Goal: Task Accomplishment & Management: Manage account settings

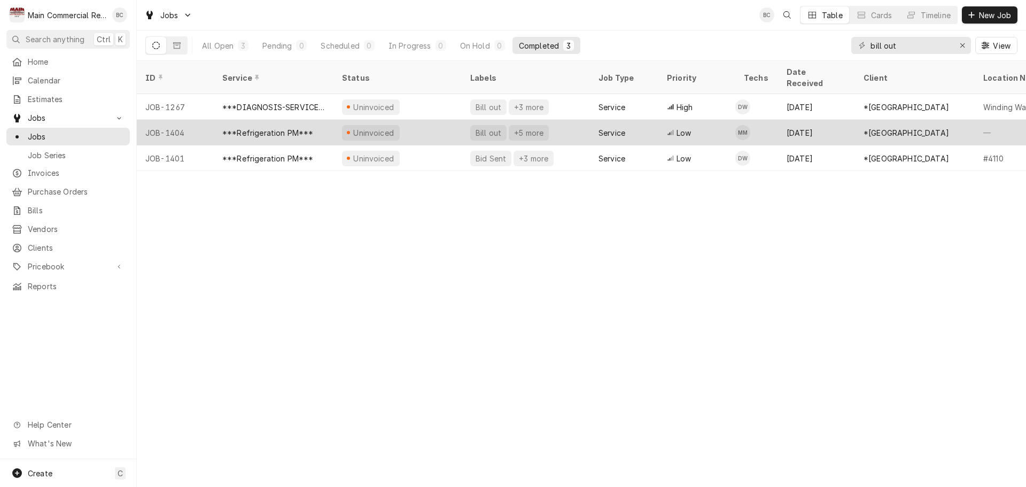
click at [487, 127] on div "Bill out" at bounding box center [489, 132] width 28 height 11
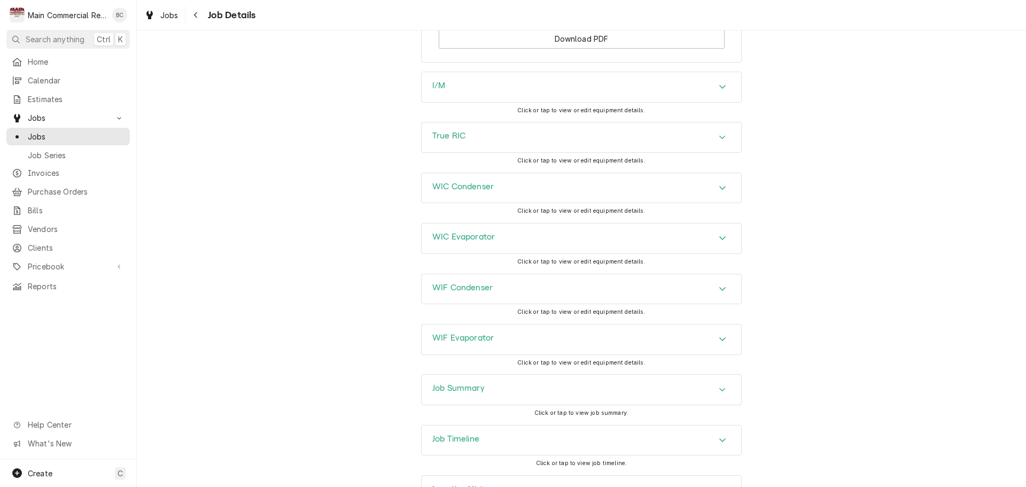
scroll to position [1405, 0]
click at [456, 382] on h3 "Job Summary" at bounding box center [458, 387] width 52 height 10
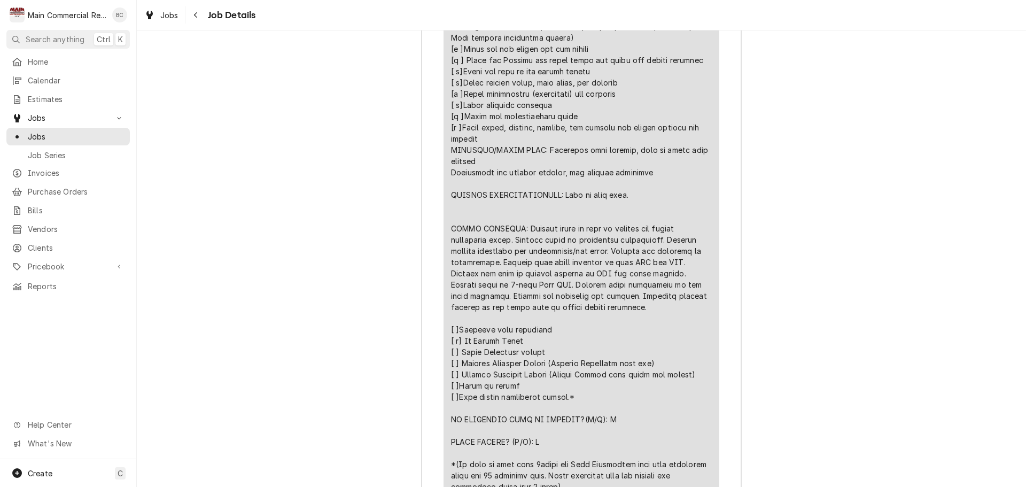
scroll to position [2261, 0]
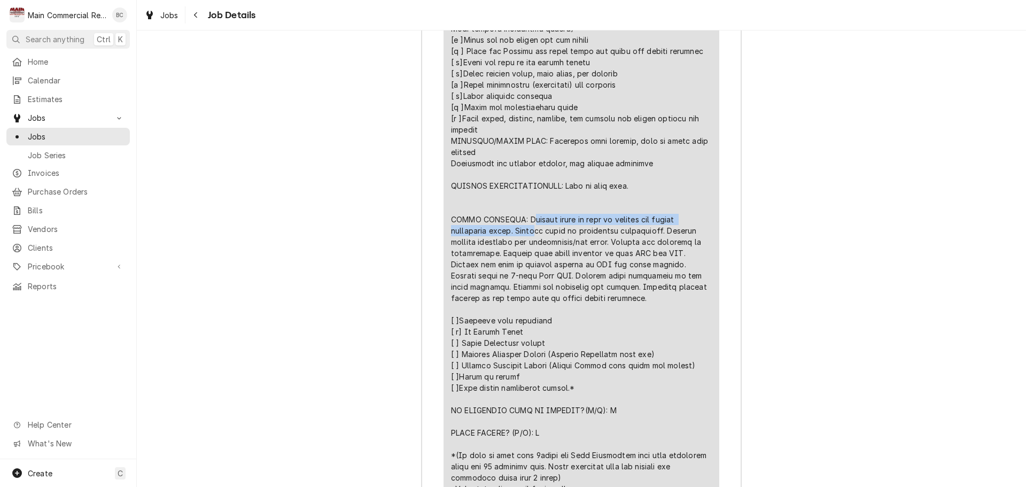
drag, startPoint x: 519, startPoint y: 182, endPoint x: 536, endPoint y: 193, distance: 19.7
click at [536, 193] on div "Line Item" at bounding box center [581, 158] width 261 height 674
click at [520, 181] on div "Line Item" at bounding box center [581, 158] width 261 height 674
drag, startPoint x: 519, startPoint y: 183, endPoint x: 522, endPoint y: 188, distance: 6.2
click at [522, 188] on div "Line Item" at bounding box center [581, 158] width 261 height 674
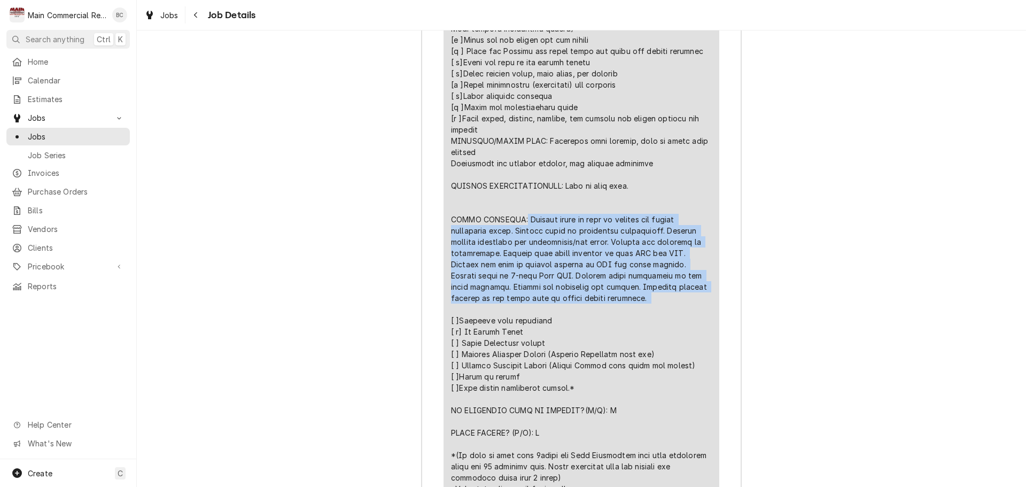
drag, startPoint x: 515, startPoint y: 182, endPoint x: 641, endPoint y: 269, distance: 153.0
click at [641, 269] on div "Line Item" at bounding box center [581, 158] width 261 height 674
copy div "Cleaned coils on wall in freezer and cooler condensing units. Cleaned coils on …"
click at [588, 276] on div "Line Item" at bounding box center [581, 158] width 261 height 674
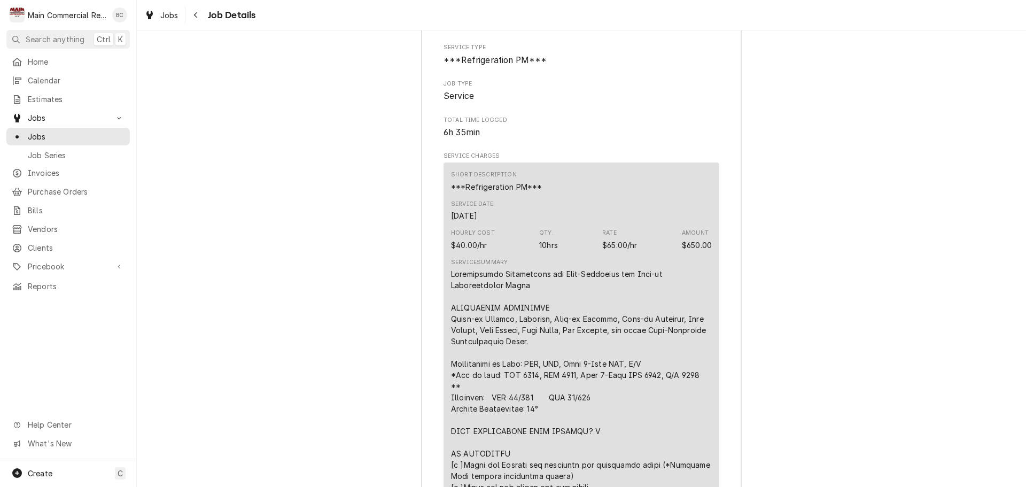
scroll to position [1780, 0]
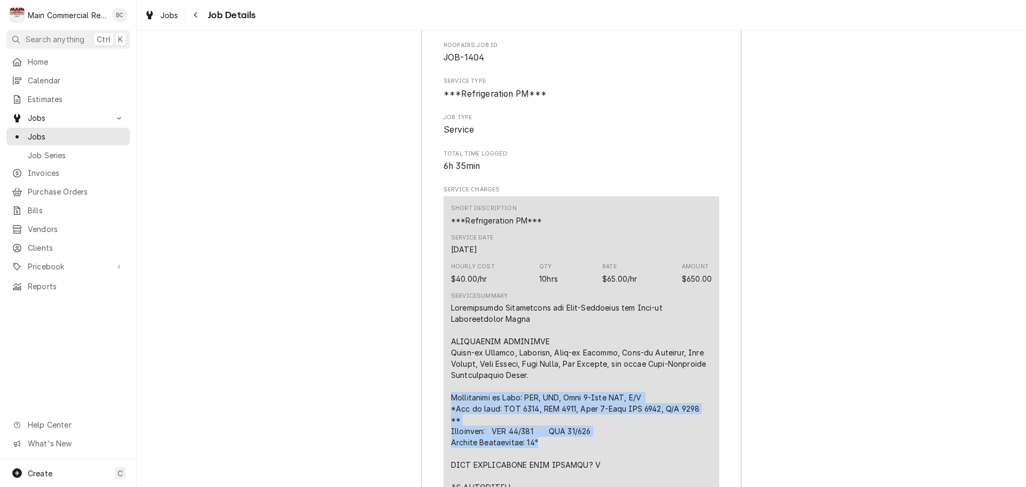
drag, startPoint x: 446, startPoint y: 357, endPoint x: 548, endPoint y: 405, distance: 113.1
copy div "Description of Unit: WIF, WIC, True 3-Door RIC, I/M *Age of unit: WIF 2021, WIC…"
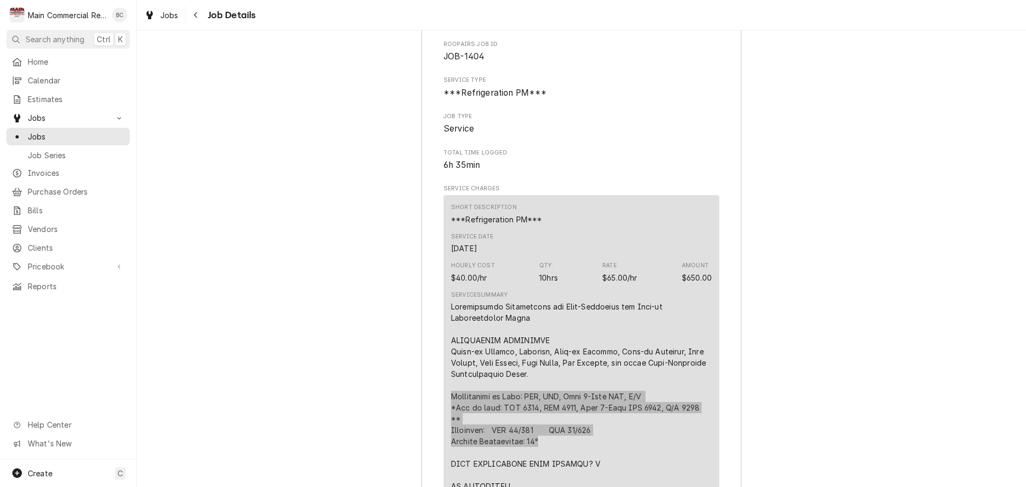
scroll to position [1940, 0]
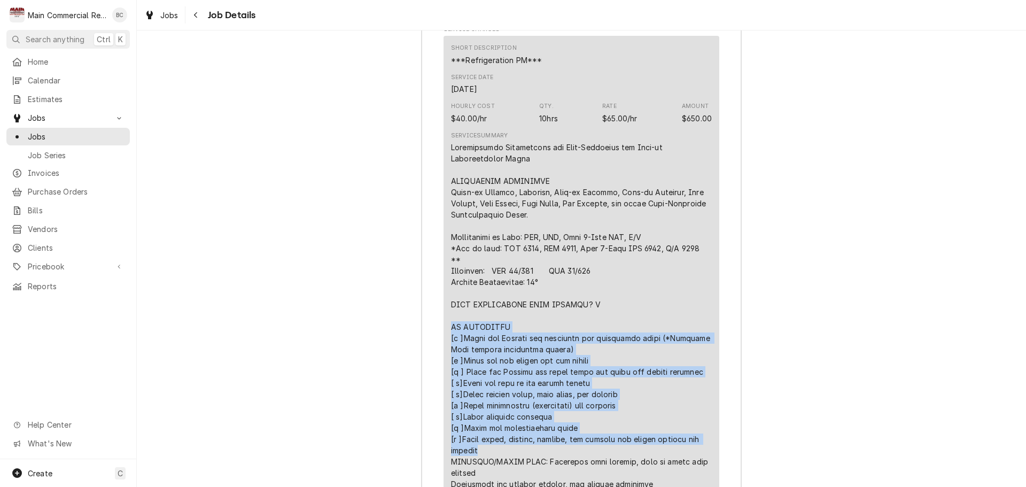
drag, startPoint x: 448, startPoint y: 289, endPoint x: 484, endPoint y: 414, distance: 130.1
click at [484, 414] on div "Line Item" at bounding box center [581, 479] width 261 height 674
copy div "PM CHECKLIST [x ]Clean and Inspect all condenser and evaporator coils (*Chemica…"
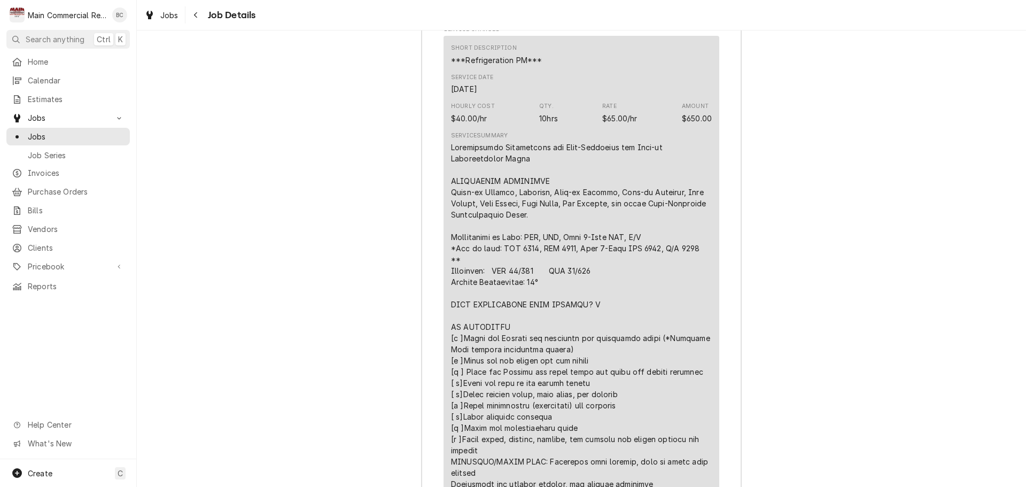
click at [665, 243] on div "Line Item" at bounding box center [581, 479] width 261 height 674
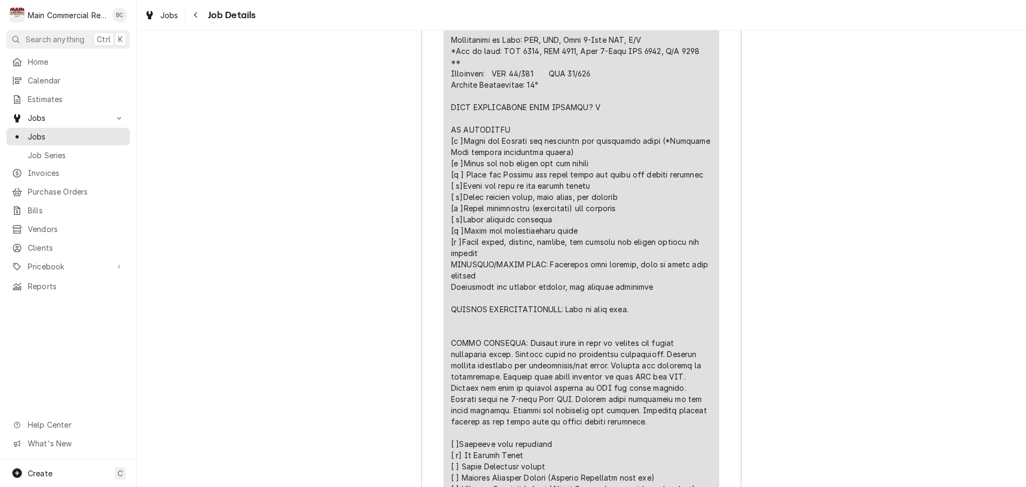
scroll to position [2207, 0]
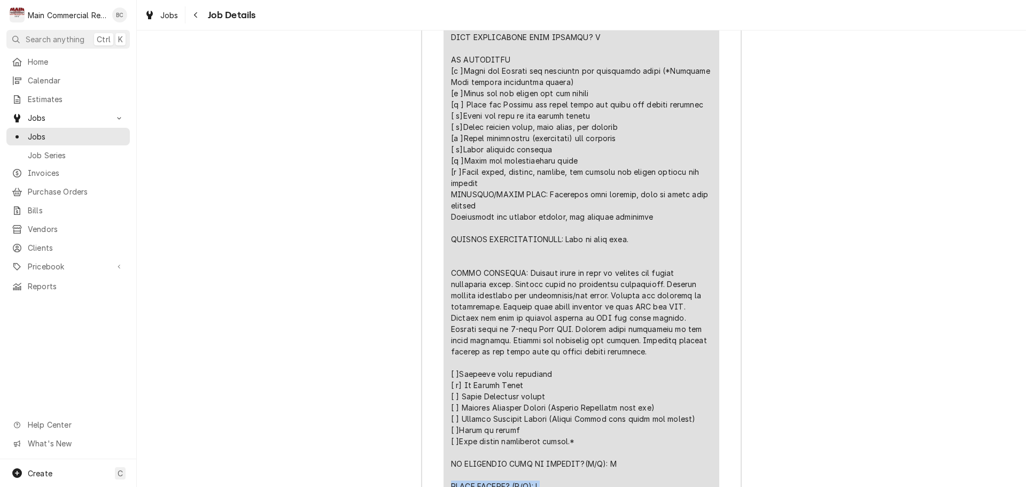
drag, startPoint x: 541, startPoint y: 448, endPoint x: 446, endPoint y: 451, distance: 94.6
click at [446, 451] on div "Short Description ***Refrigeration PM*** Service Date Oct 7, 2025 Hourly Cost $…" at bounding box center [582, 163] width 276 height 788
drag, startPoint x: 452, startPoint y: 454, endPoint x: 643, endPoint y: 408, distance: 196.8
click at [647, 407] on div "Line Item" at bounding box center [581, 211] width 261 height 674
drag, startPoint x: 446, startPoint y: 449, endPoint x: 541, endPoint y: 451, distance: 94.6
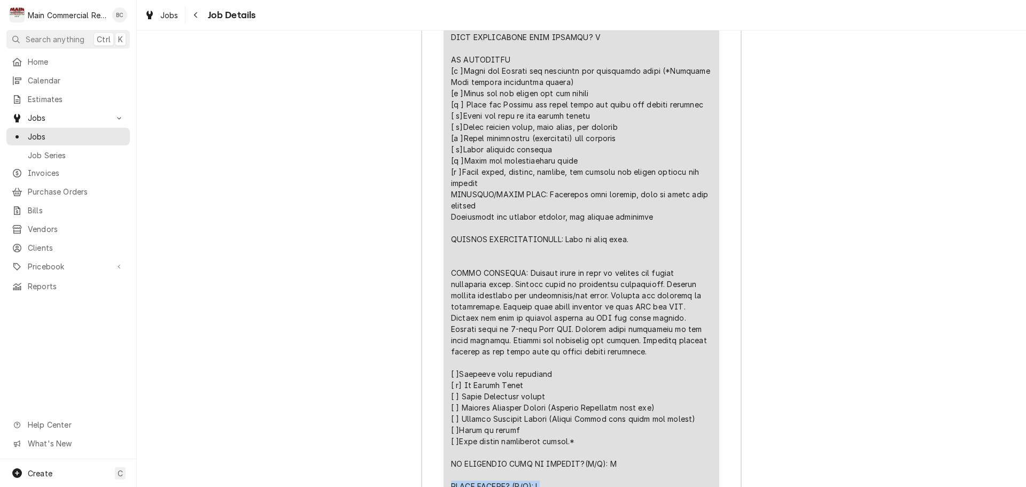
click at [541, 451] on div "Short Description ***Refrigeration PM*** Service Date Oct 7, 2025 Hourly Cost $…" at bounding box center [582, 163] width 276 height 788
copy div "PARTS NEEDED? (Y/N): N"
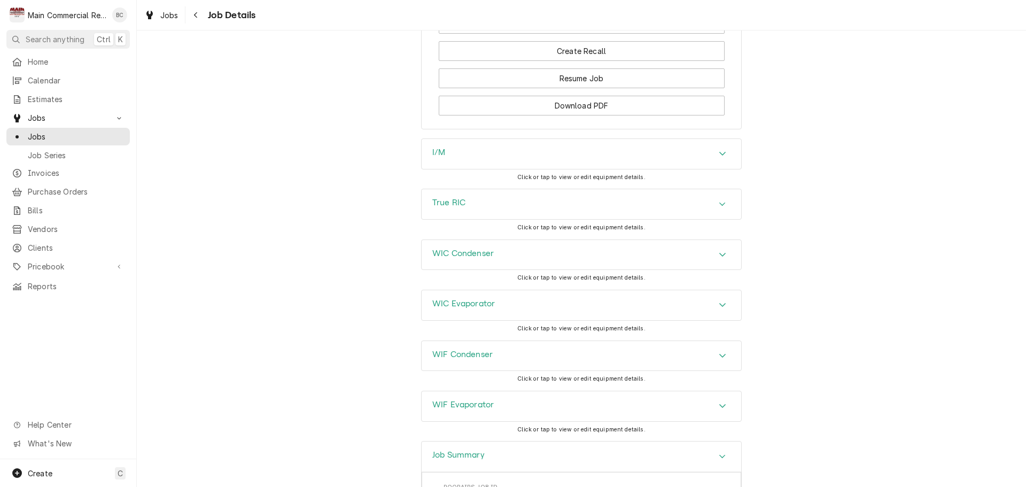
scroll to position [1192, 0]
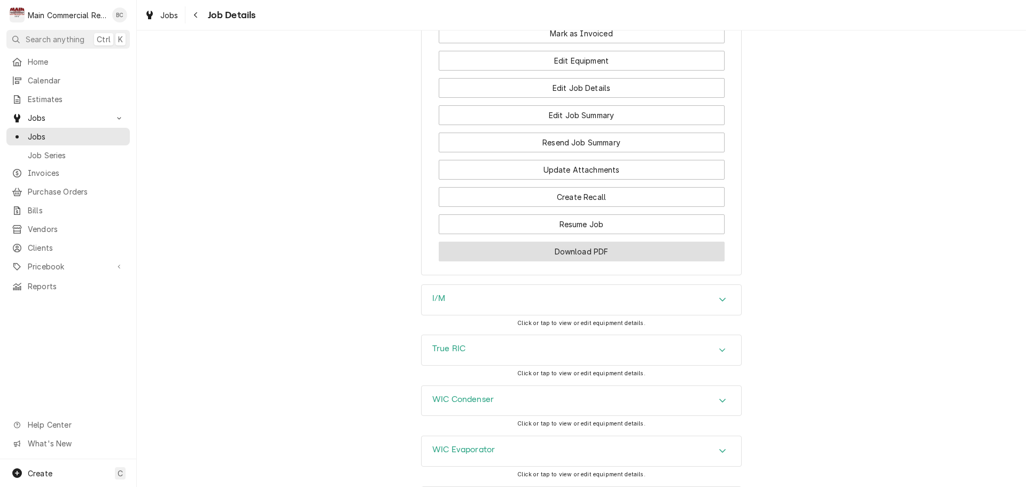
click at [590, 242] on button "Download PDF" at bounding box center [582, 252] width 286 height 20
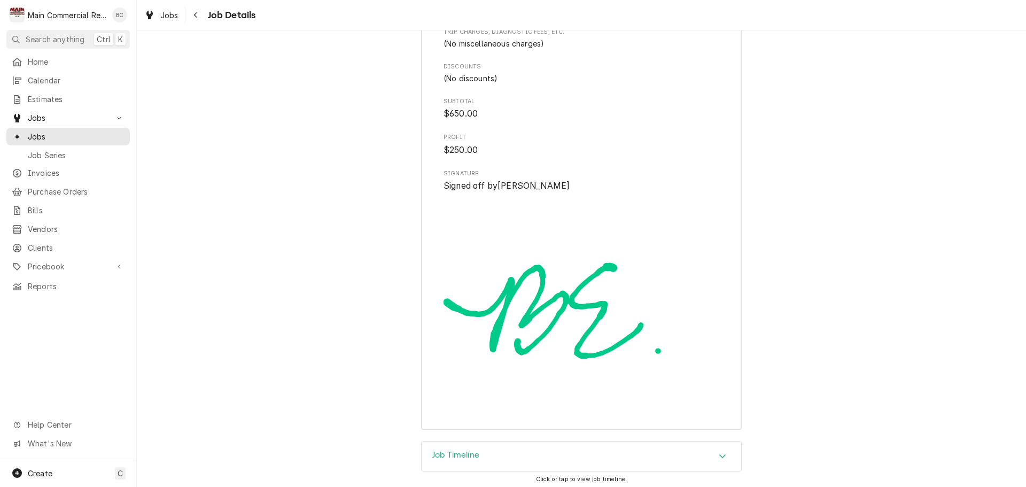
scroll to position [2805, 0]
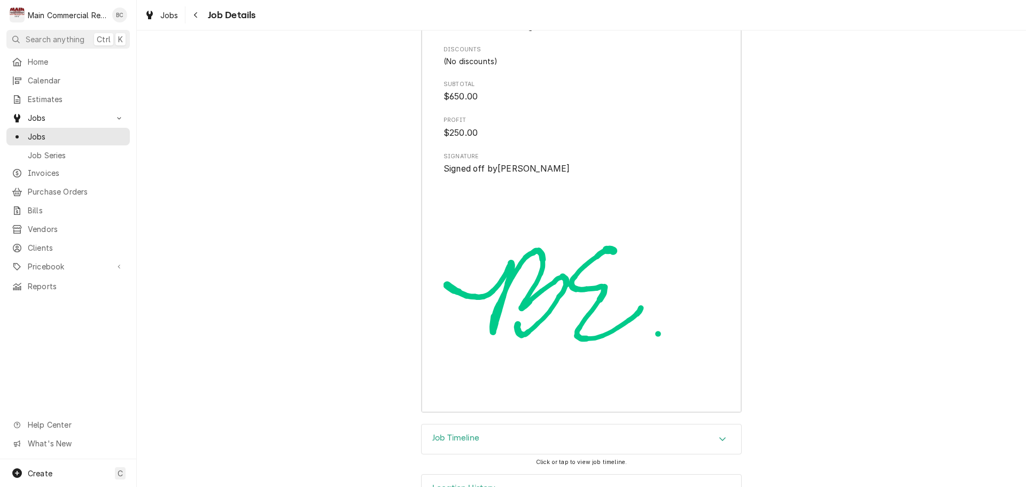
click at [453, 433] on h3 "Job Timeline" at bounding box center [455, 438] width 47 height 10
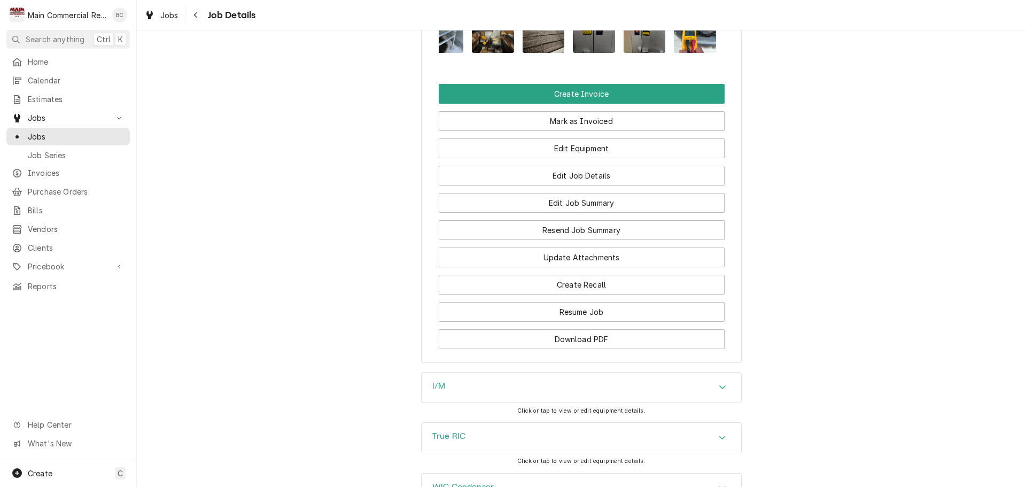
scroll to position [1033, 0]
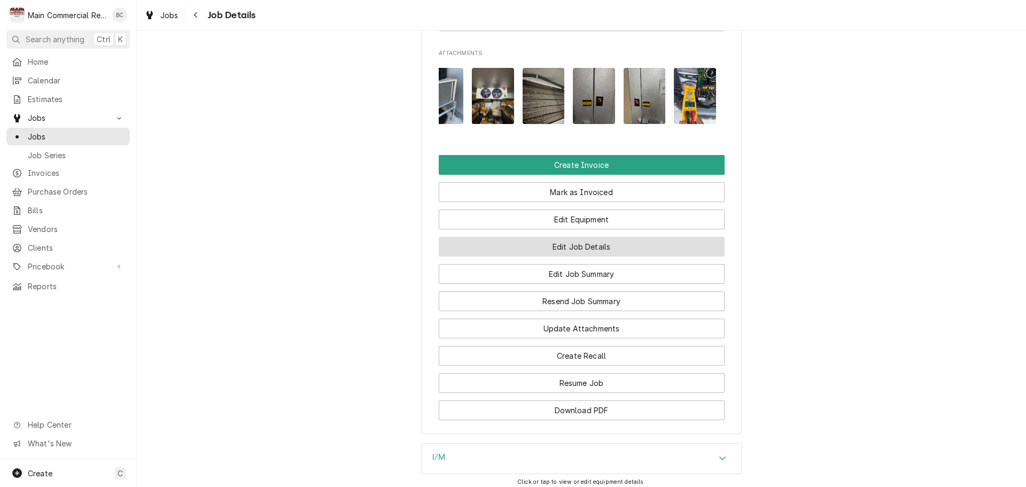
click at [572, 237] on button "Edit Job Details" at bounding box center [582, 247] width 286 height 20
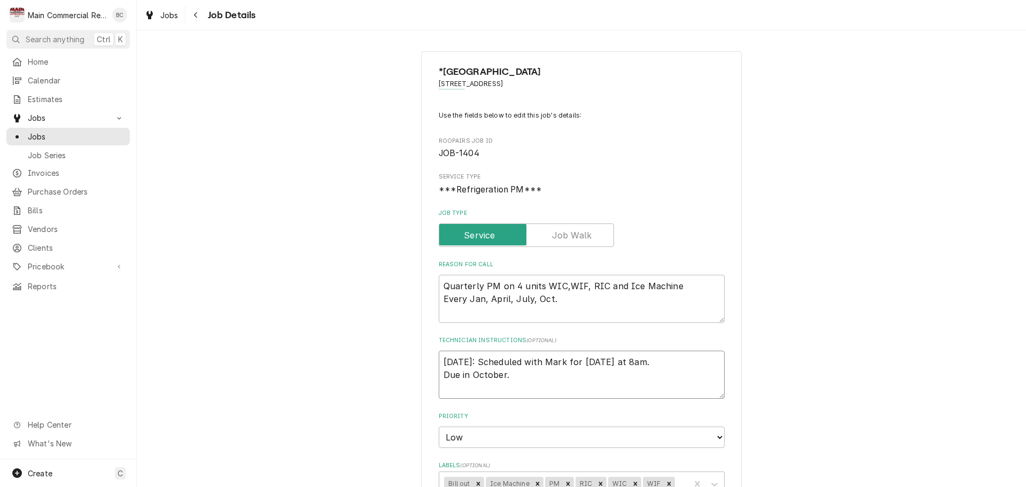
click at [440, 363] on textarea "[DATE]: Scheduled with Mark for [DATE] at 8am. Due in October." at bounding box center [582, 375] width 286 height 48
type textarea "x"
type textarea "10/6/25: Scheduled with Mark for tomorrow at 8am. Due in October."
type textarea "x"
type textarea "I 10/6/25: Scheduled with Mark for tomorrow at 8am. Due in October."
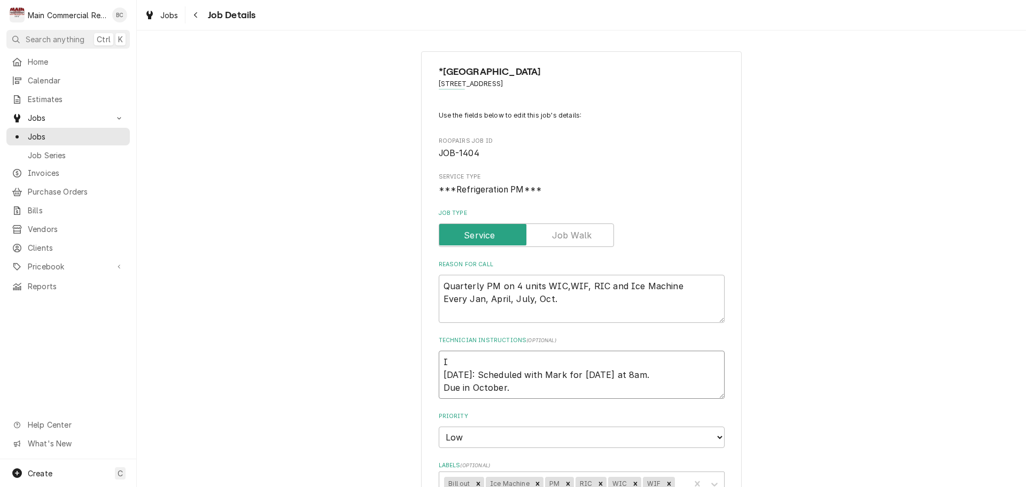
type textarea "x"
type textarea "IN 10/6/25: Scheduled with Mark for tomorrow at 8am. Due in October."
type textarea "x"
type textarea "INV 10/6/25: Scheduled with Mark for tomorrow at 8am. Due in October."
type textarea "x"
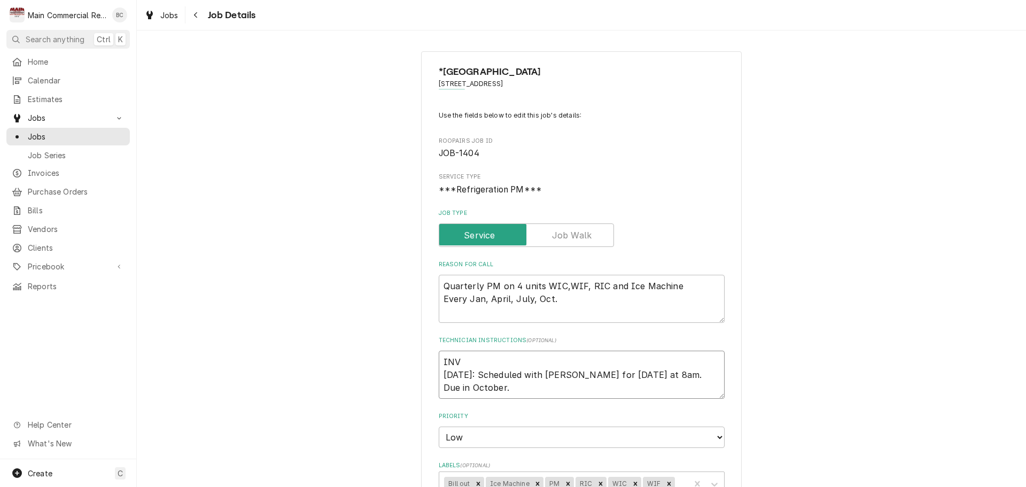
type textarea "INV# 10/6/25: Scheduled with Mark for tomorrow at 8am. Due in October."
type textarea "x"
type textarea "INV#1 10/6/25: Scheduled with Mark for tomorrow at 8am. Due in October."
type textarea "x"
type textarea "INV#15 10/6/25: Scheduled with Mark for tomorrow at 8am. Due in October."
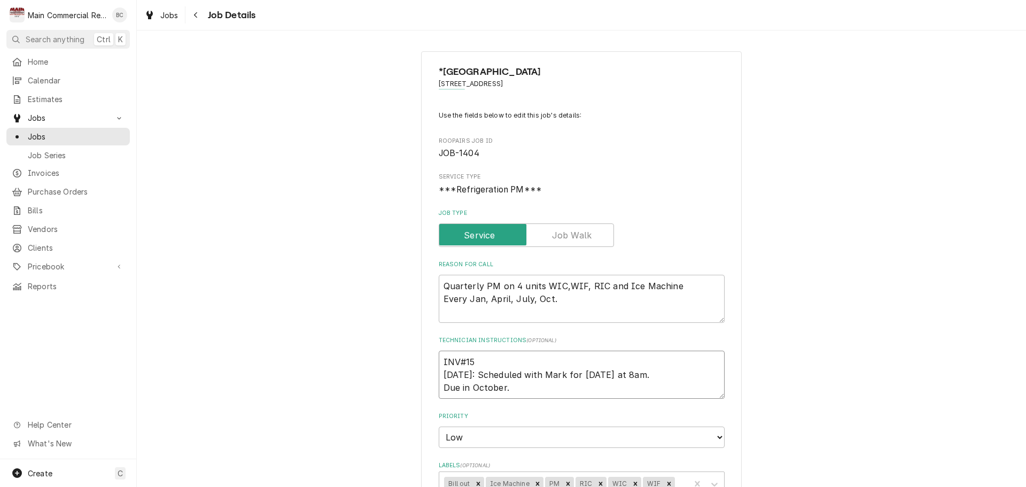
type textarea "x"
type textarea "INV#152 10/6/25: Scheduled with Mark for tomorrow at 8am. Due in October."
type textarea "x"
type textarea "INV#1523 10/6/25: Scheduled with Mark for tomorrow at 8am. Due in October."
type textarea "x"
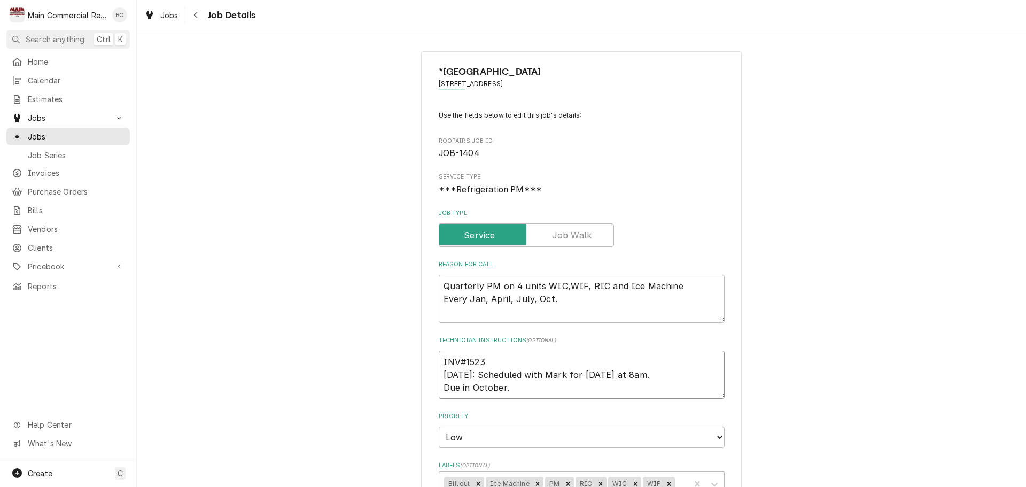
type textarea "INV#15235 10/6/25: Scheduled with Mark for tomorrow at 8am. Due in October."
type textarea "x"
type textarea "INV#152359 10/6/25: Scheduled with Mark for tomorrow at 8am. Due in October."
type textarea "x"
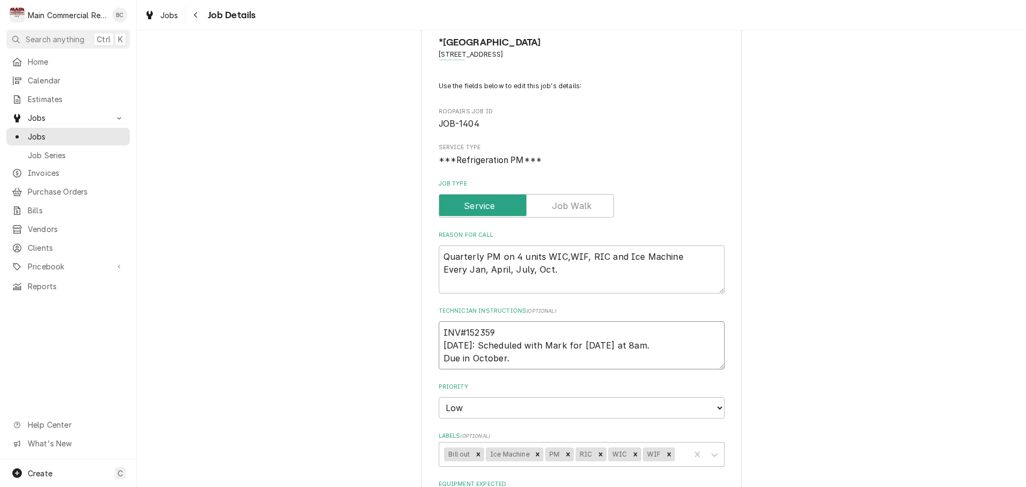
scroll to position [53, 0]
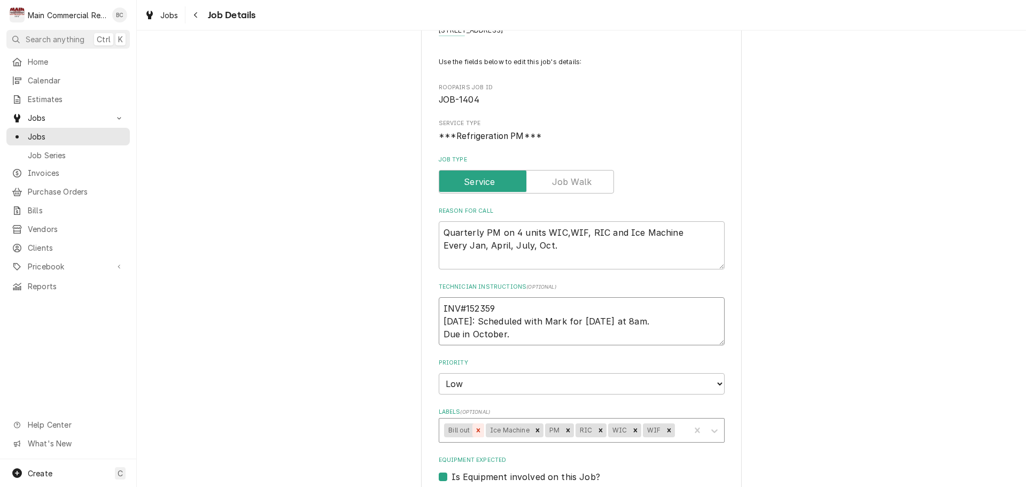
click at [473, 431] on div "Remove Bill out" at bounding box center [479, 430] width 12 height 14
type textarea "INV#152359 10/6/25: Scheduled with Mark for tomorrow at 8am. Due in October."
type textarea "x"
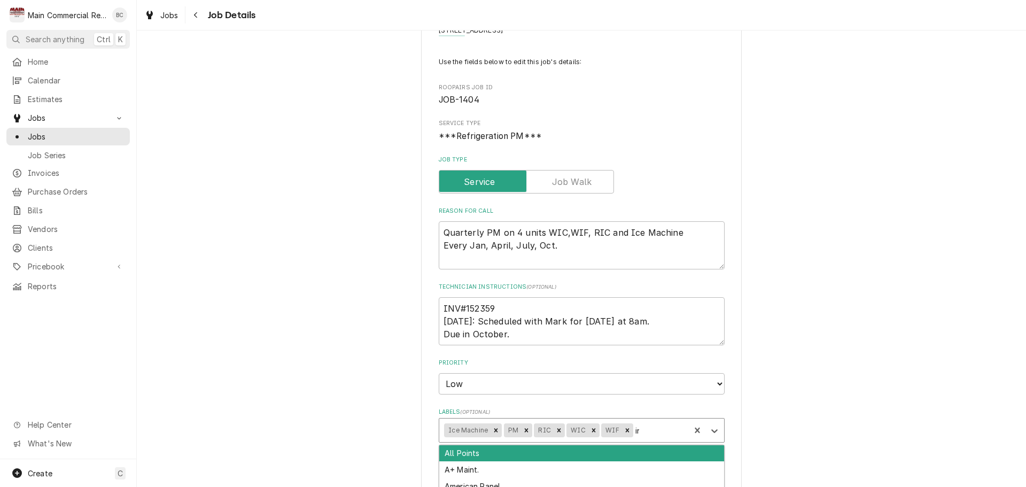
type input "inv"
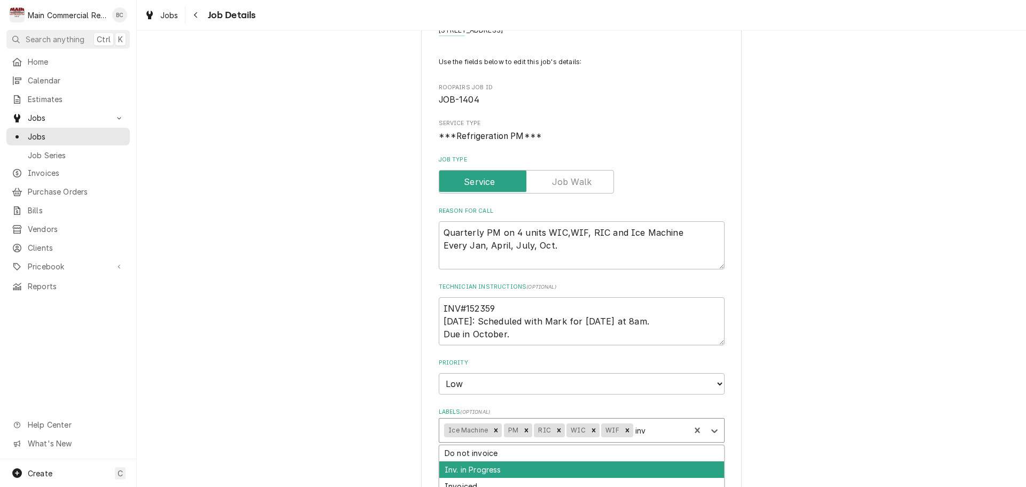
click at [505, 474] on div "Inv. in Progress" at bounding box center [581, 469] width 285 height 17
type textarea "x"
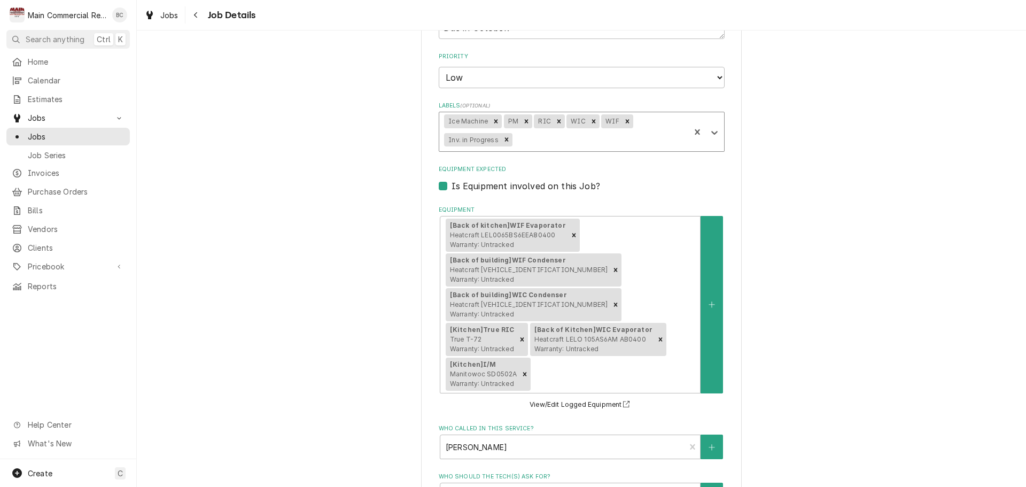
scroll to position [683, 0]
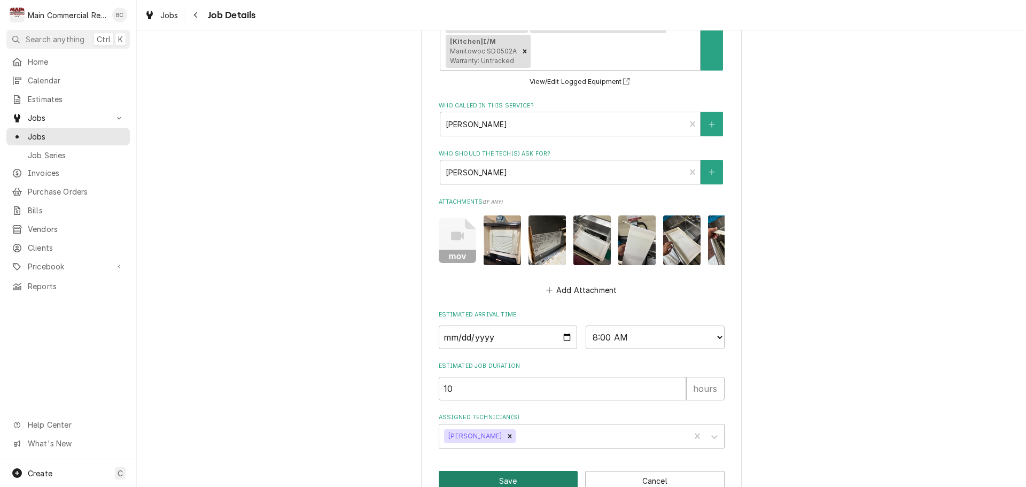
click at [512, 471] on button "Save" at bounding box center [509, 481] width 140 height 20
type textarea "x"
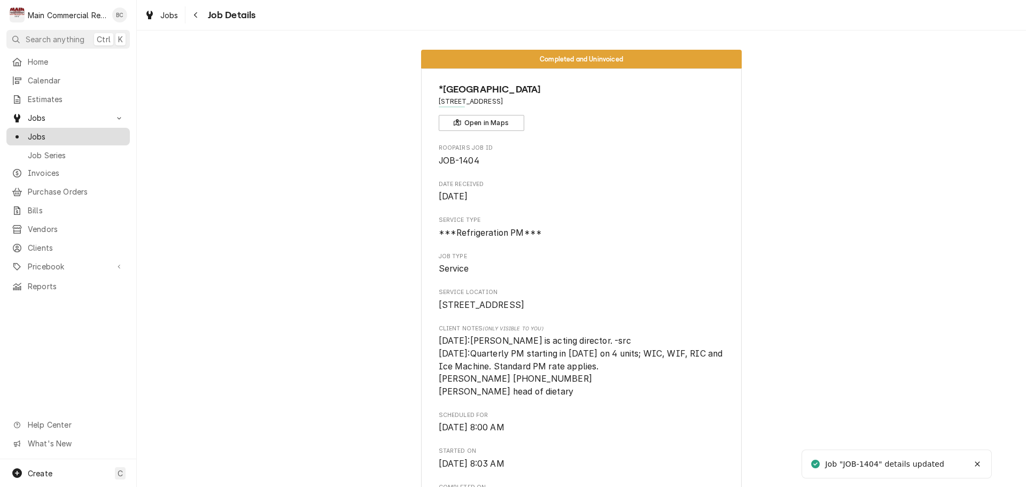
click at [71, 134] on span "Jobs" at bounding box center [76, 136] width 97 height 11
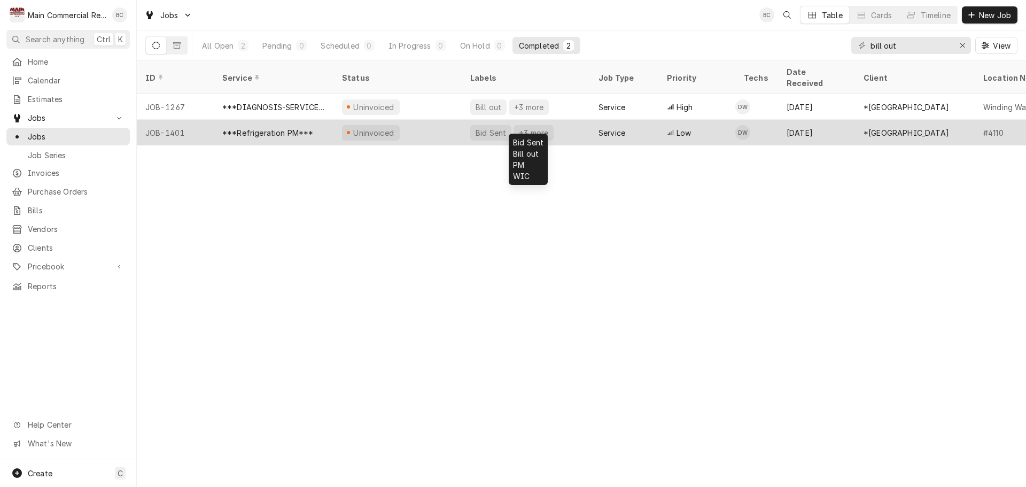
click at [531, 127] on div "+3 more" at bounding box center [534, 132] width 32 height 11
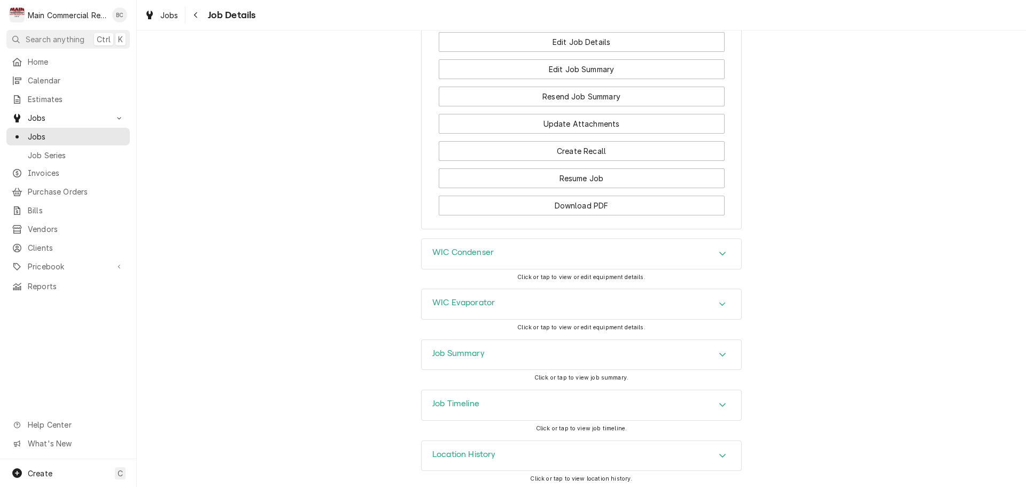
scroll to position [1242, 0]
click at [452, 352] on h3 "Job Summary" at bounding box center [458, 350] width 52 height 10
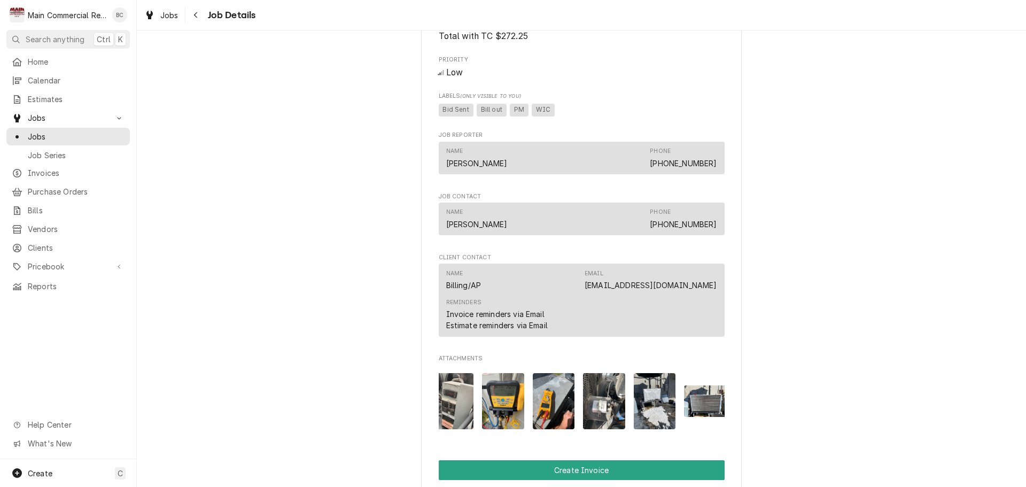
scroll to position [0, 219]
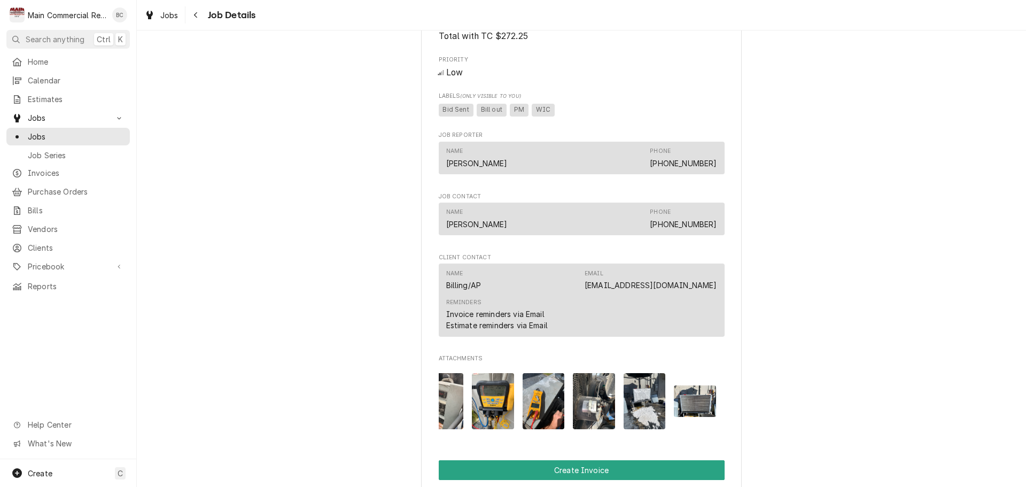
click at [702, 413] on img "Attachments" at bounding box center [695, 401] width 42 height 32
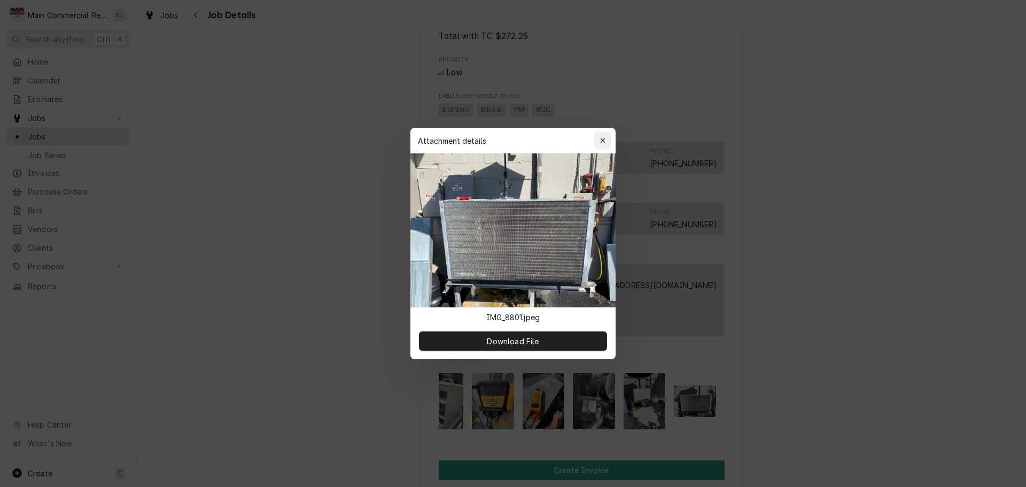
click at [605, 142] on icon "button" at bounding box center [603, 140] width 6 height 7
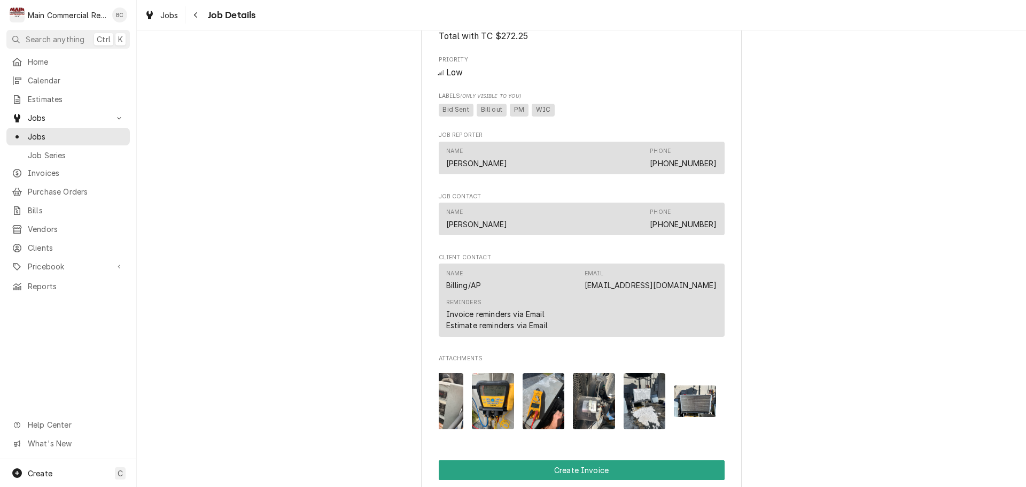
click at [645, 420] on img "Attachments" at bounding box center [645, 401] width 42 height 56
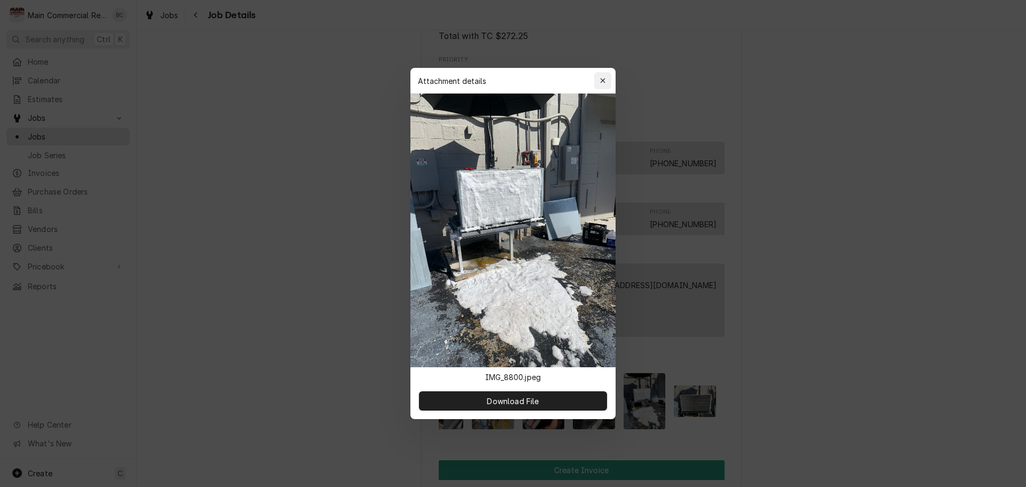
click at [601, 86] on button "button" at bounding box center [602, 80] width 17 height 17
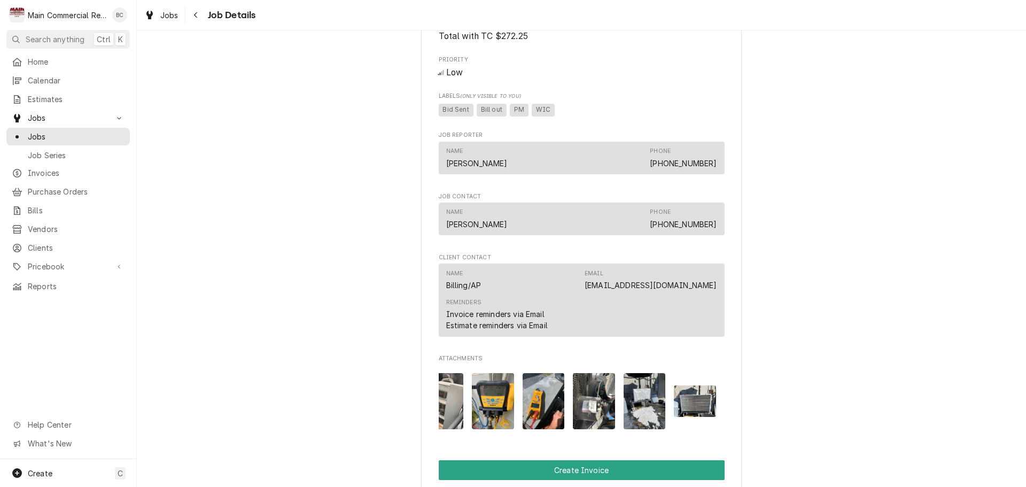
click at [597, 426] on img "Attachments" at bounding box center [594, 401] width 42 height 56
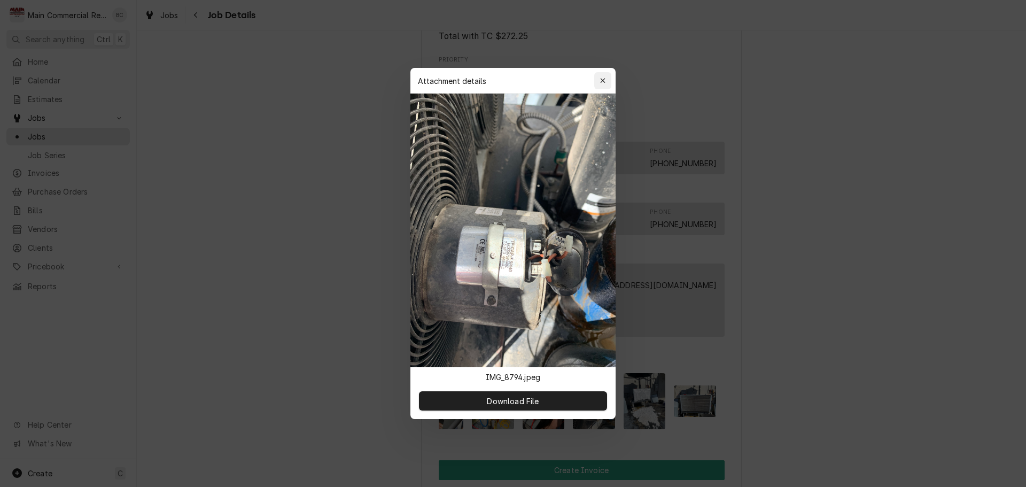
click at [599, 81] on div "button" at bounding box center [603, 80] width 11 height 11
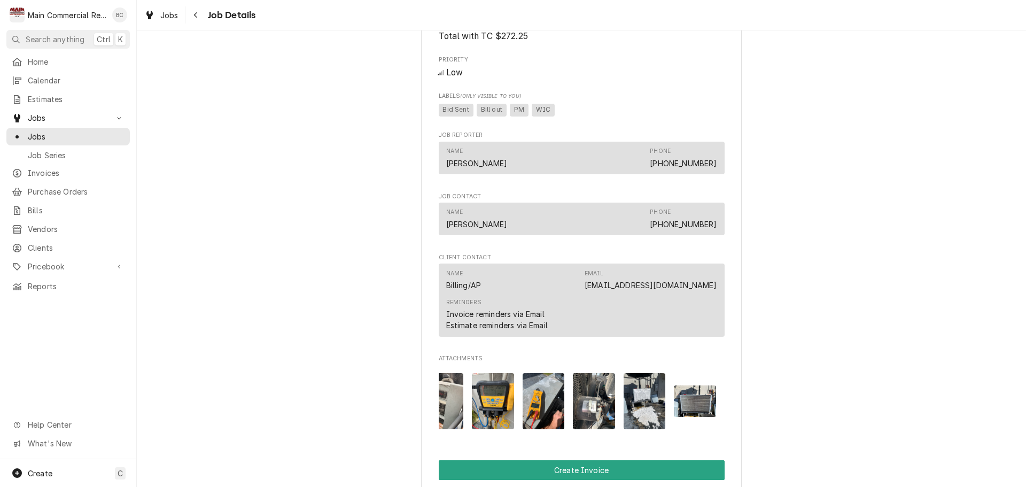
click at [539, 419] on img "Attachments" at bounding box center [544, 401] width 42 height 56
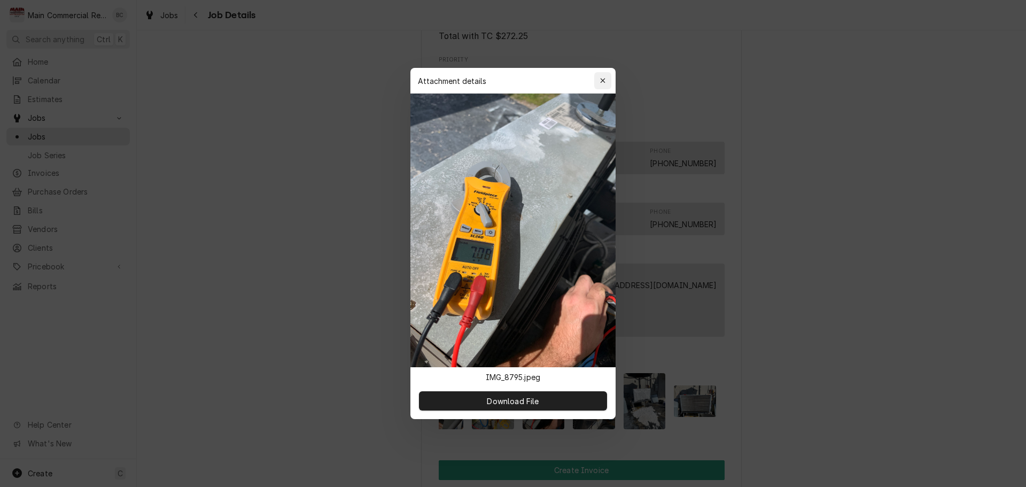
click at [600, 84] on div "button" at bounding box center [603, 80] width 11 height 11
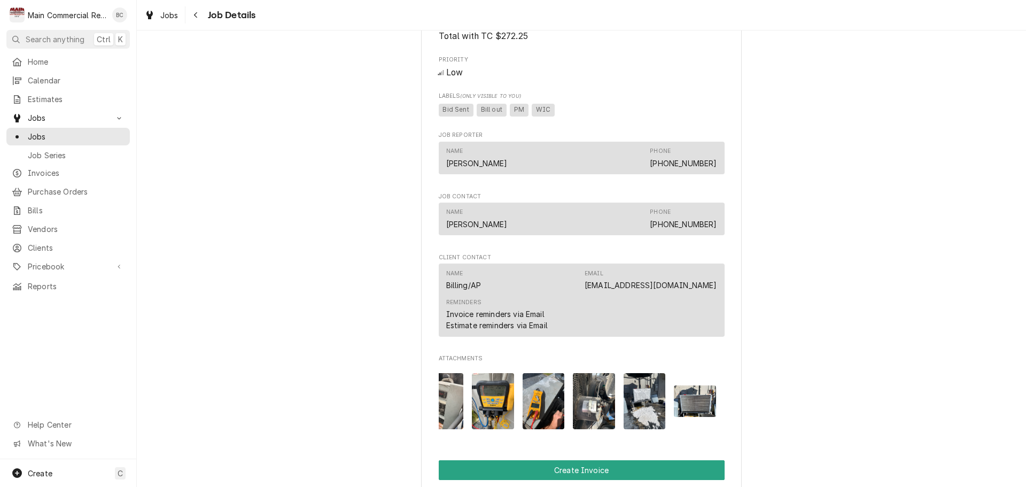
click at [494, 422] on img "Attachments" at bounding box center [493, 401] width 42 height 56
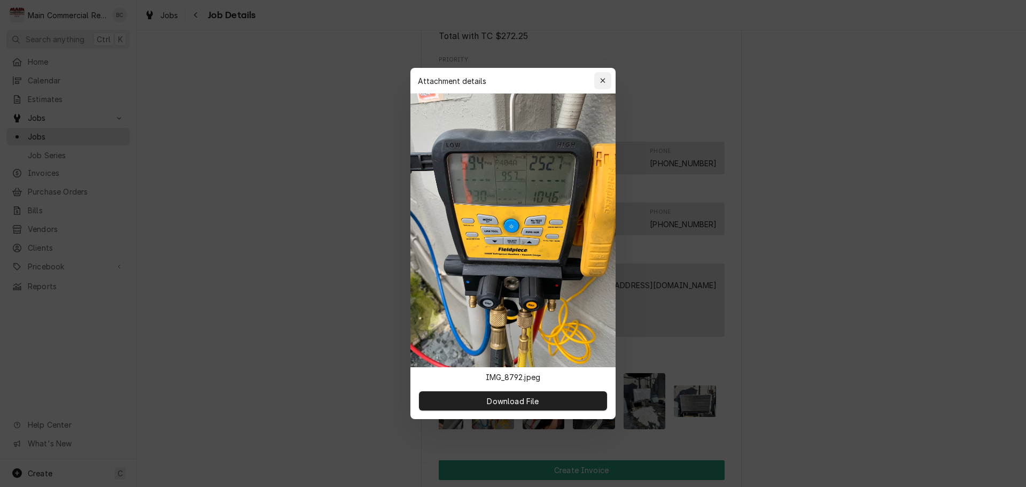
click at [600, 82] on icon "button" at bounding box center [603, 80] width 6 height 7
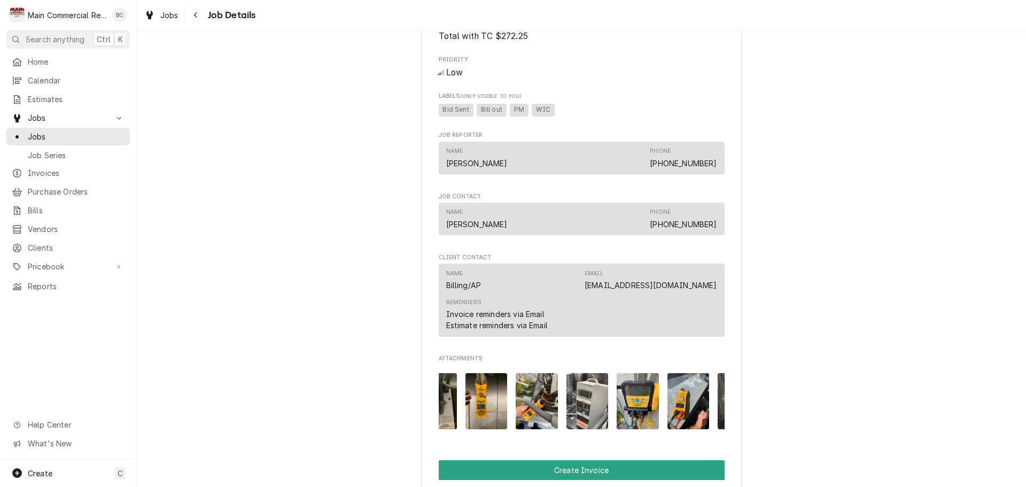
scroll to position [0, 38]
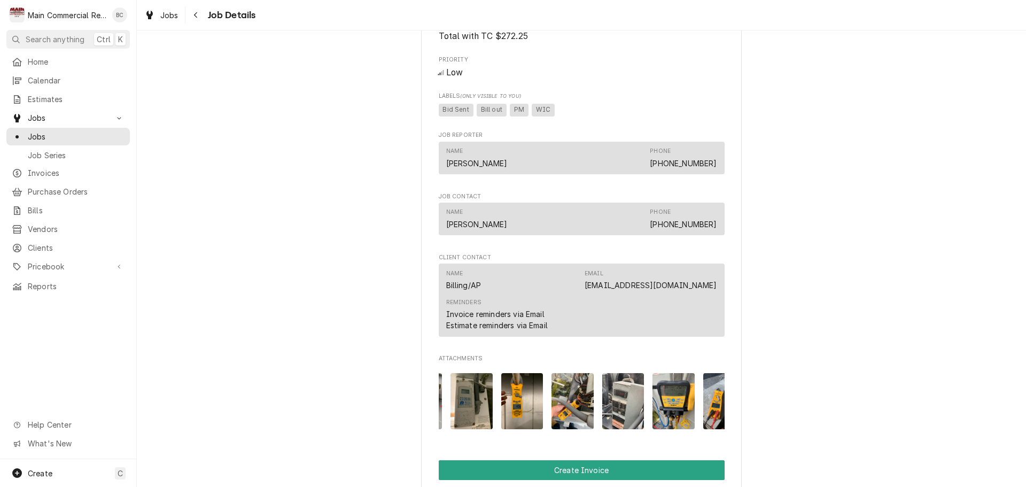
click at [618, 419] on img "Attachments" at bounding box center [623, 401] width 42 height 56
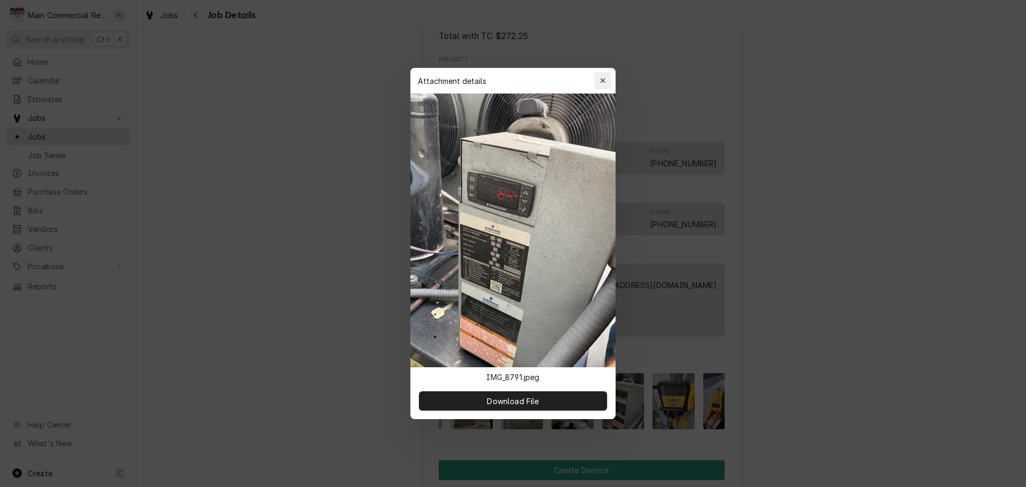
click at [605, 78] on icon "button" at bounding box center [603, 80] width 6 height 7
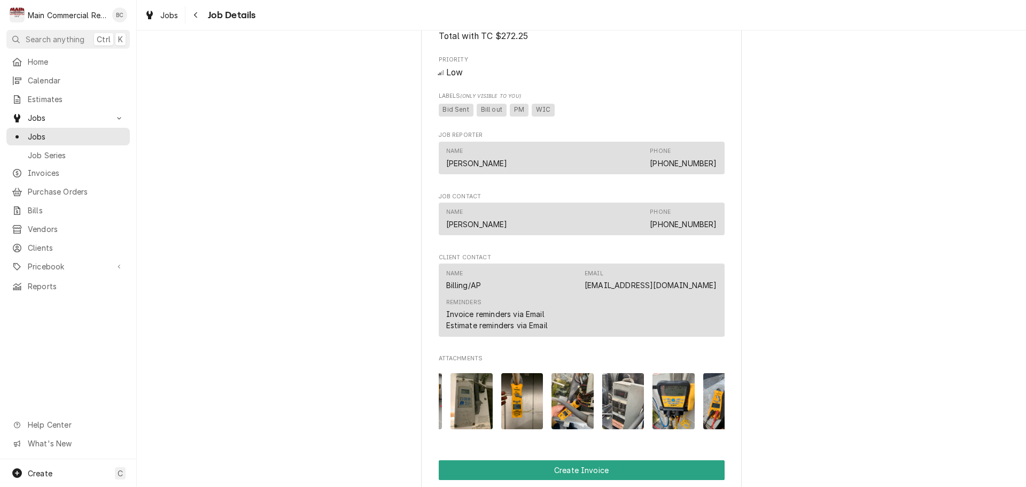
click at [576, 426] on img "Attachments" at bounding box center [573, 401] width 42 height 56
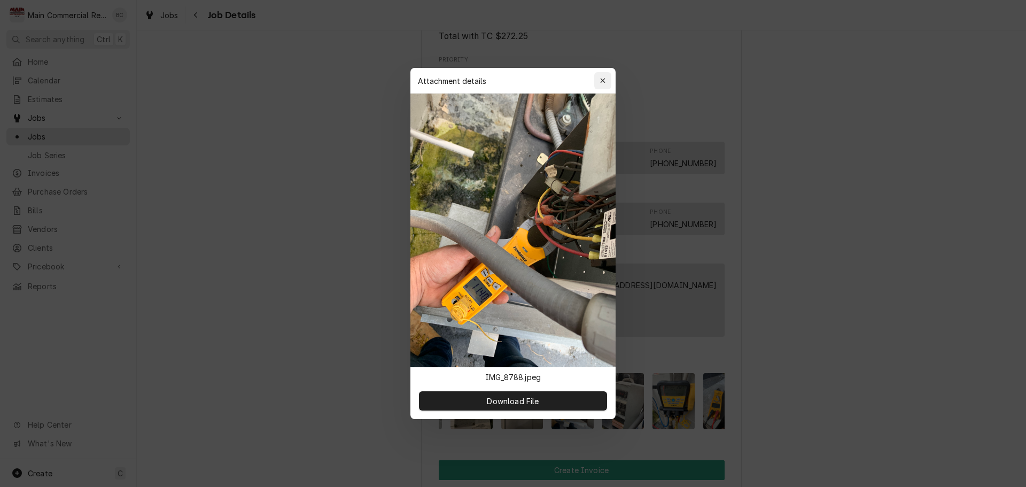
click at [607, 84] on div "button" at bounding box center [603, 80] width 11 height 11
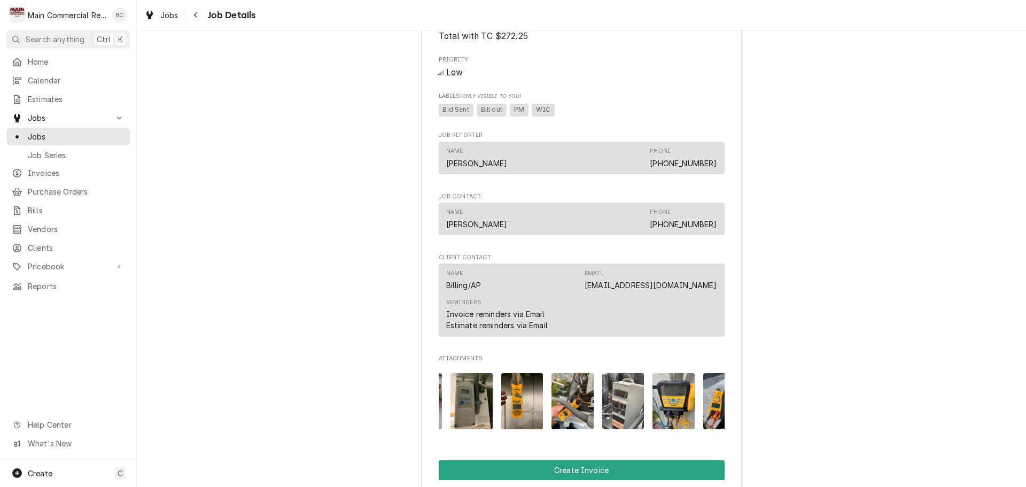
click at [519, 412] on img "Attachments" at bounding box center [522, 401] width 42 height 56
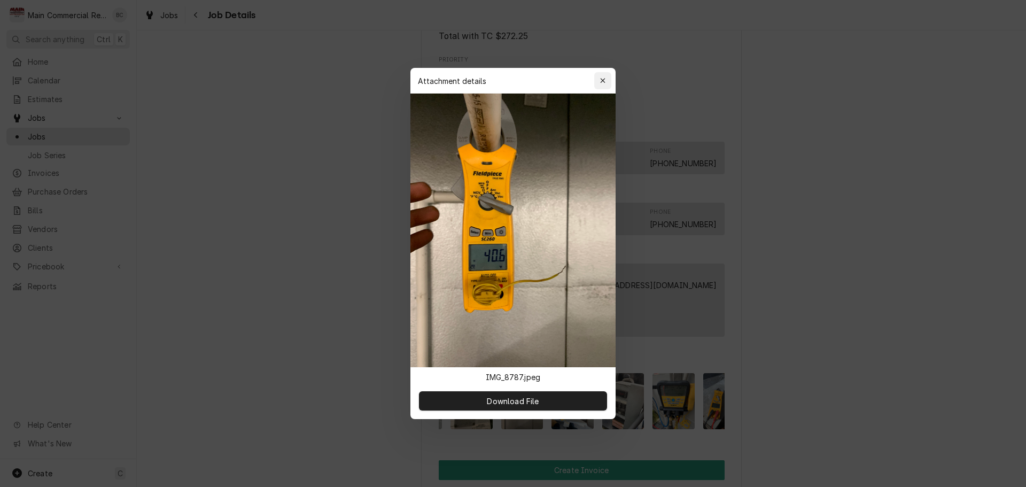
click at [606, 85] on div "button" at bounding box center [603, 80] width 11 height 11
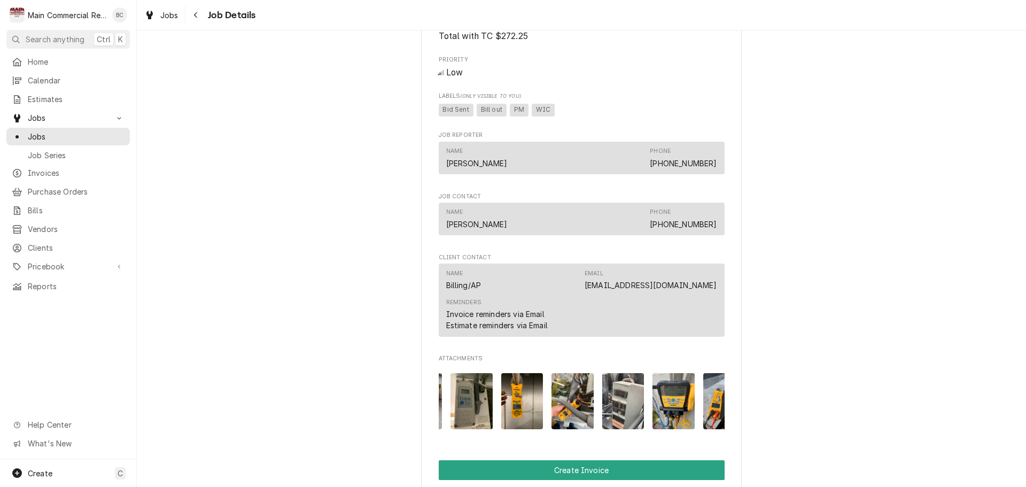
click at [470, 429] on img "Attachments" at bounding box center [472, 401] width 42 height 56
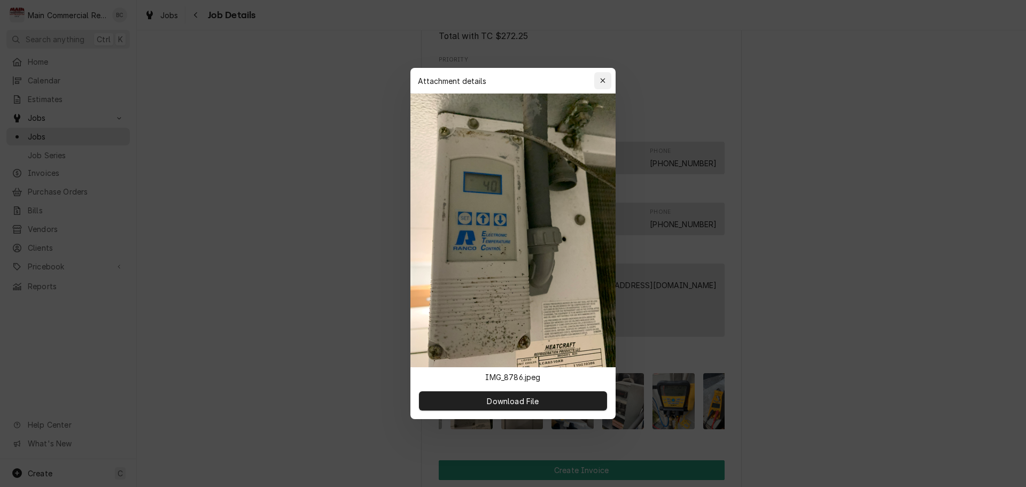
click at [606, 83] on div "button" at bounding box center [603, 80] width 11 height 11
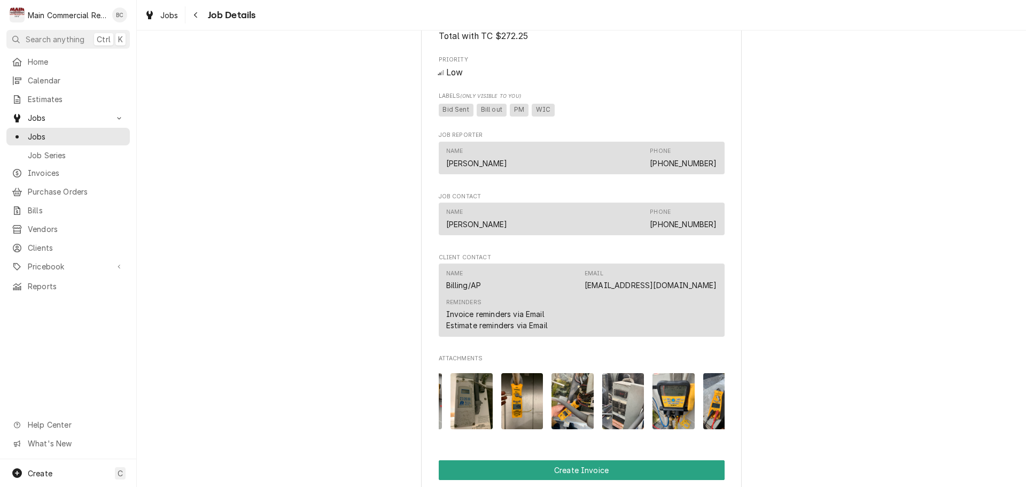
scroll to position [0, 0]
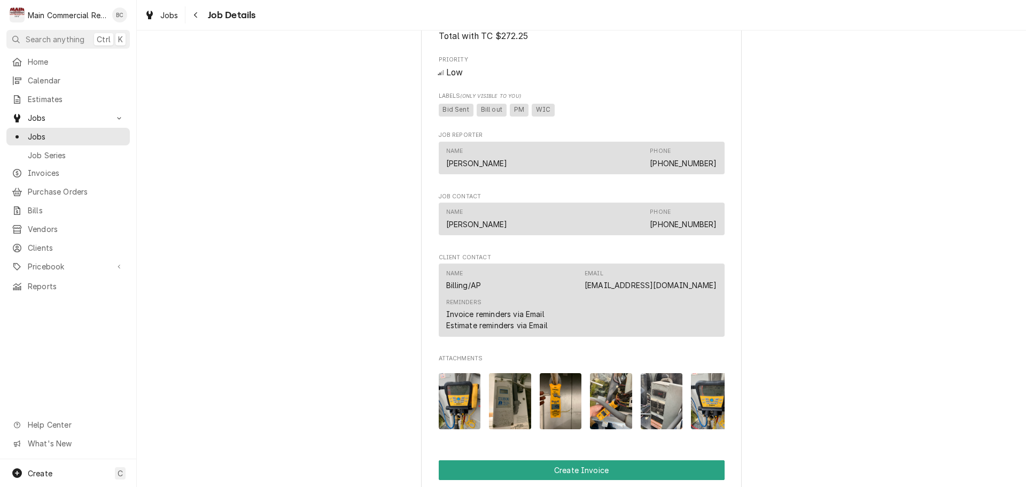
click at [459, 429] on img "Attachments" at bounding box center [460, 401] width 42 height 56
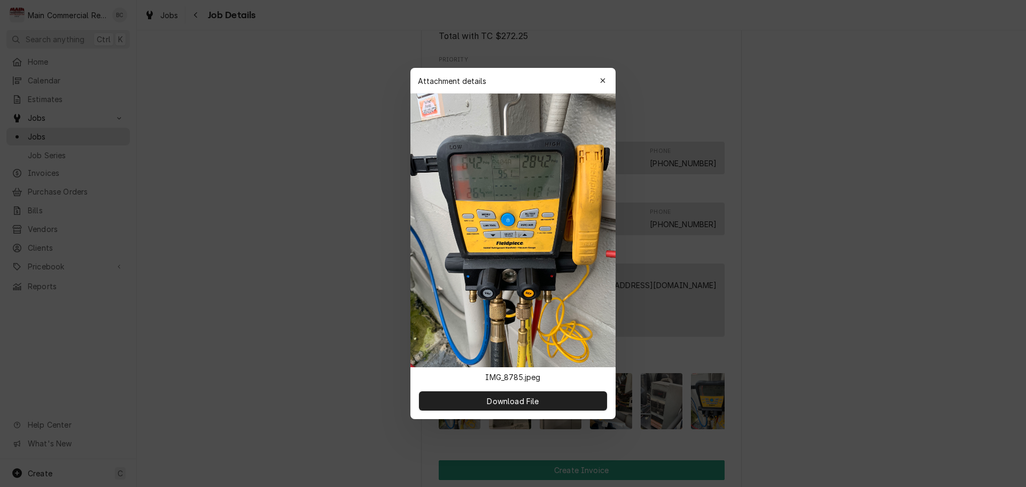
click at [603, 81] on icon "button" at bounding box center [603, 80] width 6 height 7
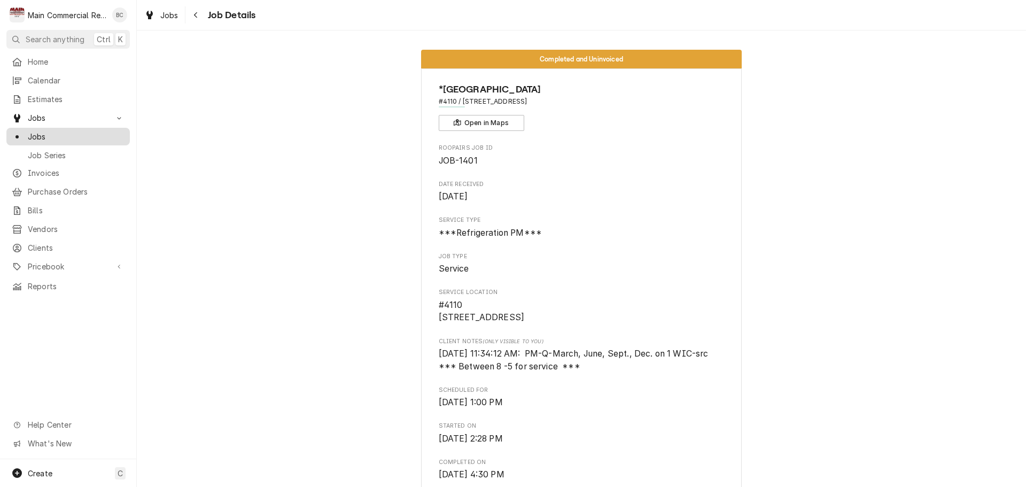
click at [89, 131] on span "Jobs" at bounding box center [76, 136] width 97 height 11
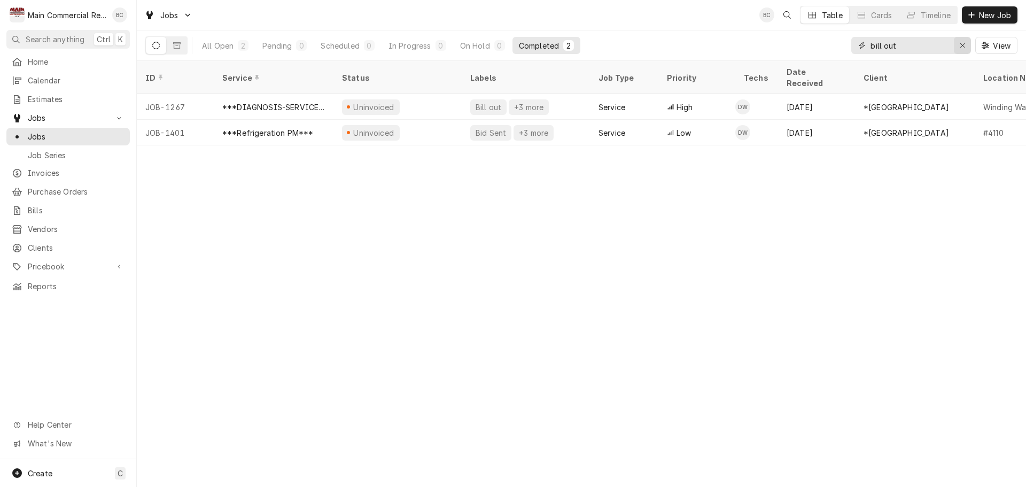
click at [963, 48] on icon "Erase input" at bounding box center [963, 45] width 6 height 7
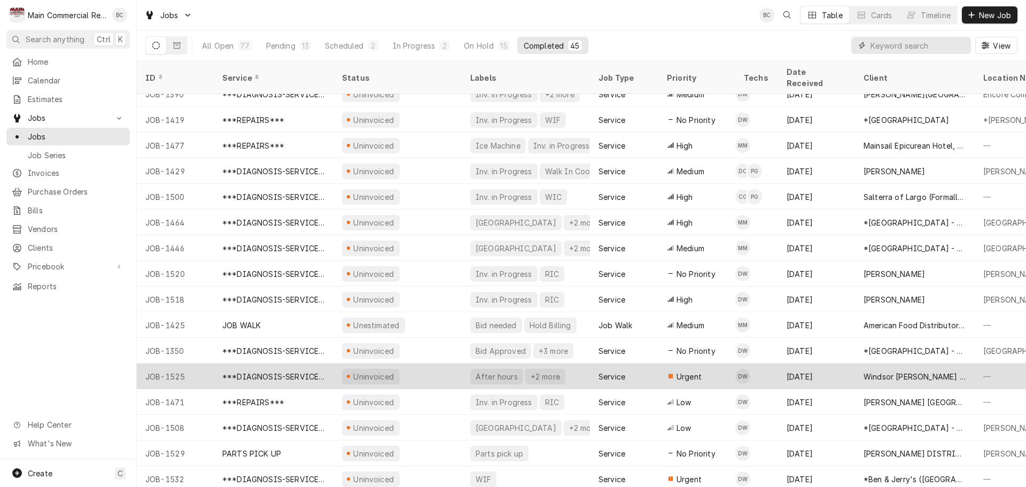
scroll to position [757, 0]
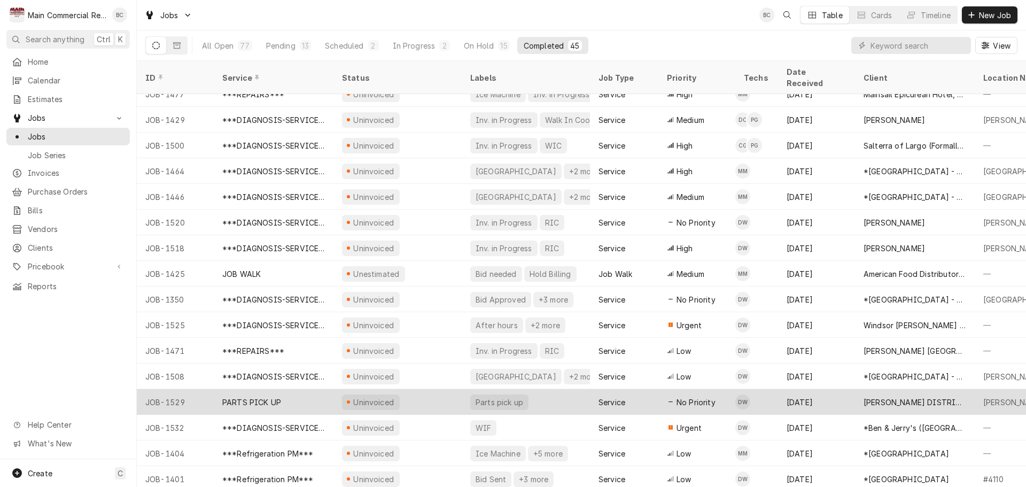
click at [273, 397] on div "PARTS PICK UP" at bounding box center [251, 402] width 59 height 11
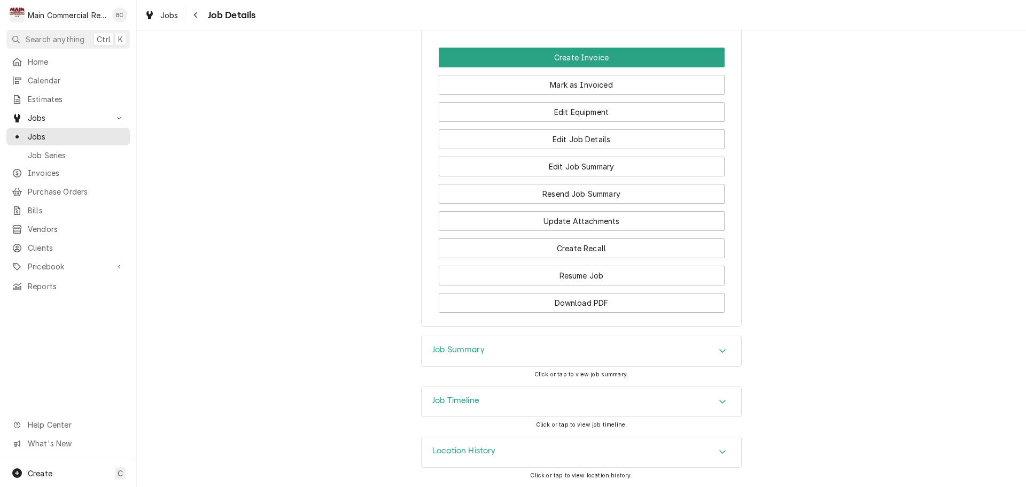
scroll to position [736, 0]
click at [455, 350] on h3 "Job Summary" at bounding box center [458, 350] width 52 height 10
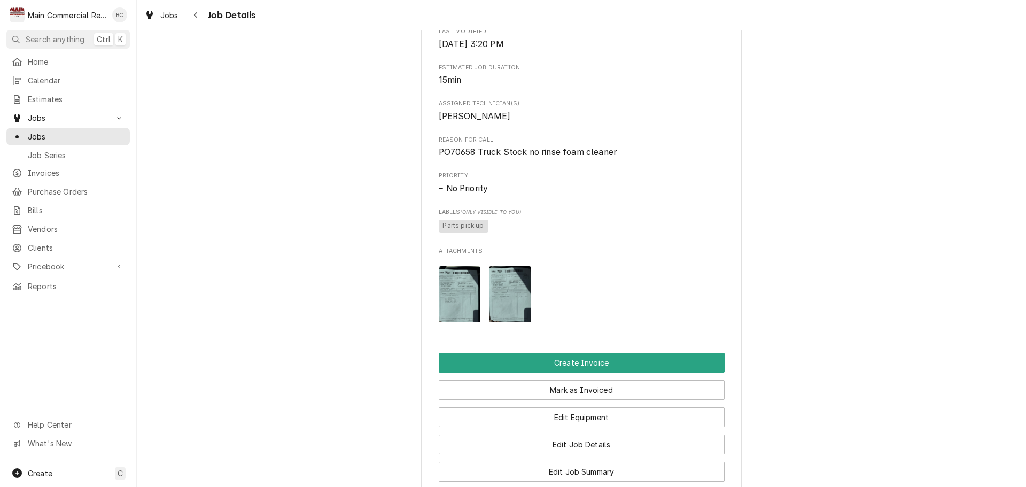
scroll to position [428, 0]
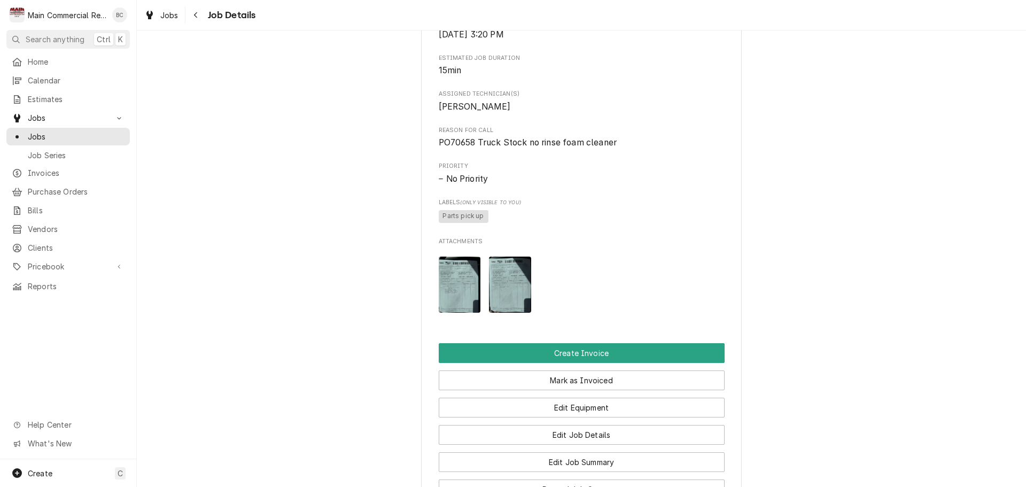
click at [445, 301] on img "Attachments" at bounding box center [460, 285] width 42 height 56
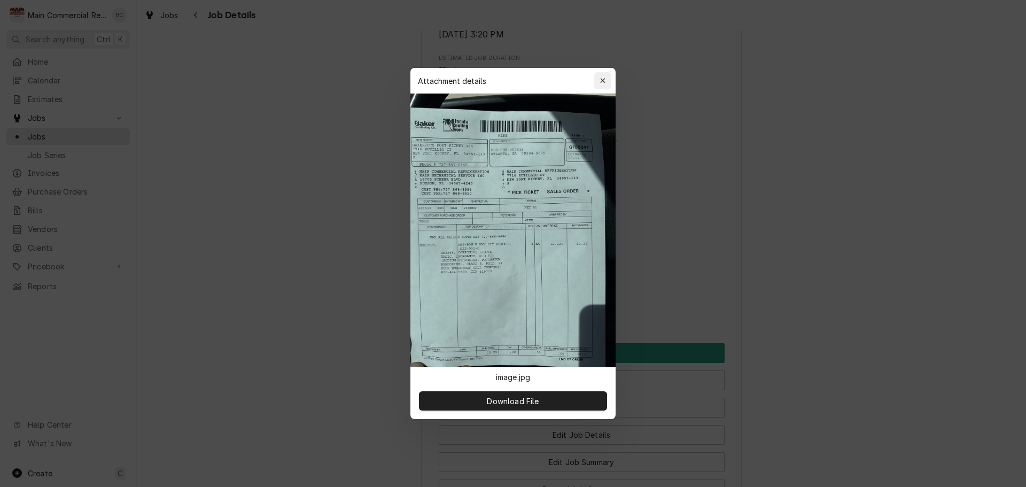
click at [608, 79] on button "button" at bounding box center [602, 80] width 17 height 17
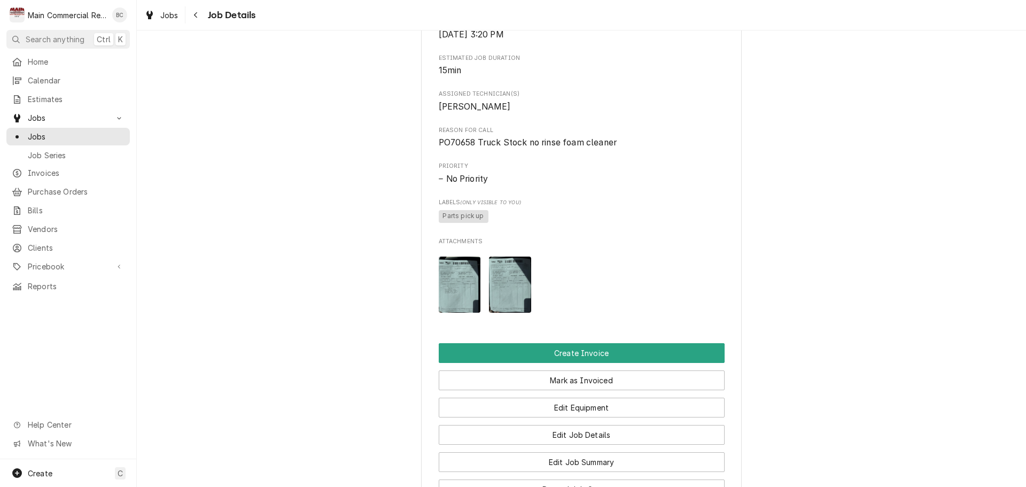
click at [500, 301] on img "Attachments" at bounding box center [510, 285] width 42 height 56
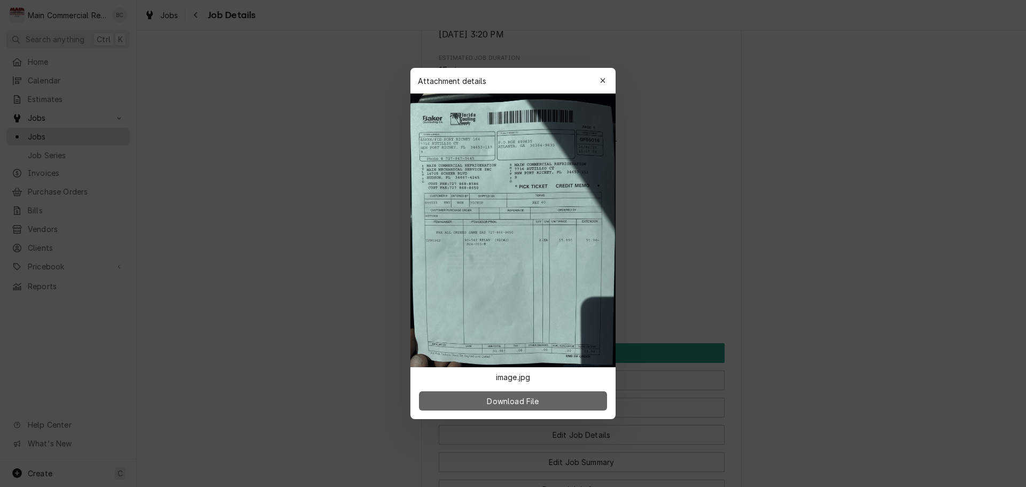
click at [545, 406] on button "Download File" at bounding box center [513, 400] width 188 height 19
click at [606, 86] on div "button" at bounding box center [603, 80] width 11 height 11
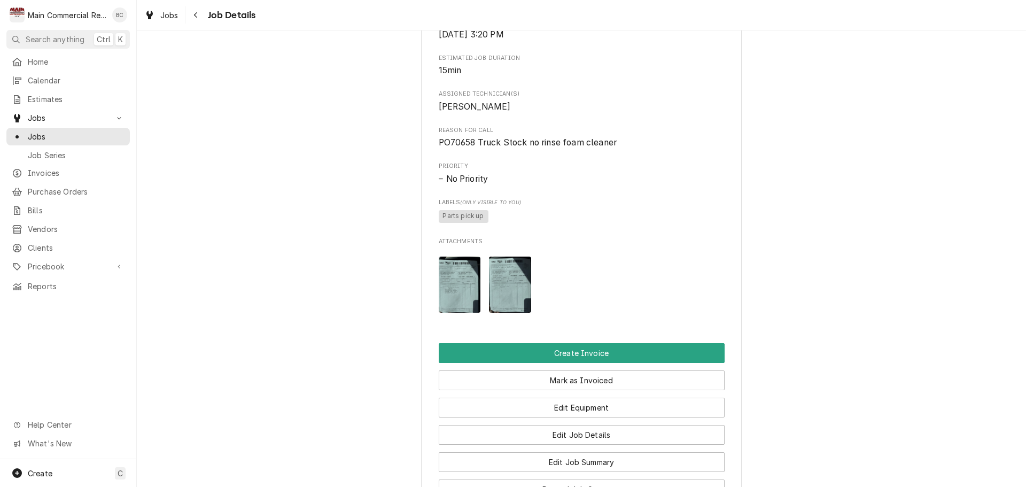
click at [462, 304] on img "Attachments" at bounding box center [460, 285] width 42 height 56
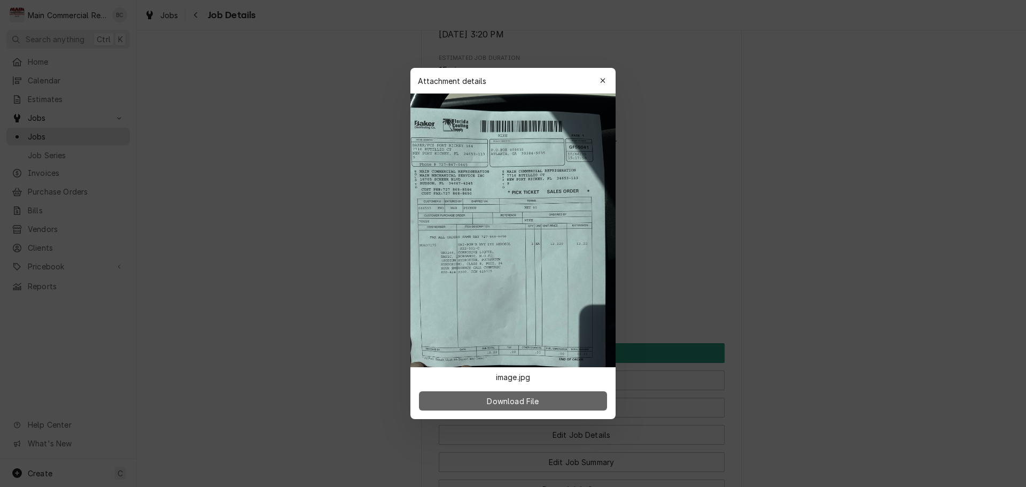
click at [560, 403] on button "Download File" at bounding box center [513, 400] width 188 height 19
click at [605, 83] on icon "button" at bounding box center [602, 80] width 5 height 5
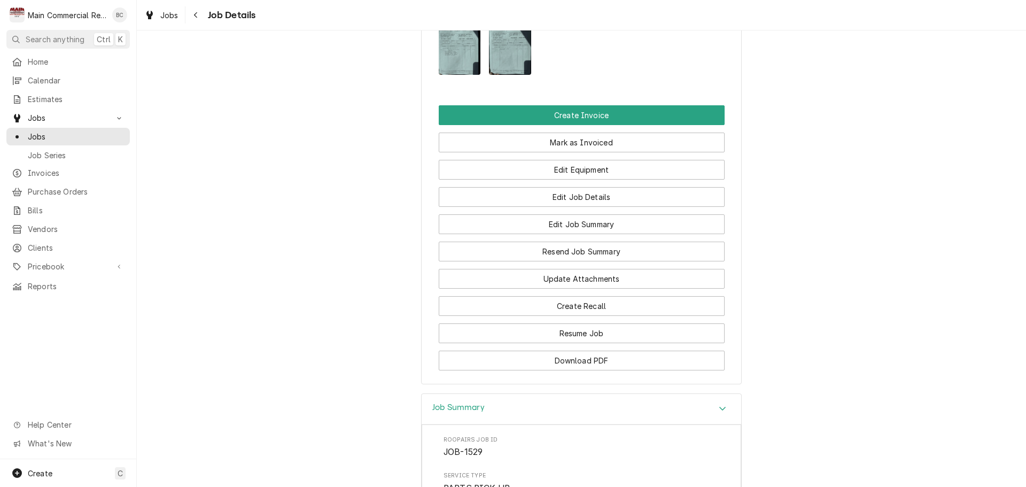
scroll to position [612, 0]
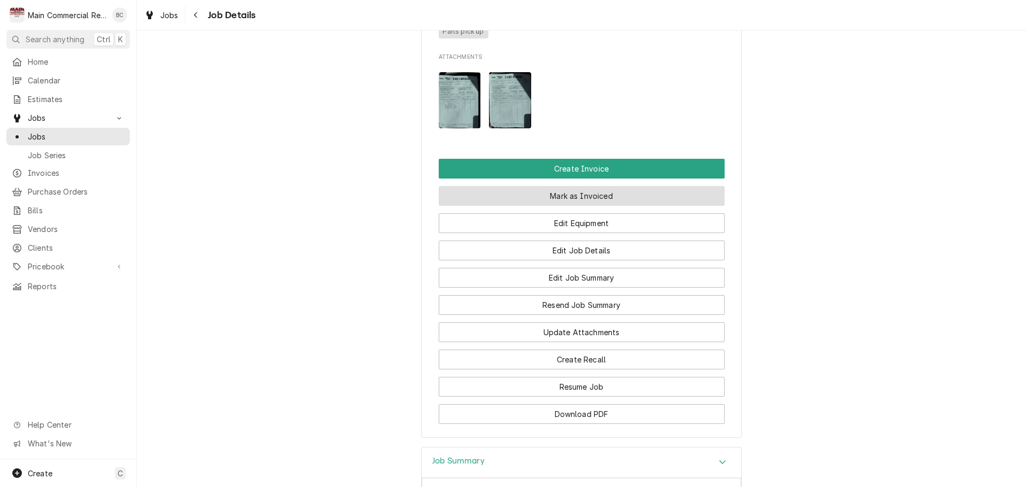
click at [581, 206] on button "Mark as Invoiced" at bounding box center [582, 196] width 286 height 20
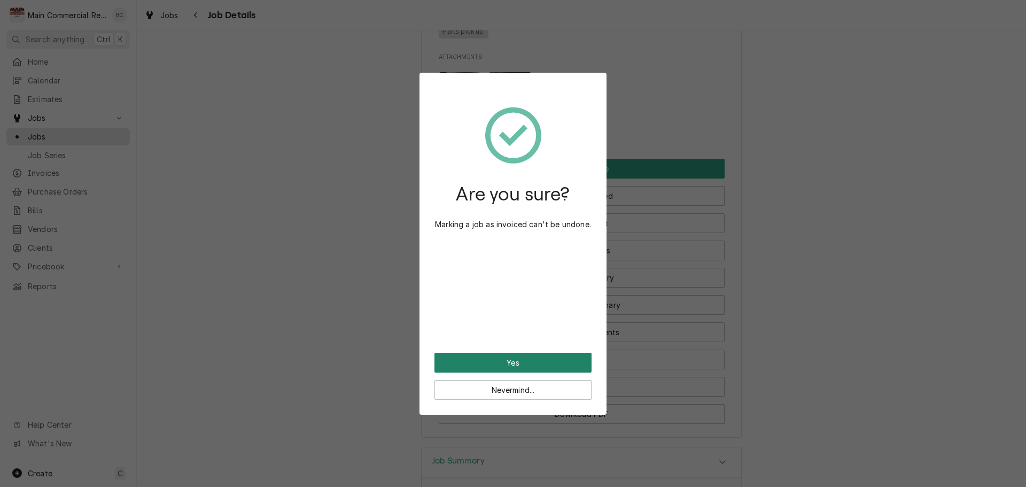
click at [521, 361] on button "Yes" at bounding box center [513, 363] width 157 height 20
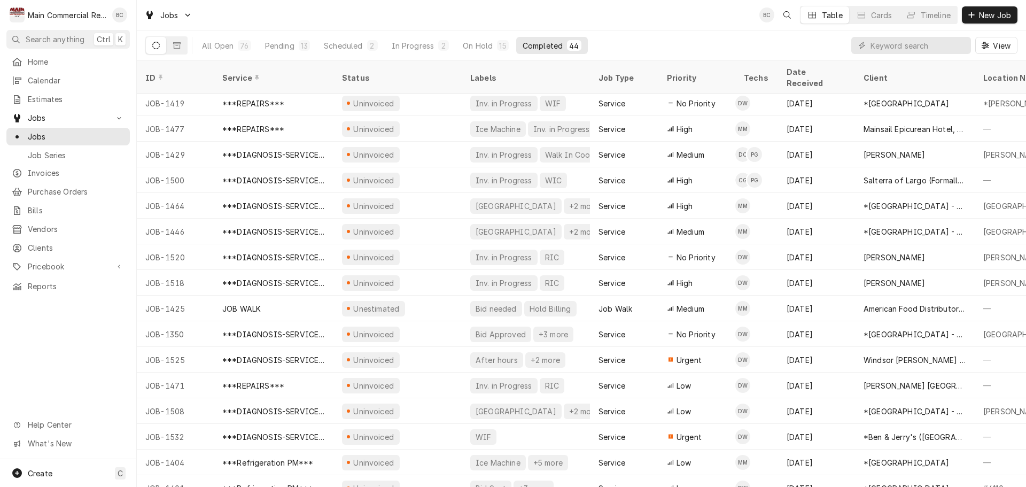
scroll to position [731, 0]
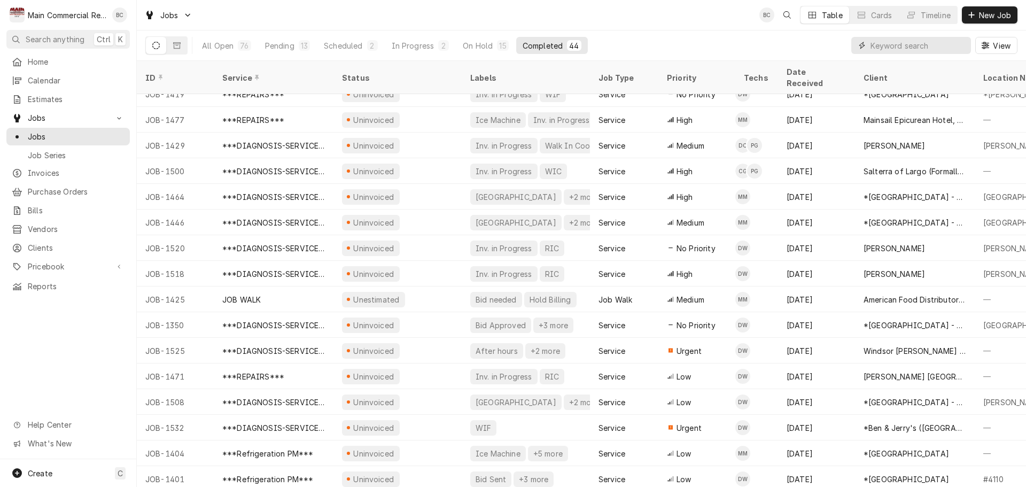
click at [882, 46] on input "Dynamic Content Wrapper" at bounding box center [918, 45] width 95 height 17
type input "inv in progress"
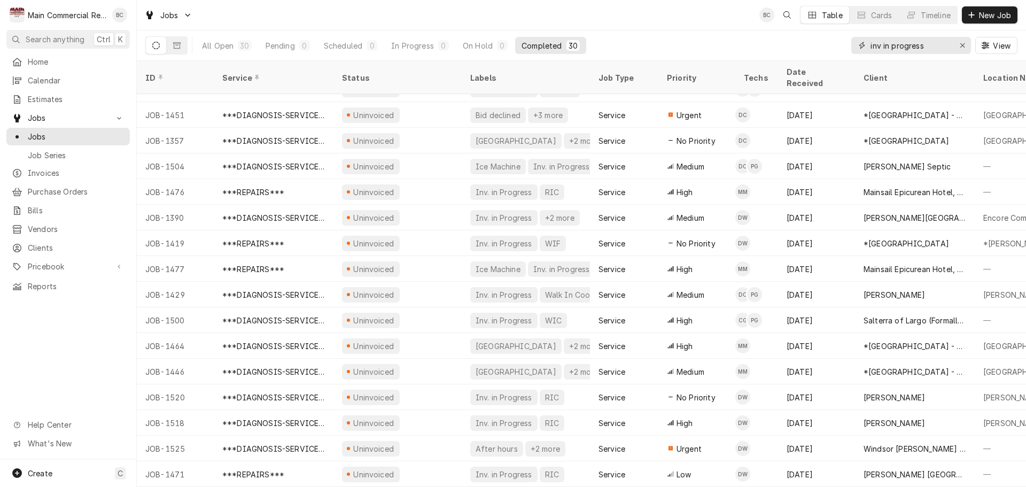
scroll to position [105, 0]
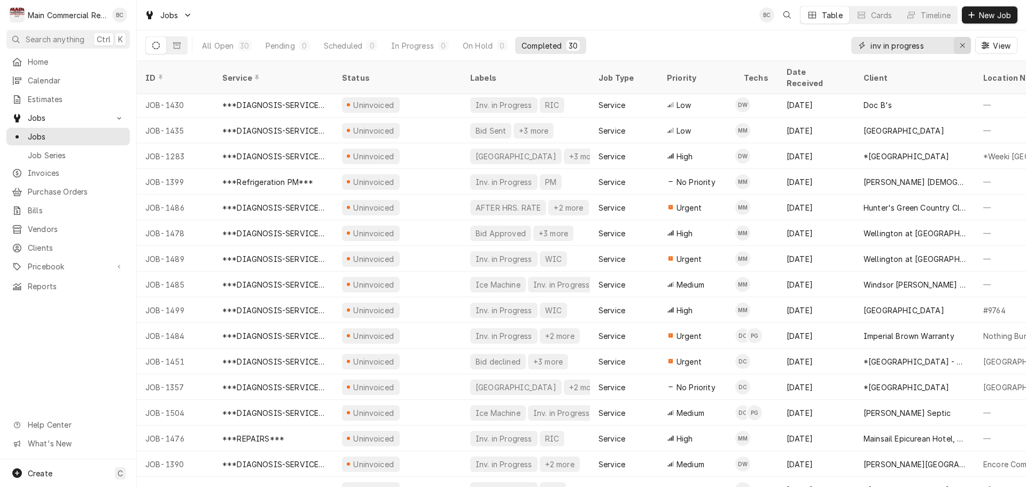
click at [965, 45] on div "Erase input" at bounding box center [962, 45] width 11 height 11
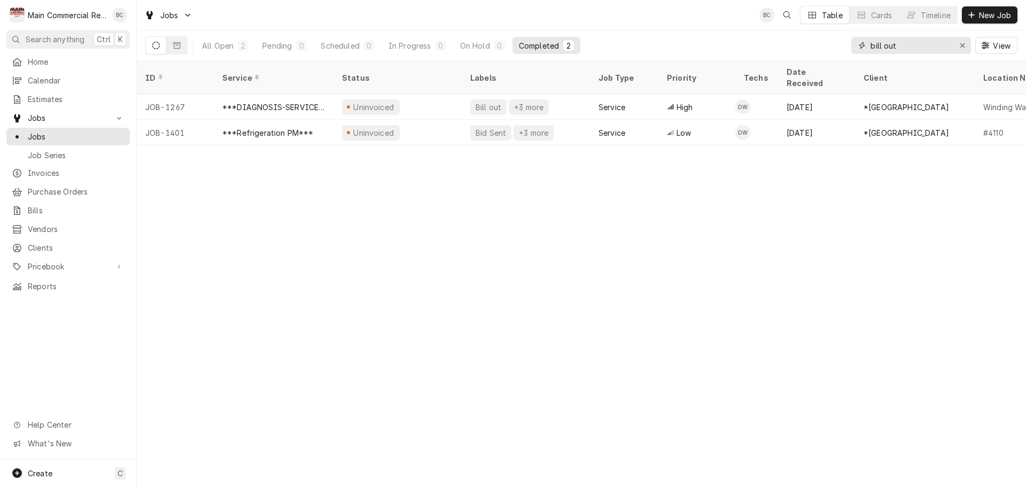
type input "bill out"
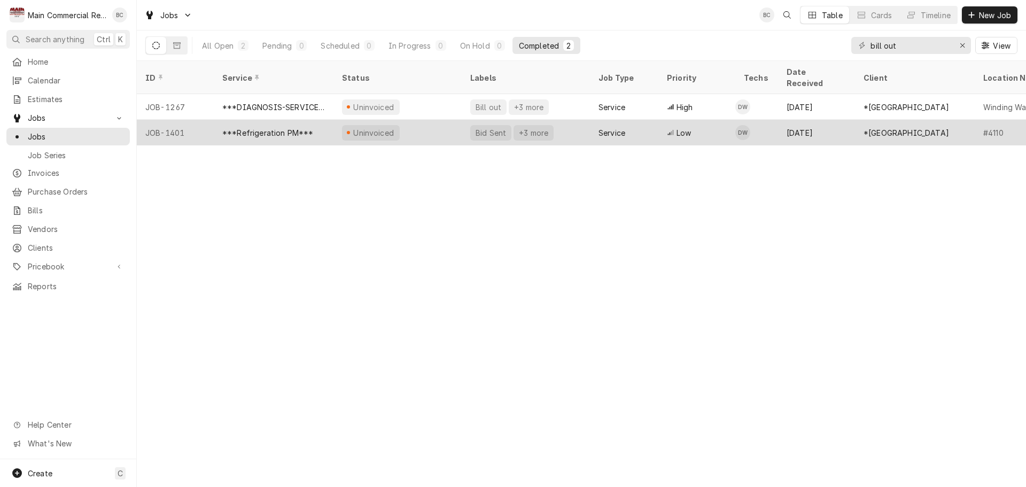
click at [297, 127] on div "***Refrigeration PM***" at bounding box center [267, 132] width 91 height 11
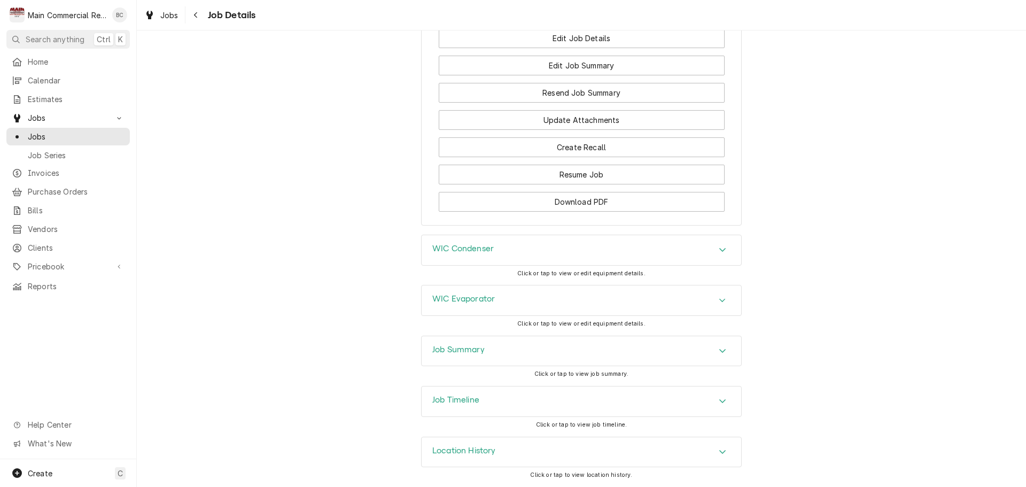
scroll to position [1242, 0]
click at [451, 352] on h3 "Job Summary" at bounding box center [458, 350] width 52 height 10
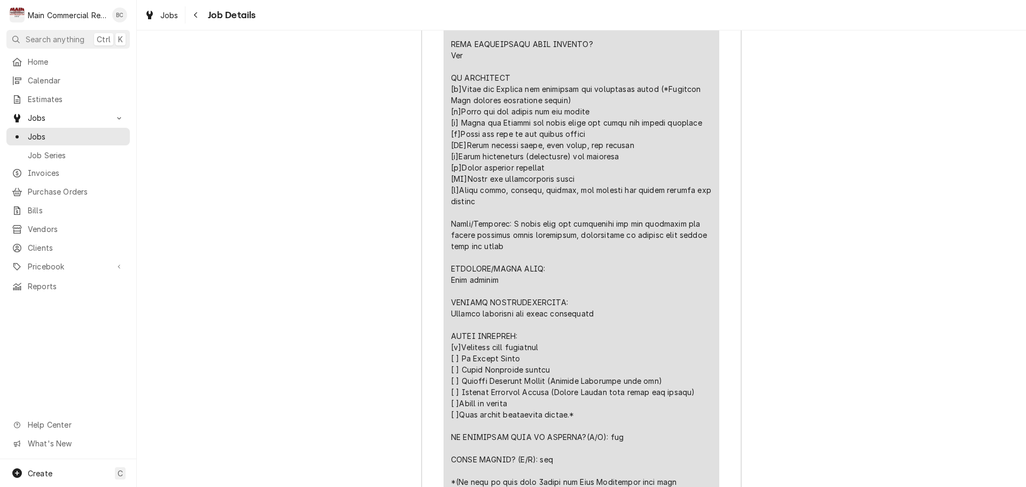
scroll to position [1924, 0]
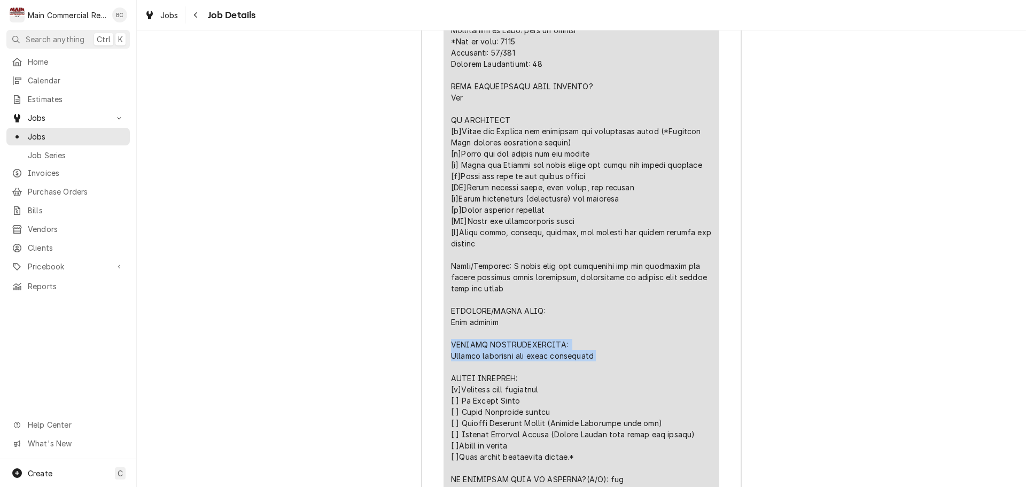
drag, startPoint x: 447, startPoint y: 365, endPoint x: 595, endPoint y: 377, distance: 148.5
click at [595, 377] on div "Line Item" at bounding box center [581, 249] width 261 height 629
copy div "FURTHER RECOMMENDATIONS: Replace condenser fan motor capacitors"
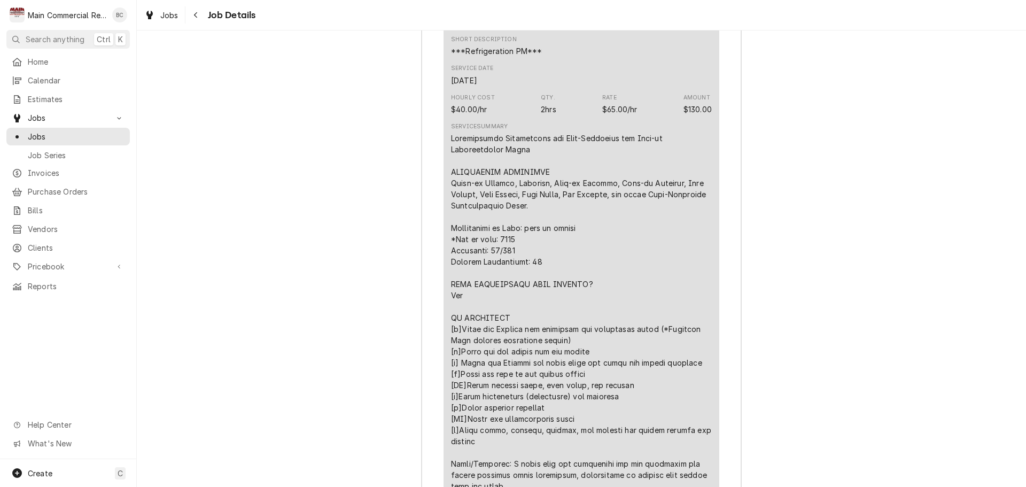
scroll to position [1764, 0]
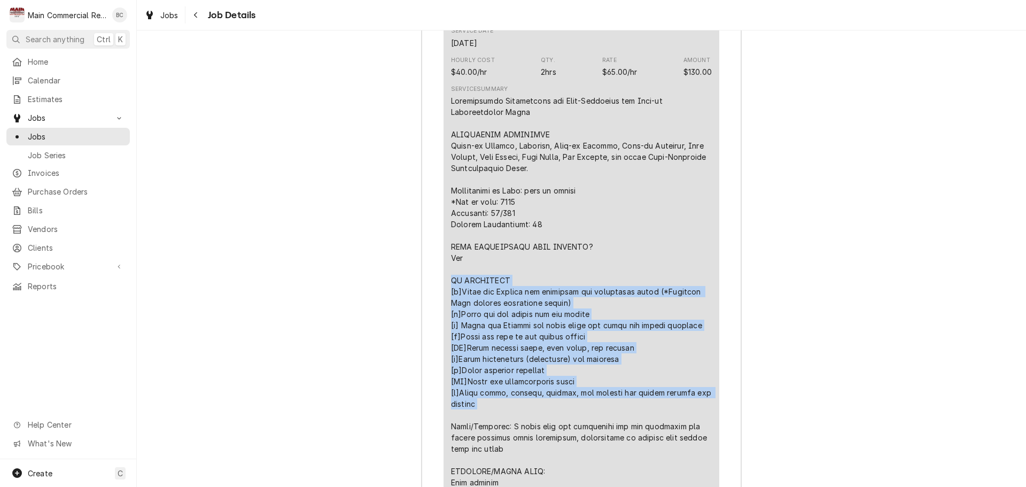
drag, startPoint x: 446, startPoint y: 299, endPoint x: 474, endPoint y: 433, distance: 136.5
click at [474, 433] on div "Short Description ***Refrigeration PM*** Service Date Oct 7, 2025 Hourly Cost $…" at bounding box center [582, 360] width 276 height 743
copy div "PM CHECKLIST [x]Clean and Inspect all condenser and evaporator coils (*Chemical…"
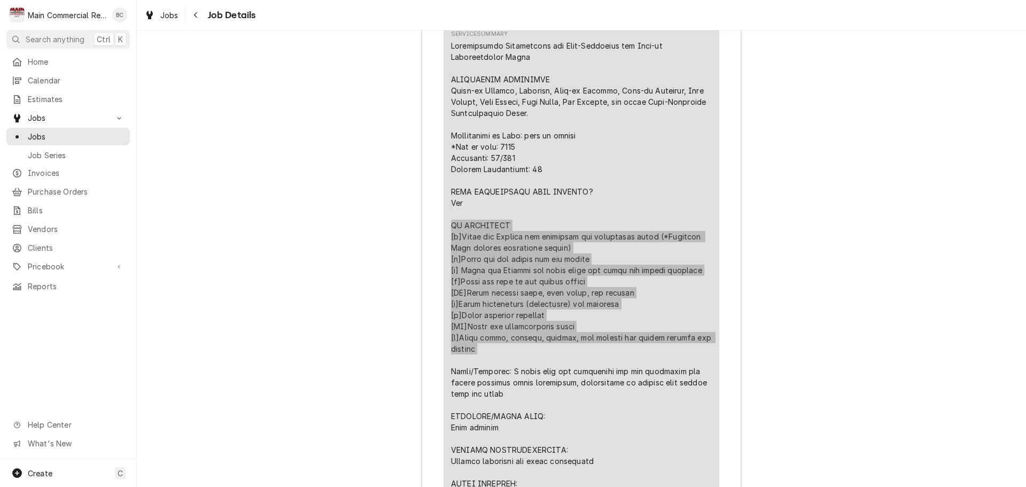
scroll to position [1871, 0]
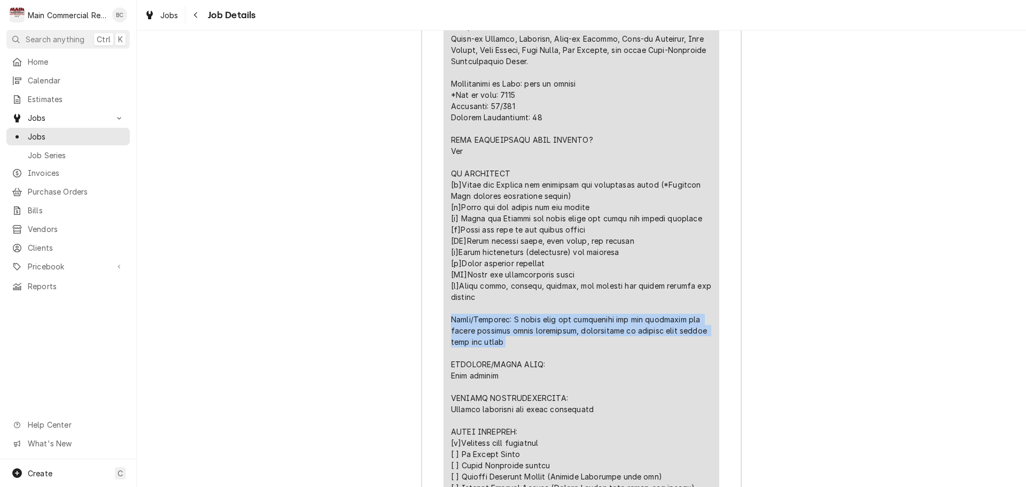
drag, startPoint x: 446, startPoint y: 340, endPoint x: 508, endPoint y: 369, distance: 68.4
click at [508, 369] on div "Short Description ***Refrigeration PM*** Service Date Oct 7, 2025 Hourly Cost $…" at bounding box center [582, 253] width 276 height 743
copy div "Notes/Findings: I found both run capacitors for the condenser fan motors slight…"
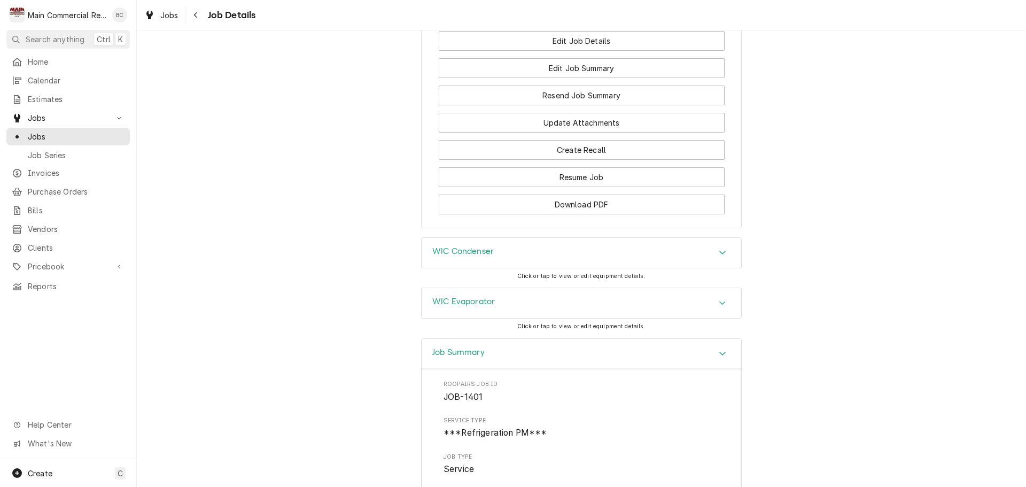
scroll to position [1227, 0]
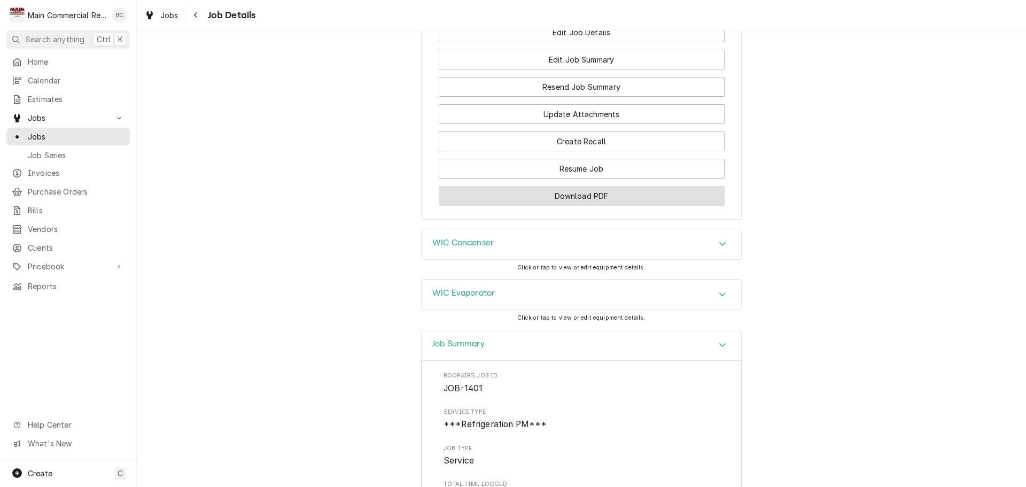
click at [579, 206] on button "Download PDF" at bounding box center [582, 196] width 286 height 20
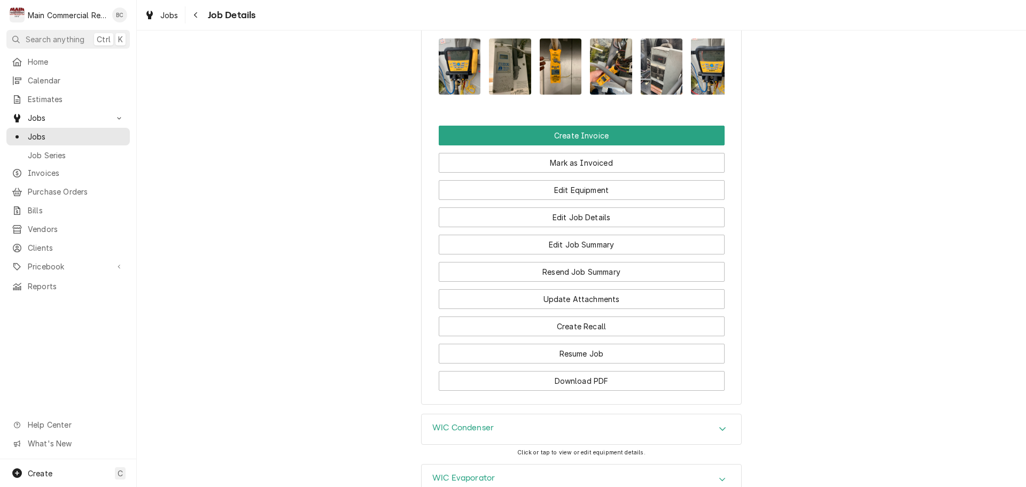
scroll to position [1013, 0]
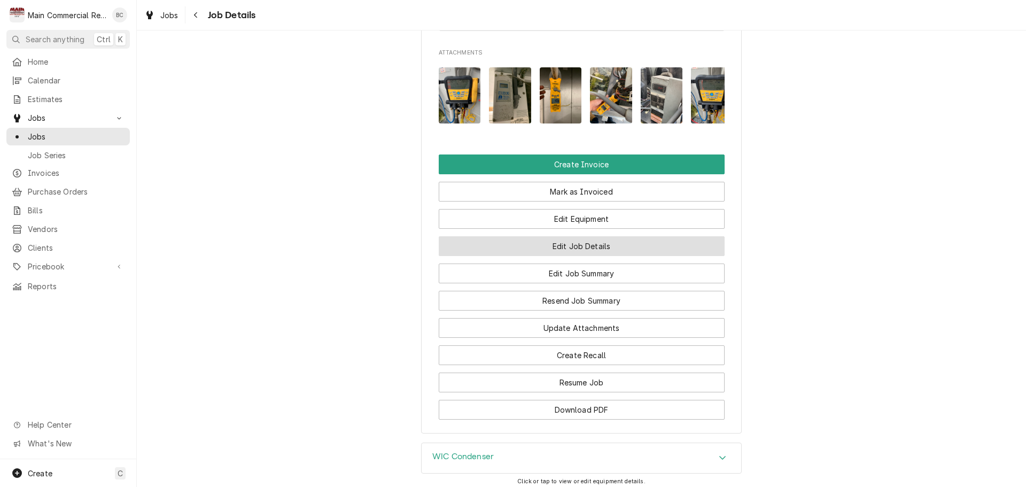
click at [554, 256] on button "Edit Job Details" at bounding box center [582, 246] width 286 height 20
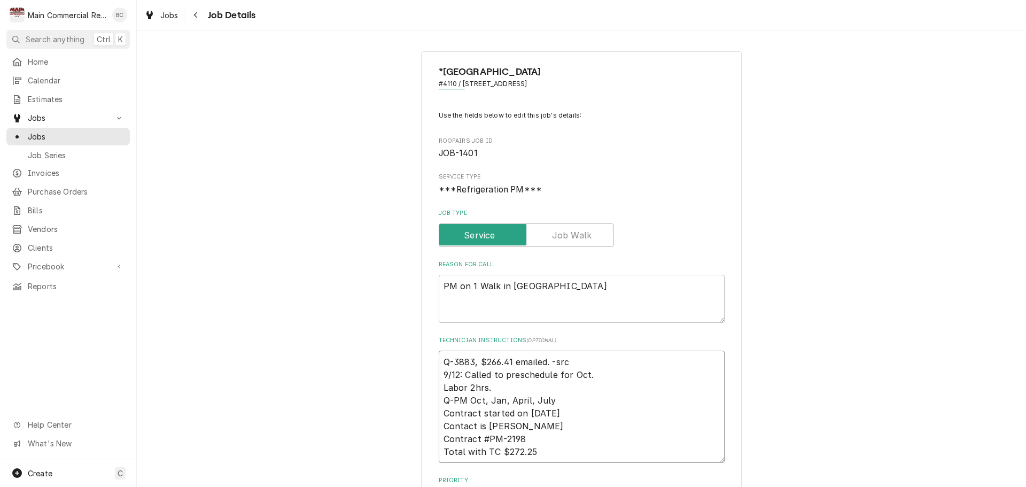
click at [439, 362] on textarea "Q-3883, $266.41 emailed. -src 9/12: Called to preschedule for Oct. Labor 2hrs. …" at bounding box center [582, 407] width 286 height 112
type textarea "x"
type textarea "Q-3883, $266.41 emailed. -src 9/12: Called to preschedule for Oct. Labor 2hrs. …"
type textarea "x"
type textarea "I Q-3883, $266.41 emailed. -src 9/12: Called to preschedule for Oct. Labor 2hrs…"
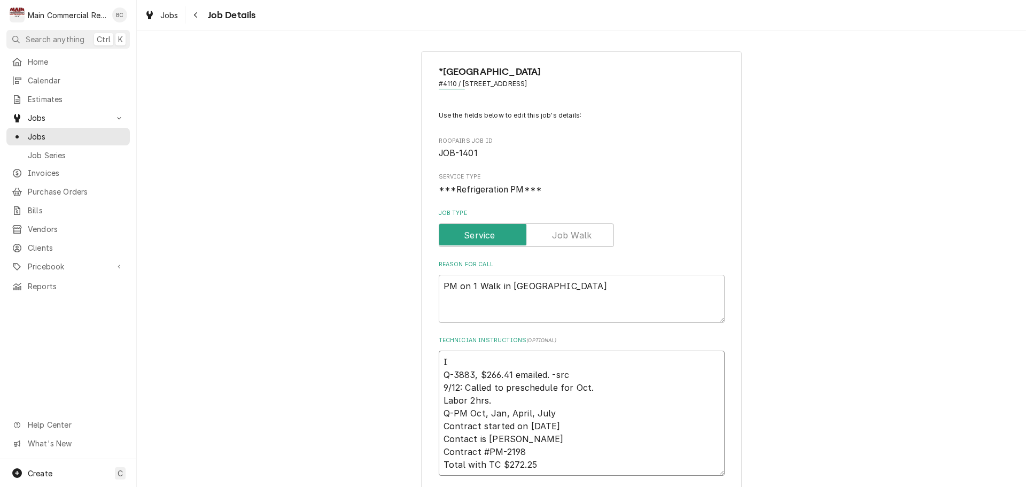
type textarea "x"
type textarea "INV Q-3883, $266.41 emailed. -src 9/12: Called to preschedule for Oct. Labor 2h…"
type textarea "x"
type textarea "INV# Q-3883, $266.41 emailed. -src 9/12: Called to preschedule for Oct. Labor 2…"
type textarea "x"
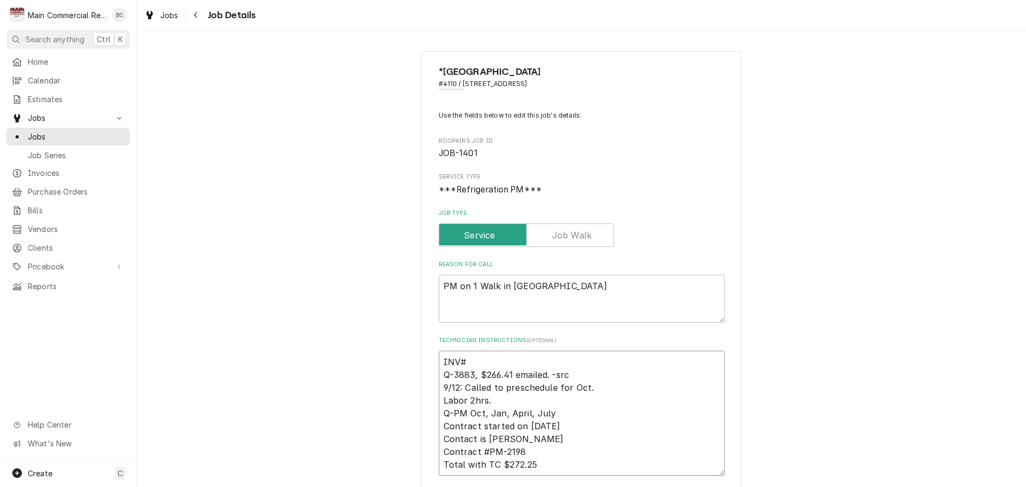
type textarea "INV#1 Q-3883, $266.41 emailed. -src 9/12: Called to preschedule for Oct. Labor …"
type textarea "x"
type textarea "INV#15 Q-3883, $266.41 emailed. -src 9/12: Called to preschedule for Oct. Labor…"
type textarea "x"
type textarea "INV#152 Q-3883, $266.41 emailed. -src 9/12: Called to preschedule for Oct. Labo…"
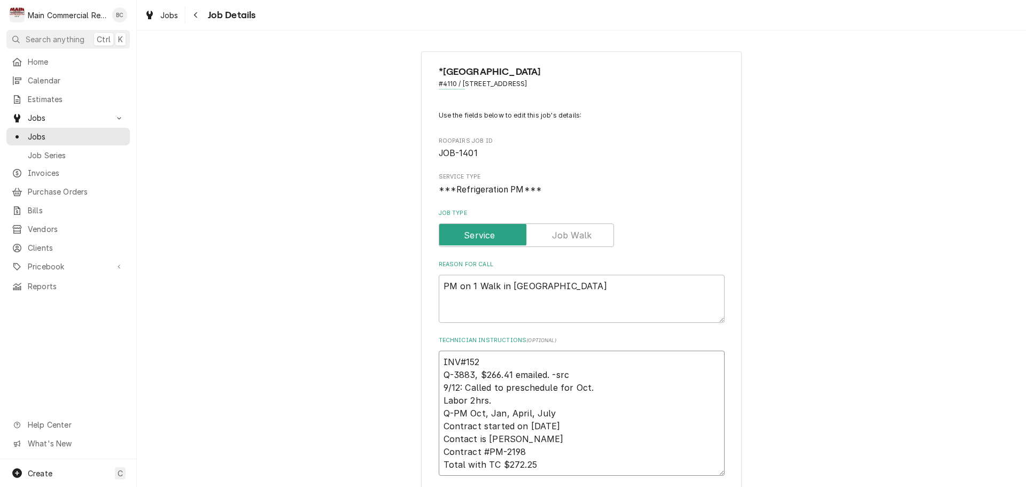
type textarea "x"
type textarea "INV#1523 Q-3883, $266.41 emailed. -src 9/12: Called to preschedule for Oct. Lab…"
type textarea "x"
type textarea "INV#15236 Q-3883, $266.41 emailed. -src 9/12: Called to preschedule for Oct. La…"
type textarea "x"
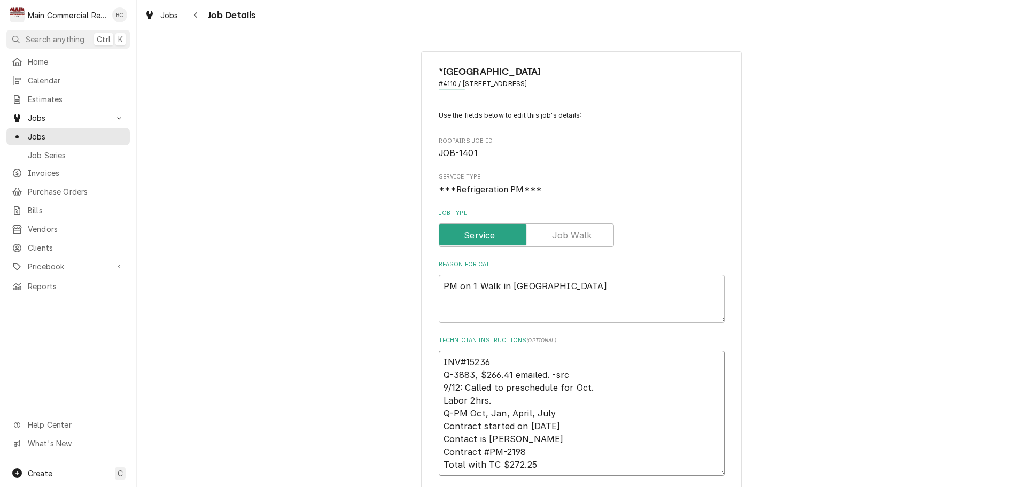
type textarea "INV#152360 Q-3883, $266.41 emailed. -src 9/12: Called to preschedule for Oct. L…"
type textarea "x"
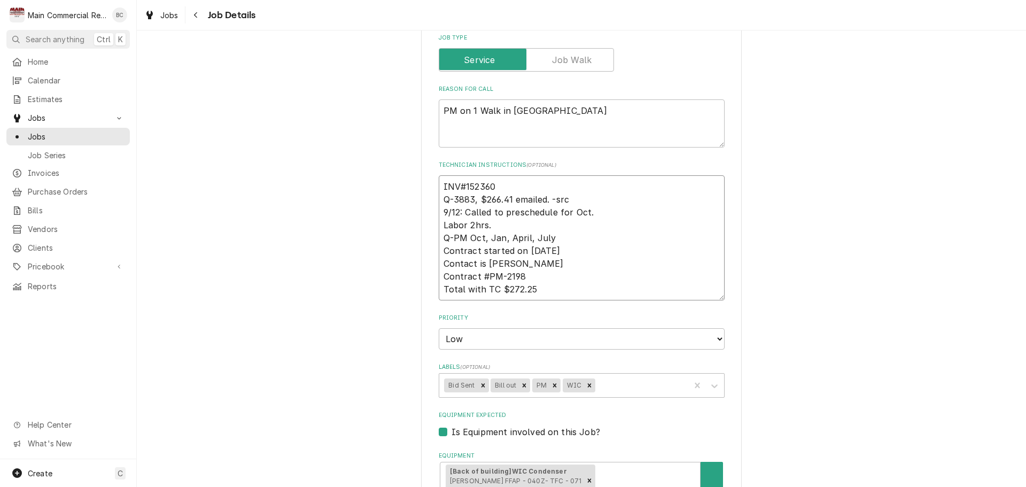
scroll to position [214, 0]
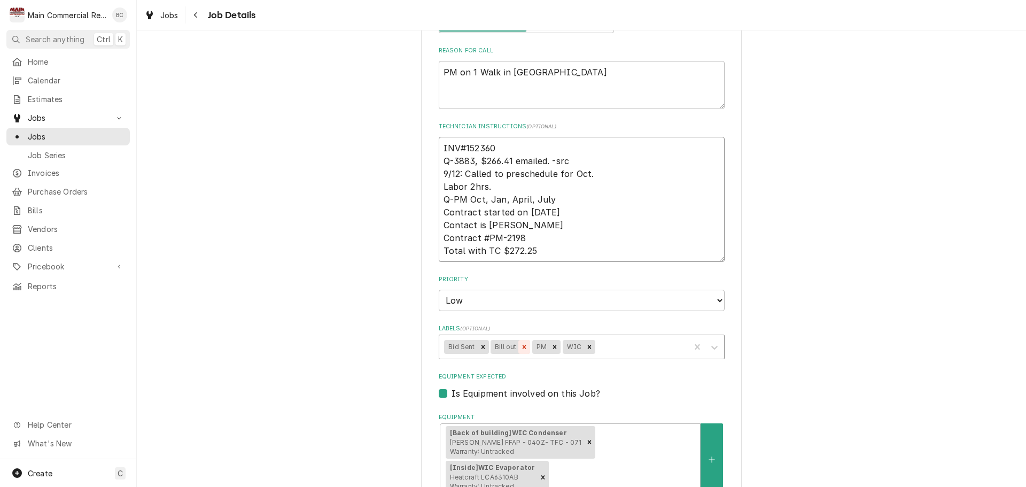
click at [523, 346] on icon "Remove Bill out" at bounding box center [525, 347] width 4 height 4
type textarea "INV#152360 Q-3883, $266.41 emailed. -src 9/12: Called to preschedule for Oct. L…"
click at [481, 349] on icon "Remove Bid Sent" at bounding box center [483, 347] width 4 height 4
type textarea "x"
click at [514, 350] on div "Labels" at bounding box center [596, 346] width 175 height 19
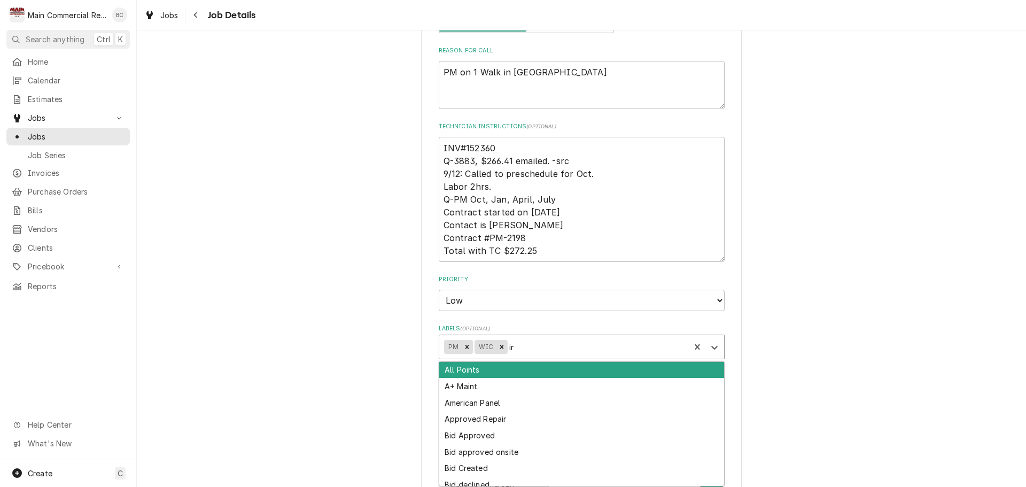
type input "inv"
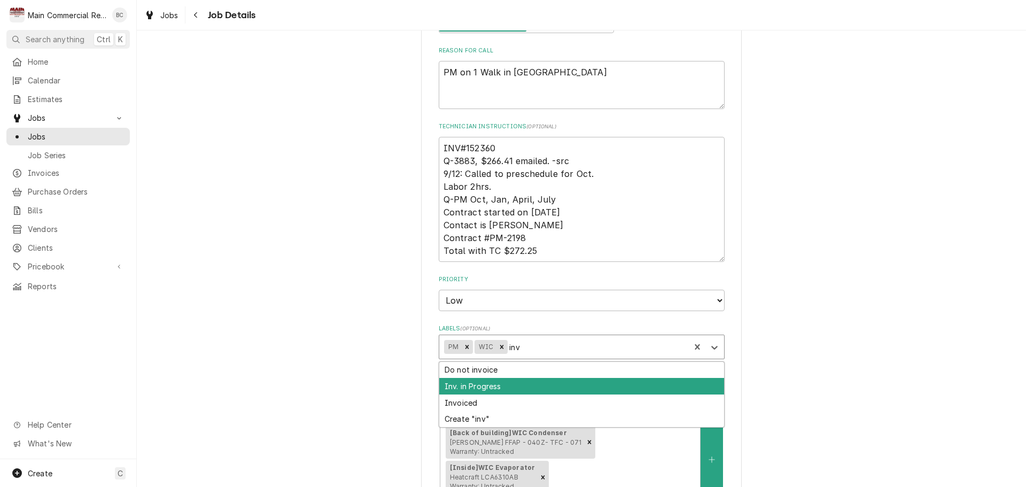
click at [480, 384] on div "Inv. in Progress" at bounding box center [581, 386] width 285 height 17
type textarea "x"
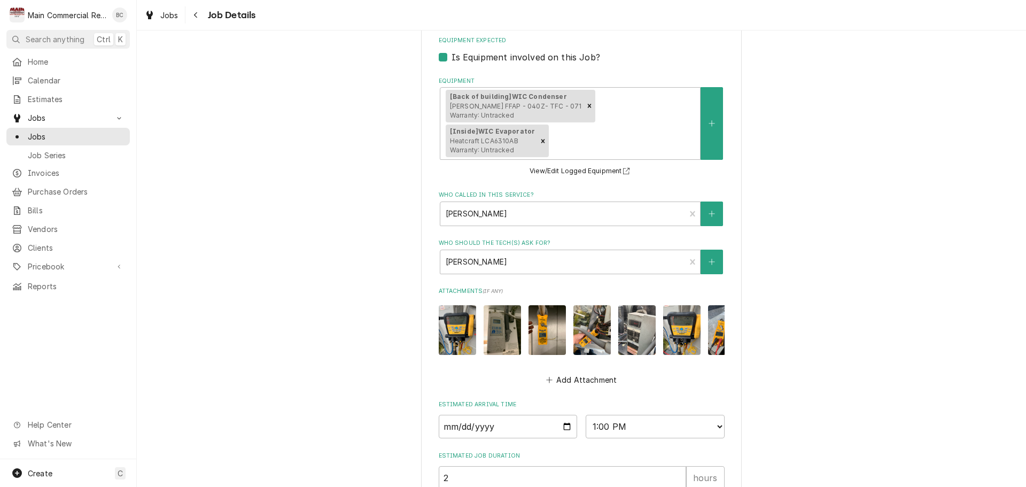
scroll to position [639, 0]
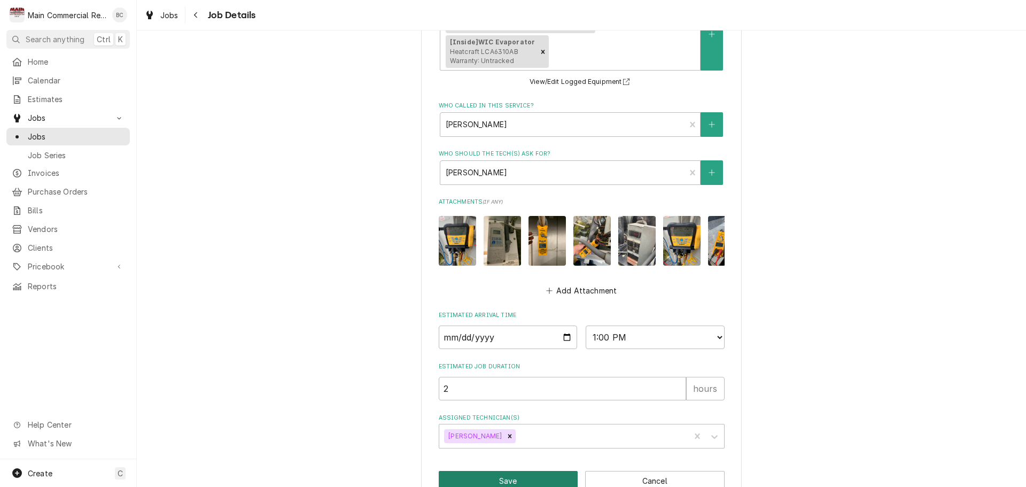
click at [498, 471] on button "Save" at bounding box center [509, 481] width 140 height 20
type textarea "x"
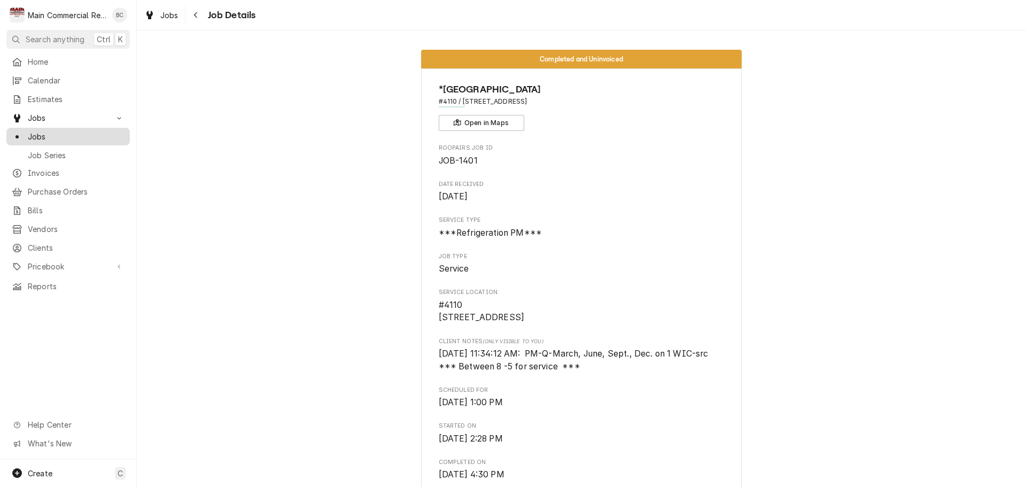
click at [50, 135] on span "Jobs" at bounding box center [76, 136] width 97 height 11
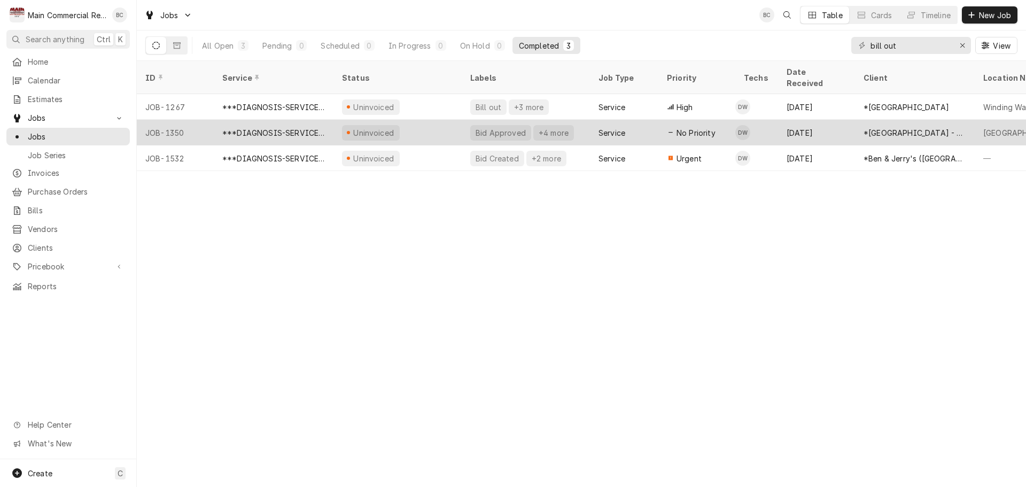
click at [494, 127] on div "Bid Approved" at bounding box center [501, 132] width 52 height 11
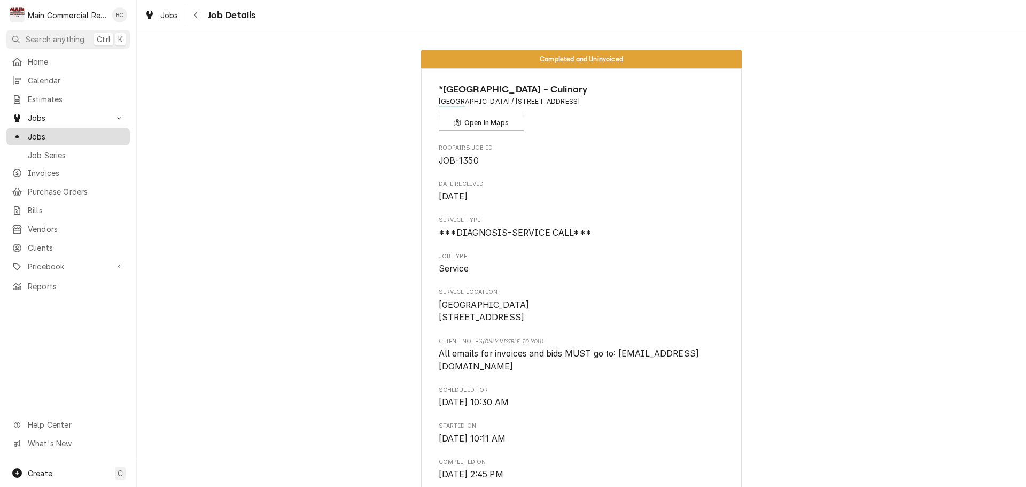
click at [87, 134] on span "Jobs" at bounding box center [76, 136] width 97 height 11
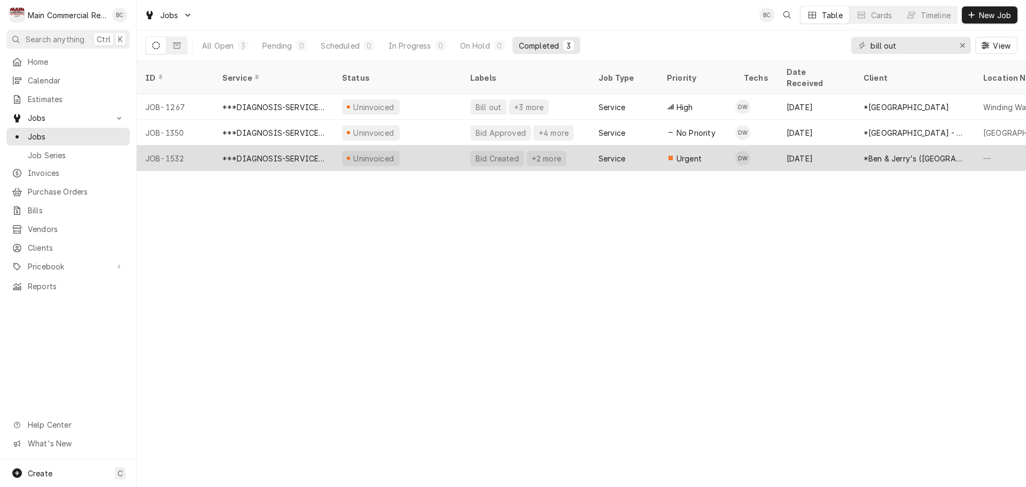
click at [490, 153] on div "Bid Created" at bounding box center [497, 158] width 45 height 11
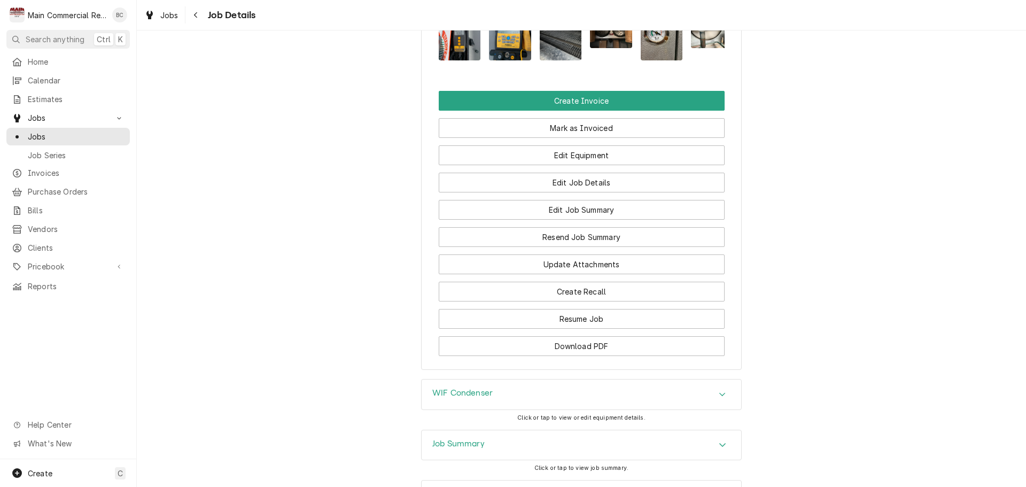
scroll to position [1390, 0]
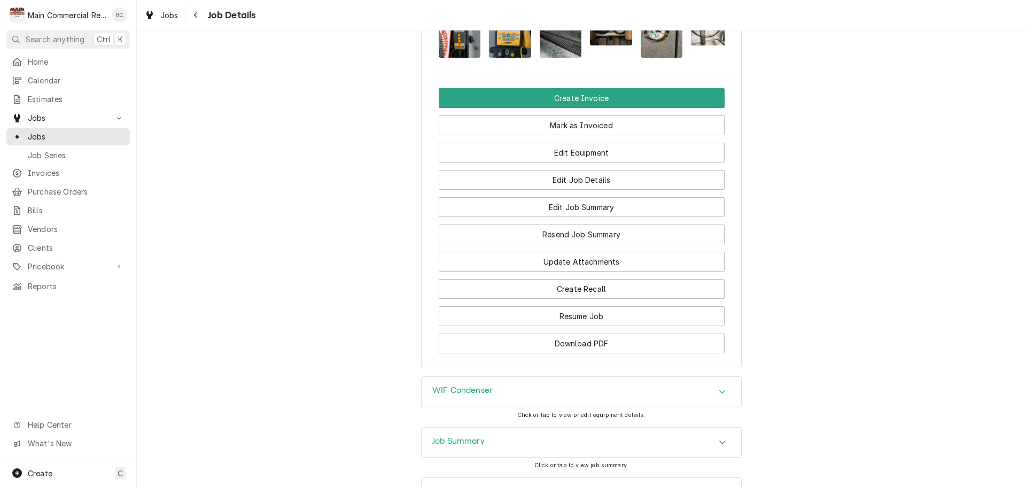
click at [450, 436] on h3 "Job Summary" at bounding box center [458, 441] width 52 height 10
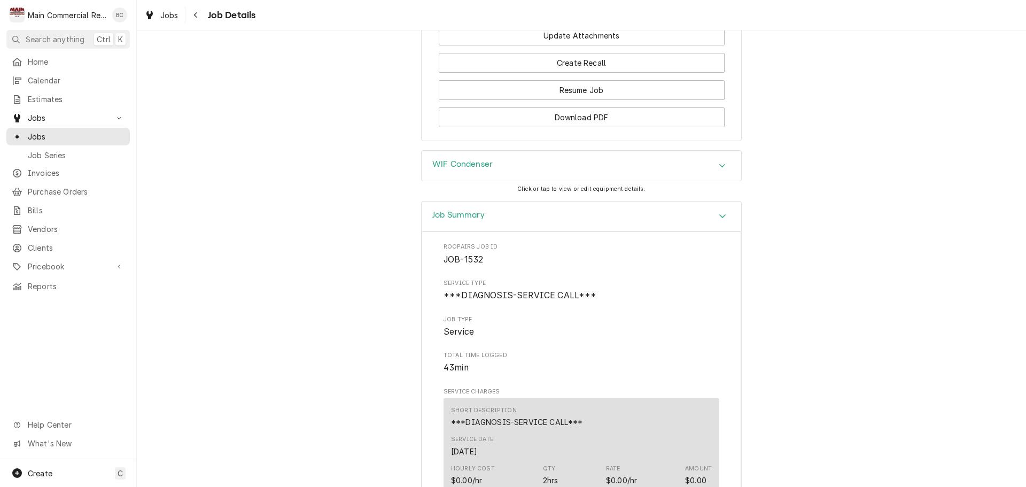
scroll to position [1604, 0]
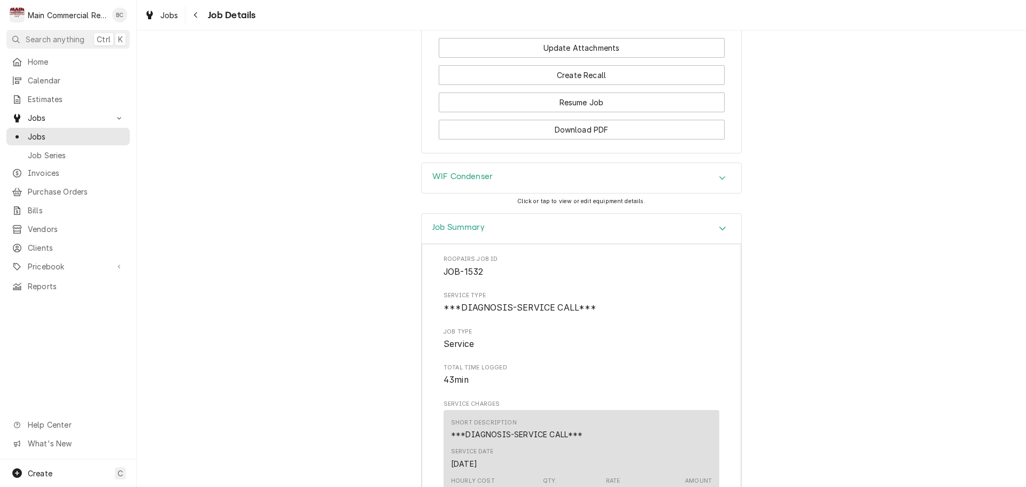
click at [455, 172] on h3 "WIF Condenser" at bounding box center [462, 177] width 60 height 10
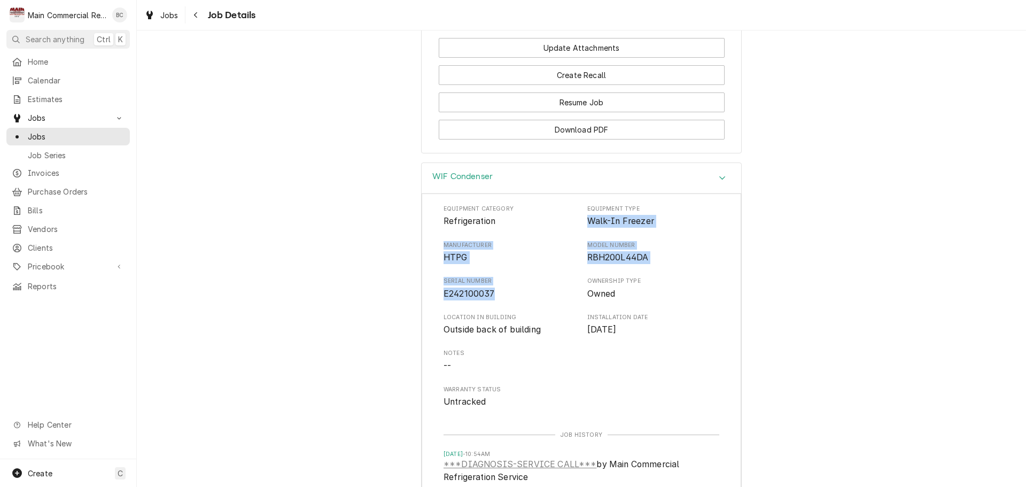
drag, startPoint x: 583, startPoint y: 159, endPoint x: 515, endPoint y: 230, distance: 98.7
click at [515, 230] on div "Equipment Category Refrigeration Equipment Type Walk-In Freezer Manufacturer HT…" at bounding box center [582, 307] width 276 height 204
copy div "Walk-In Freezer Manufacturer HTPG Model Number RBH200L44DA Serial Number E24210…"
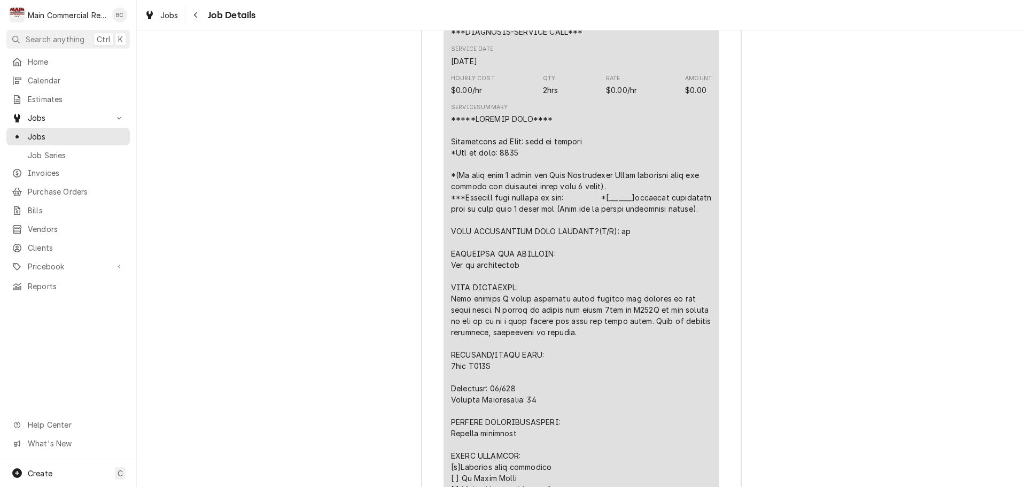
scroll to position [2673, 0]
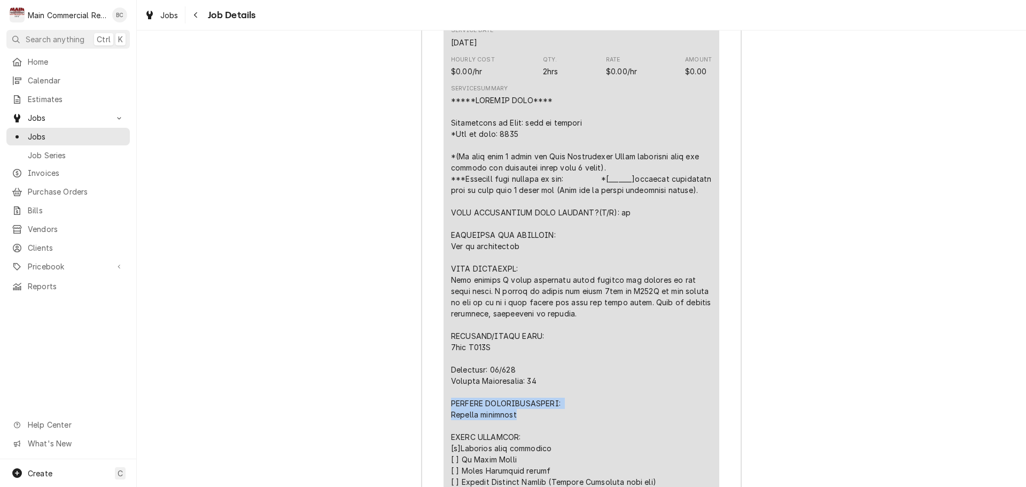
drag, startPoint x: 448, startPoint y: 352, endPoint x: 532, endPoint y: 366, distance: 85.0
click at [532, 366] on div "Line Item" at bounding box center [581, 375] width 261 height 561
copy div "FURTHER RECOMMENDATIONS: Replace equipment"
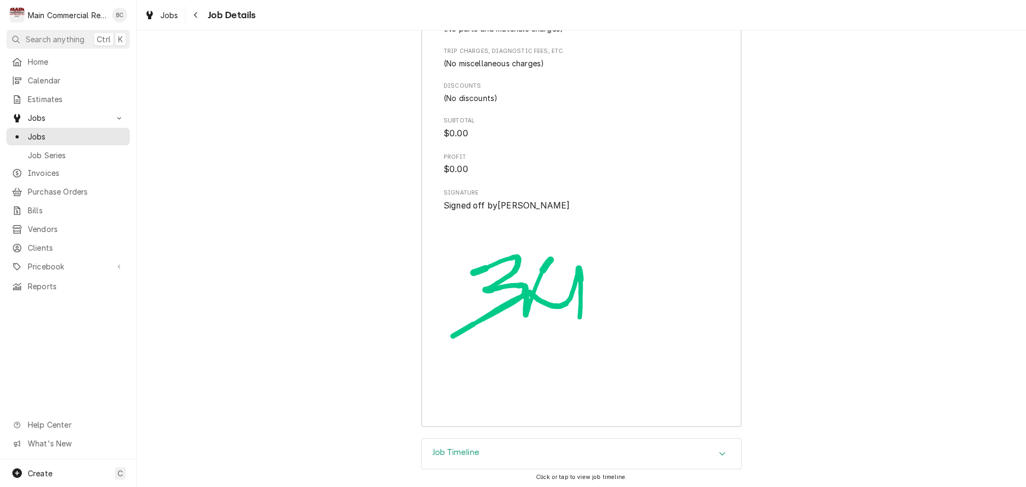
scroll to position [3344, 0]
click at [460, 446] on h3 "Job Timeline" at bounding box center [455, 451] width 47 height 10
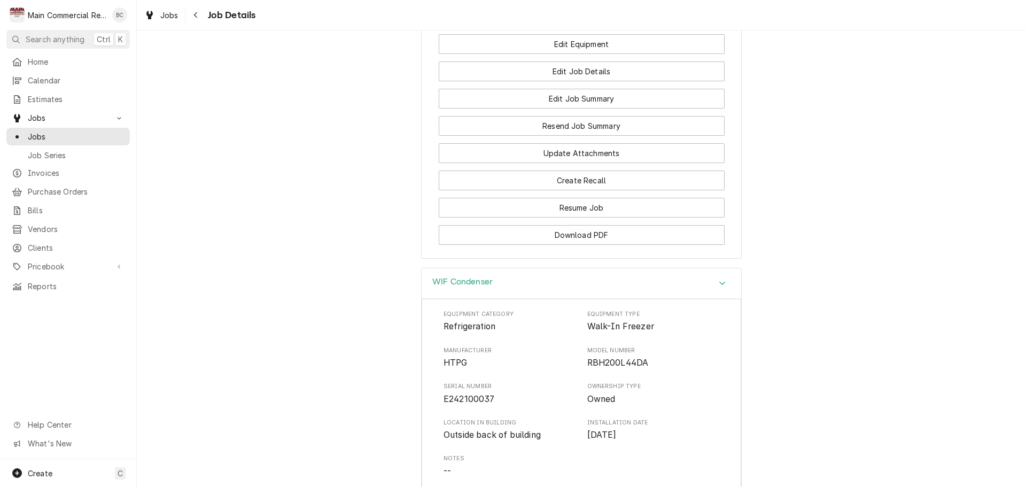
scroll to position [1498, 0]
click at [564, 226] on button "Download PDF" at bounding box center [582, 236] width 286 height 20
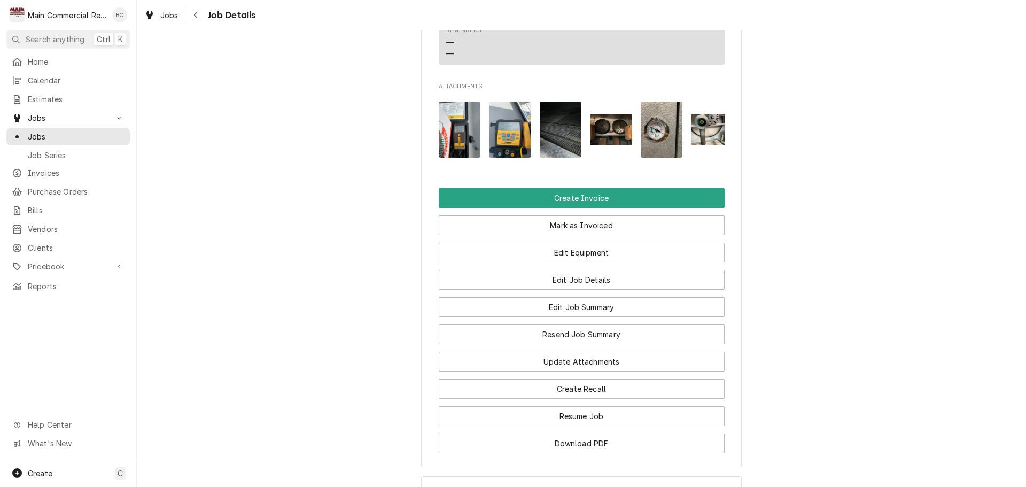
scroll to position [1284, 0]
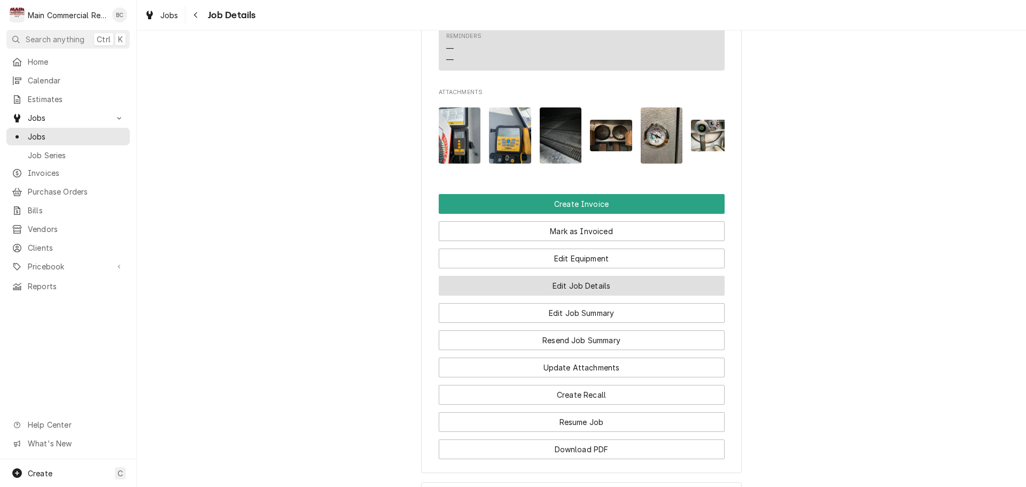
click at [568, 276] on button "Edit Job Details" at bounding box center [582, 286] width 286 height 20
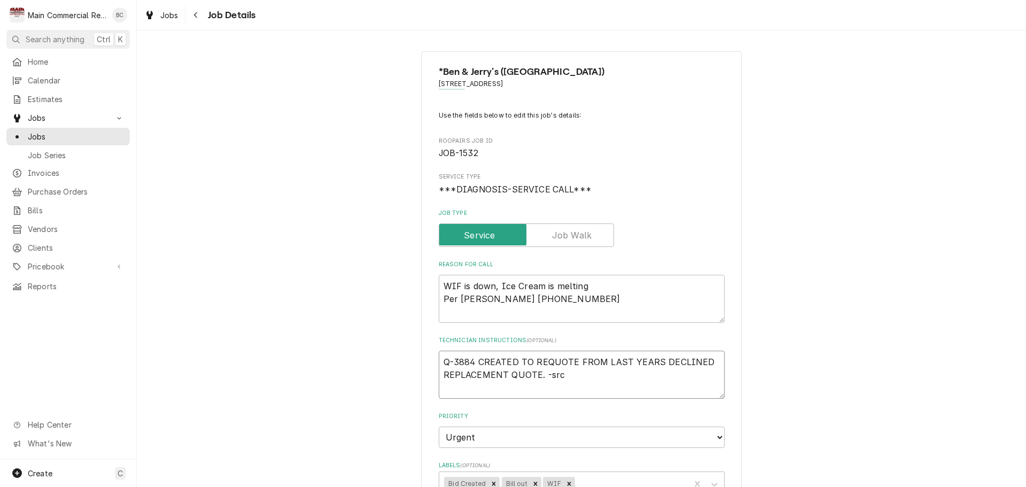
click at [439, 363] on textarea "Q-3884 CREATED TO REQUOTE FROM LAST YEARS DECLINED REPLACEMENT QUOTE. -src" at bounding box center [582, 375] width 286 height 48
type textarea "x"
type textarea "Q-3884 CREATED TO REQUOTE FROM LAST YEARS DECLINED REPLACEMENT QUOTE. -src"
type textarea "x"
type textarea "I Q-3884 CREATED TO REQUOTE FROM LAST YEARS DECLINED REPLACEMENT QUOTE. -src"
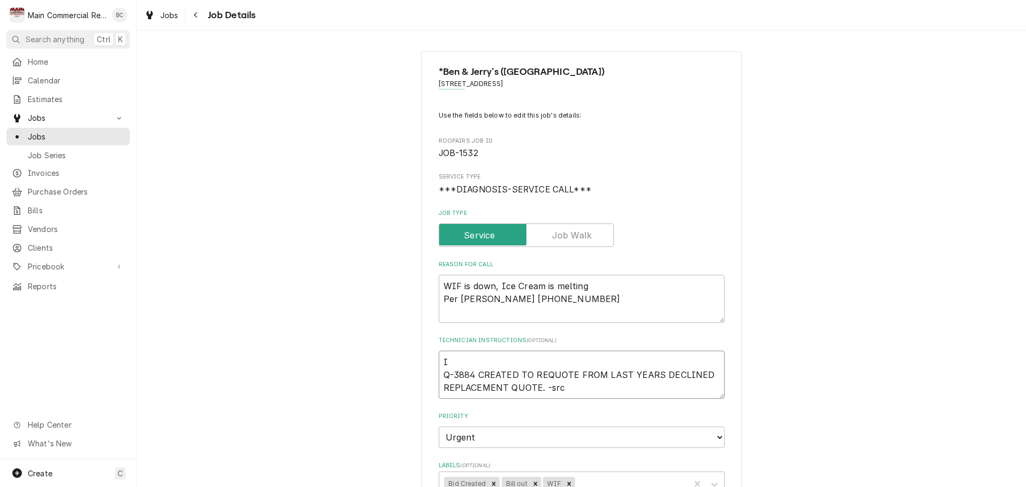
type textarea "x"
type textarea "INV Q-3884 CREATED TO REQUOTE FROM LAST YEARS DECLINED REPLACEMENT QUOTE. -src"
type textarea "x"
type textarea "INV# Q-3884 CREATED TO REQUOTE FROM LAST YEARS DECLINED REPLACEMENT QUOTE. -src"
type textarea "x"
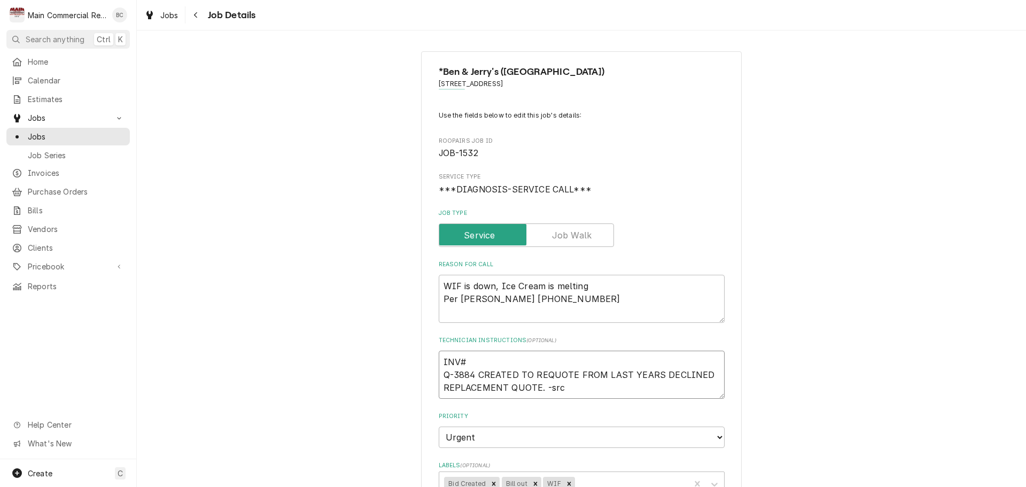
type textarea "INV#1 Q-3884 CREATED TO REQUOTE FROM LAST YEARS DECLINED REPLACEMENT QUOTE. -src"
type textarea "x"
type textarea "INV#15 Q-3884 CREATED TO REQUOTE FROM LAST YEARS DECLINED REPLACEMENT QUOTE. -s…"
type textarea "x"
type textarea "INV#152 Q-3884 CREATED TO REQUOTE FROM LAST YEARS DECLINED REPLACEMENT QUOTE. -…"
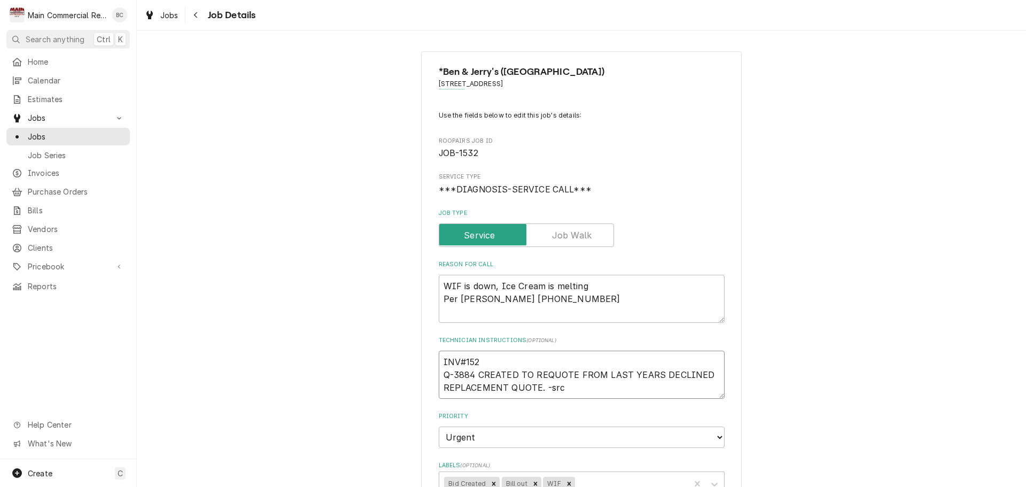
type textarea "x"
type textarea "INV#1523 Q-3884 CREATED TO REQUOTE FROM LAST YEARS DECLINED REPLACEMENT QUOTE. …"
type textarea "x"
type textarea "INV#15236 Q-3884 CREATED TO REQUOTE FROM LAST YEARS DECLINED REPLACEMENT QUOTE.…"
type textarea "x"
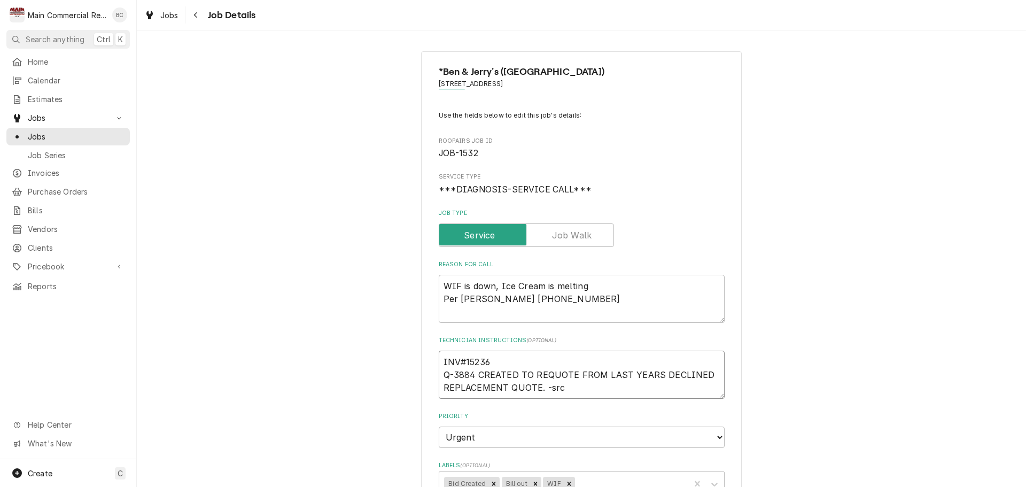
type textarea "INV#152361 Q-3884 CREATED TO REQUOTE FROM LAST YEARS DECLINED REPLACEMENT QUOTE…"
type textarea "x"
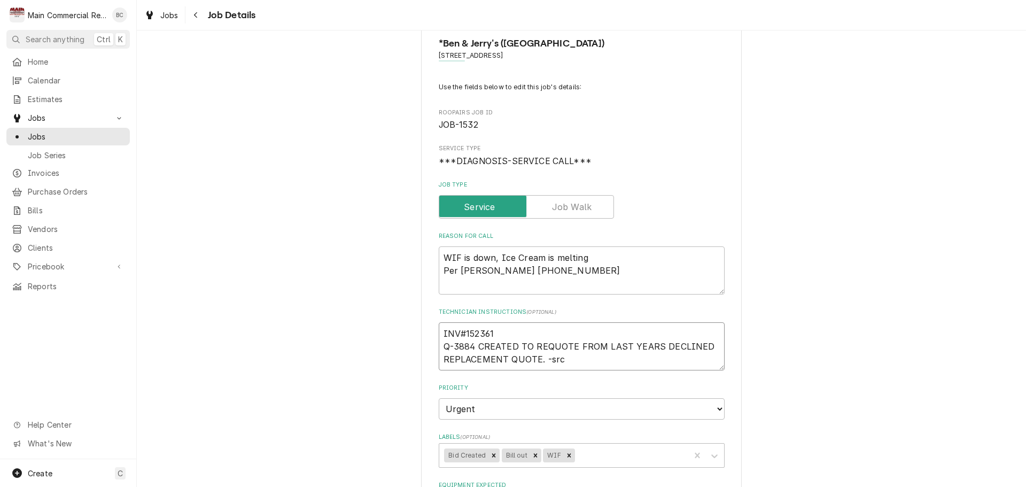
scroll to position [53, 0]
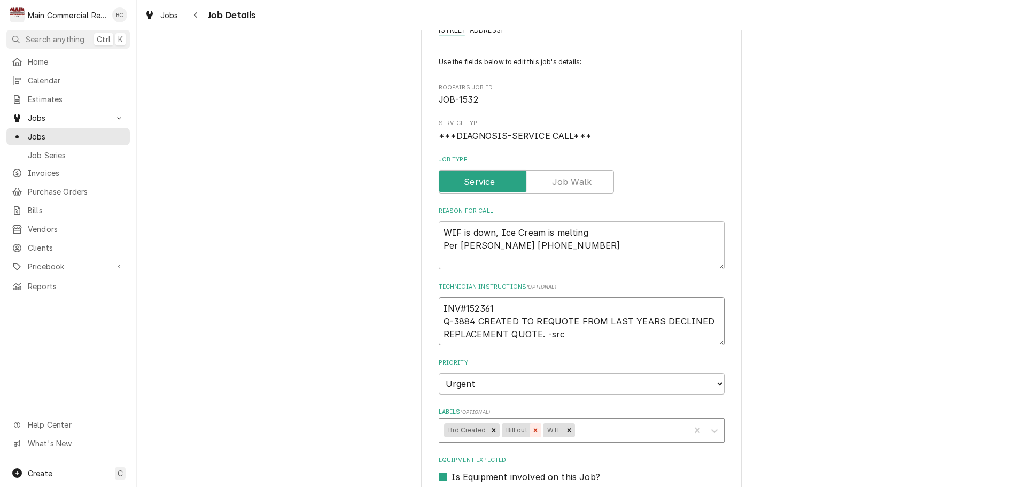
click at [534, 430] on icon "Remove Bill out" at bounding box center [536, 430] width 4 height 4
type textarea "INV#152361 Q-3884 CREATED TO REQUOTE FROM LAST YEARS DECLINED REPLACEMENT QUOTE…"
type textarea "x"
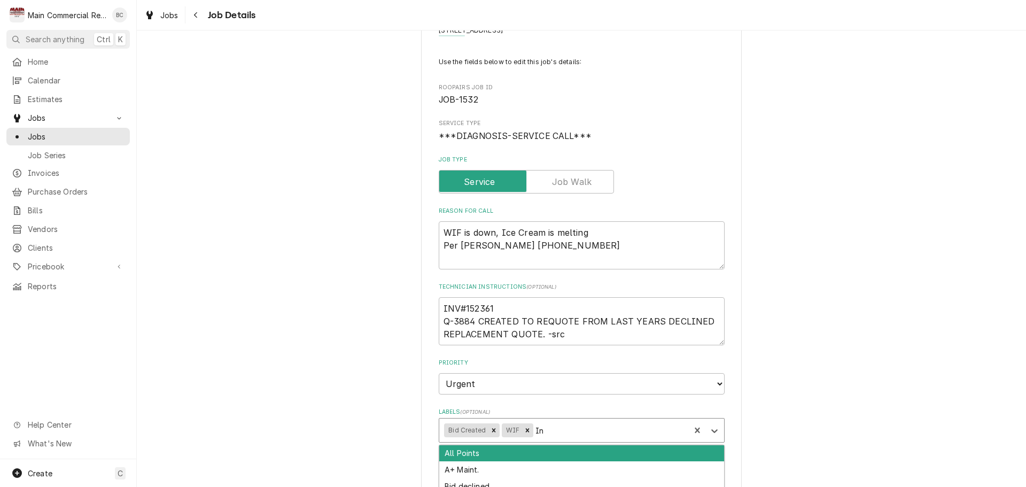
type input "Inv"
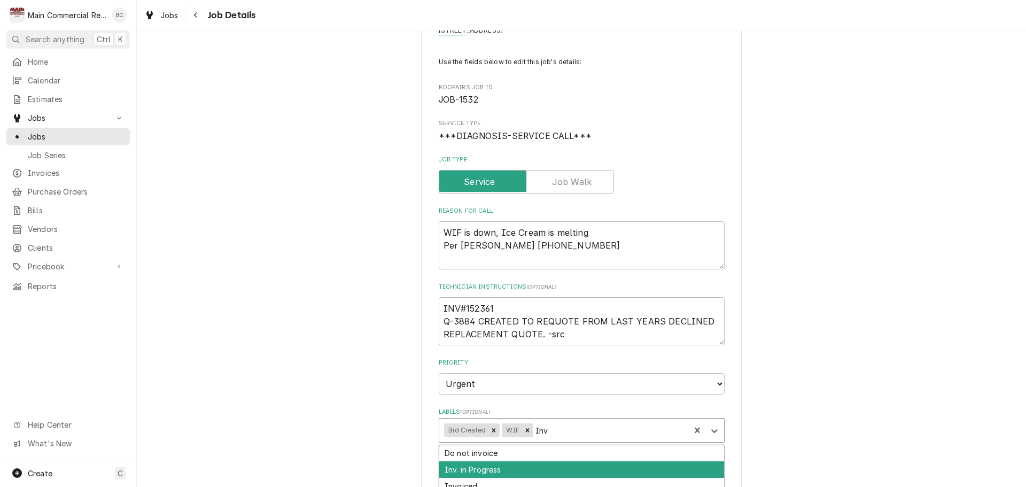
click at [482, 470] on div "Inv. in Progress" at bounding box center [581, 469] width 285 height 17
type textarea "x"
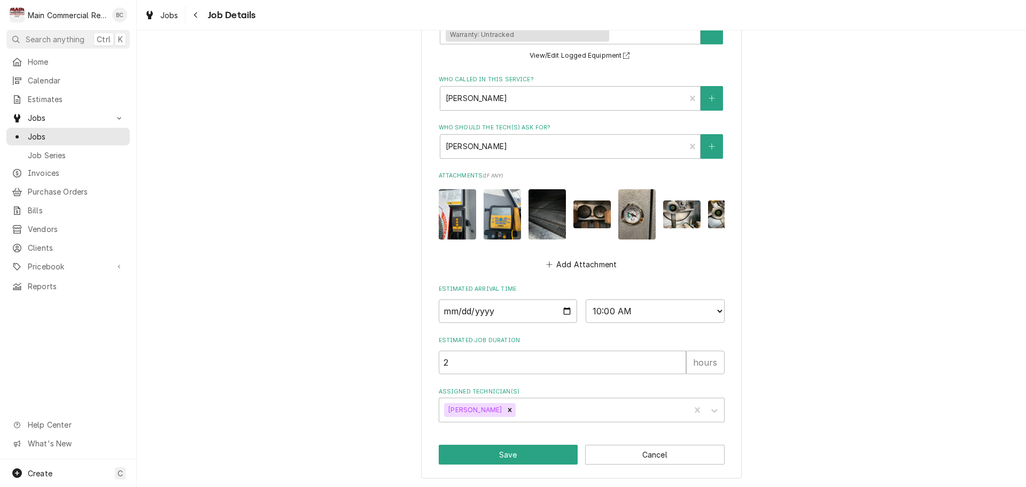
scroll to position [562, 0]
click at [520, 454] on button "Save" at bounding box center [509, 454] width 140 height 20
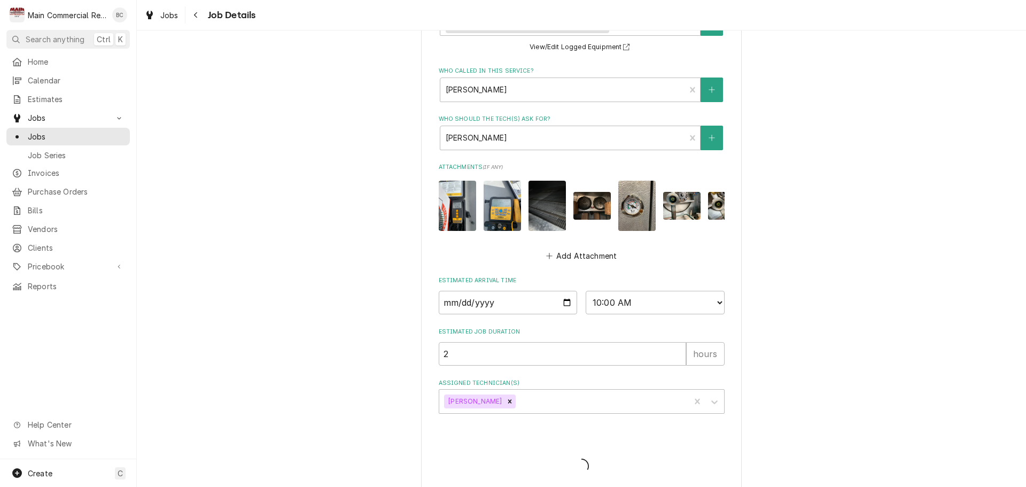
type textarea "x"
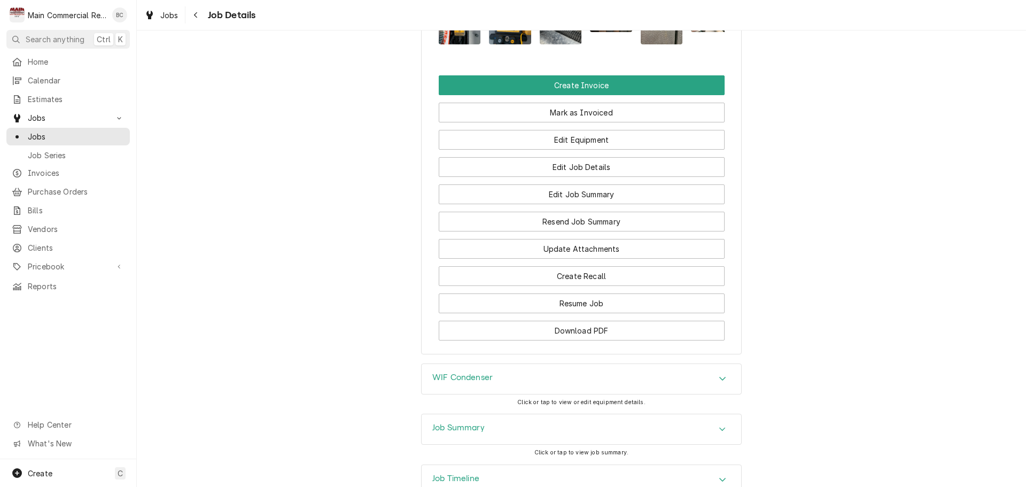
scroll to position [1431, 0]
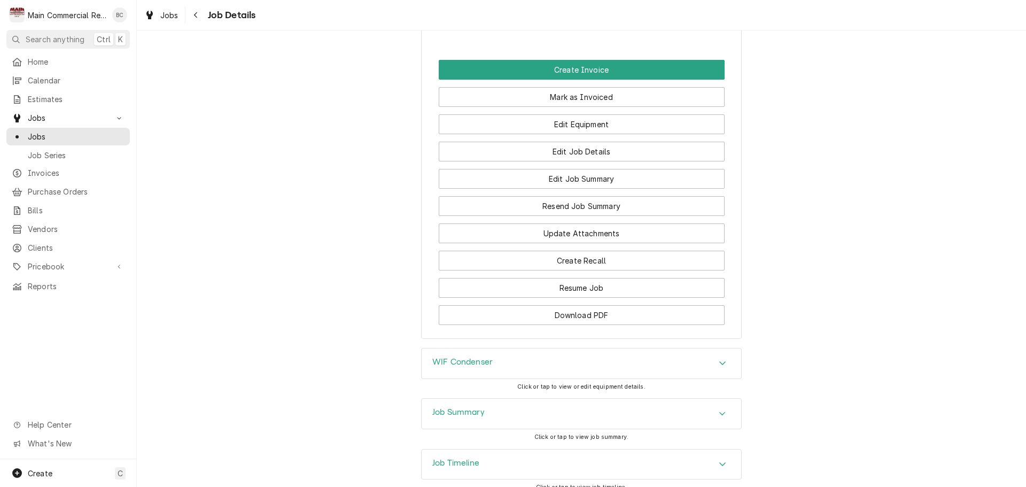
click at [445, 407] on h3 "Job Summary" at bounding box center [458, 412] width 52 height 10
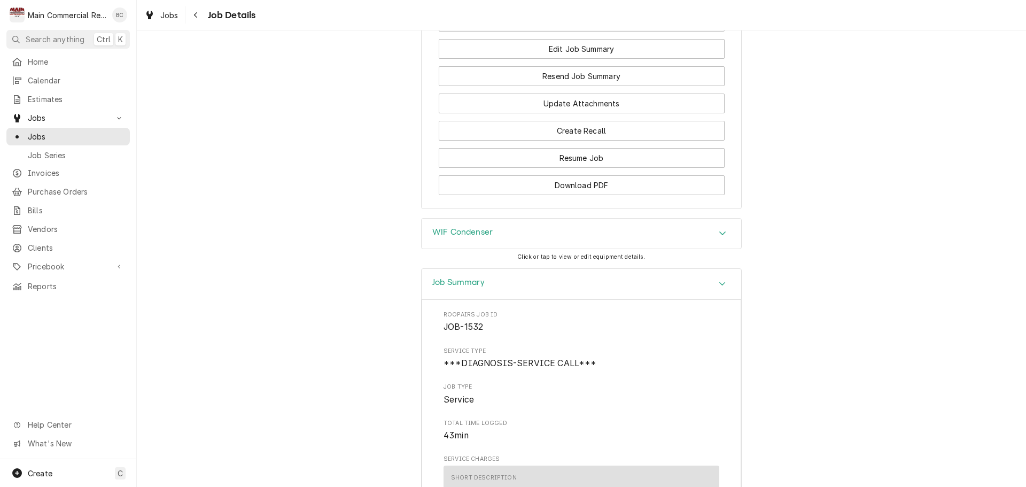
scroll to position [1591, 0]
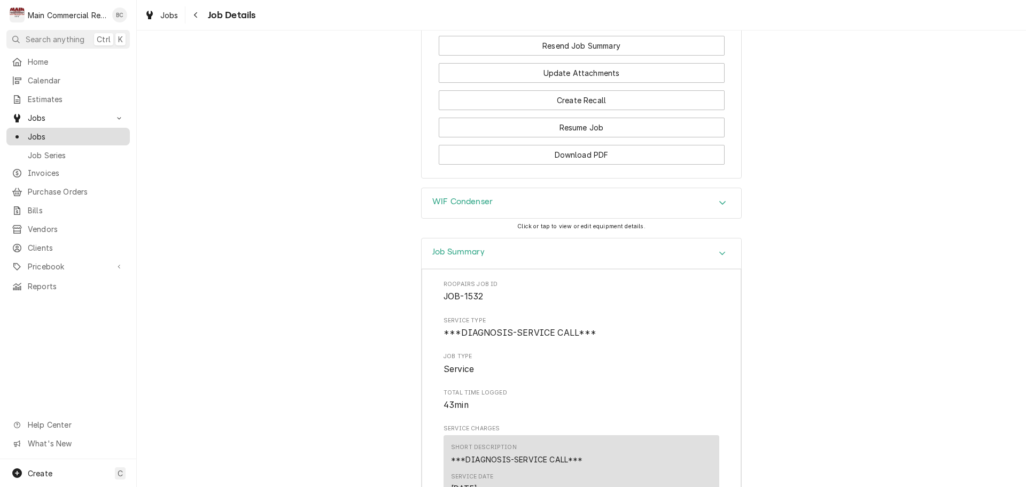
click at [87, 133] on span "Jobs" at bounding box center [76, 136] width 97 height 11
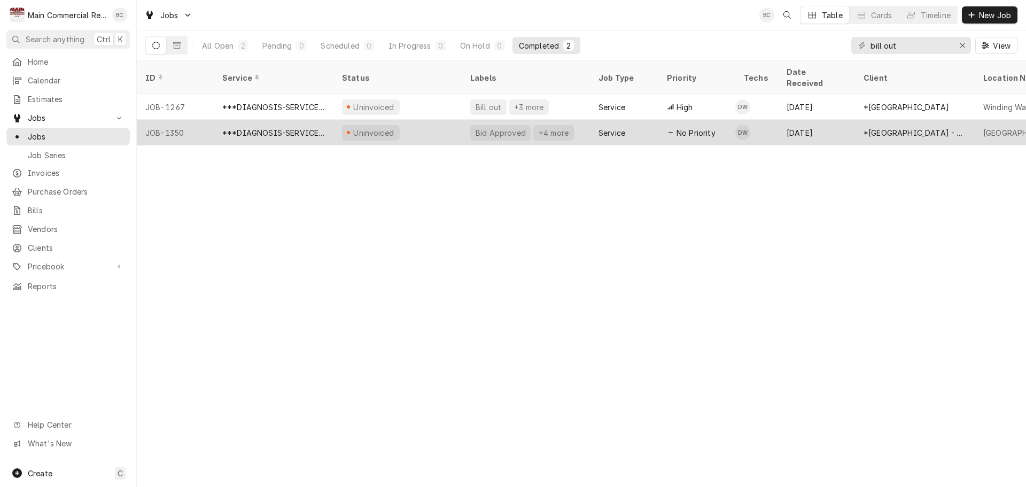
click at [506, 125] on div "Bid Approved" at bounding box center [500, 133] width 61 height 16
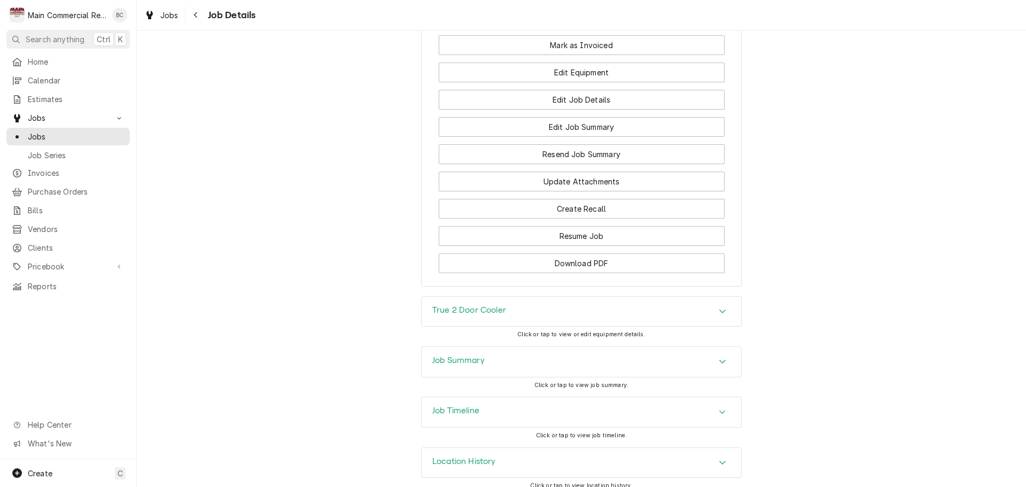
scroll to position [1237, 0]
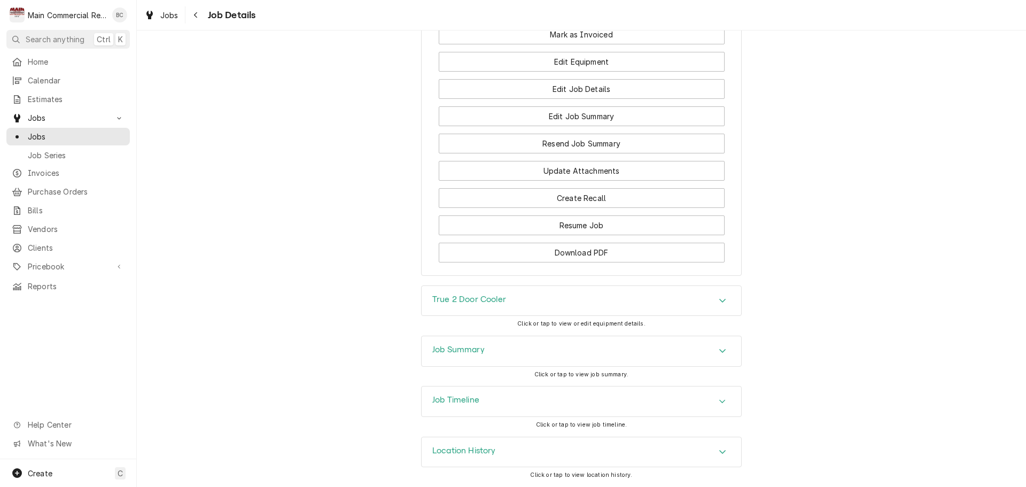
click at [445, 349] on h3 "Job Summary" at bounding box center [458, 350] width 52 height 10
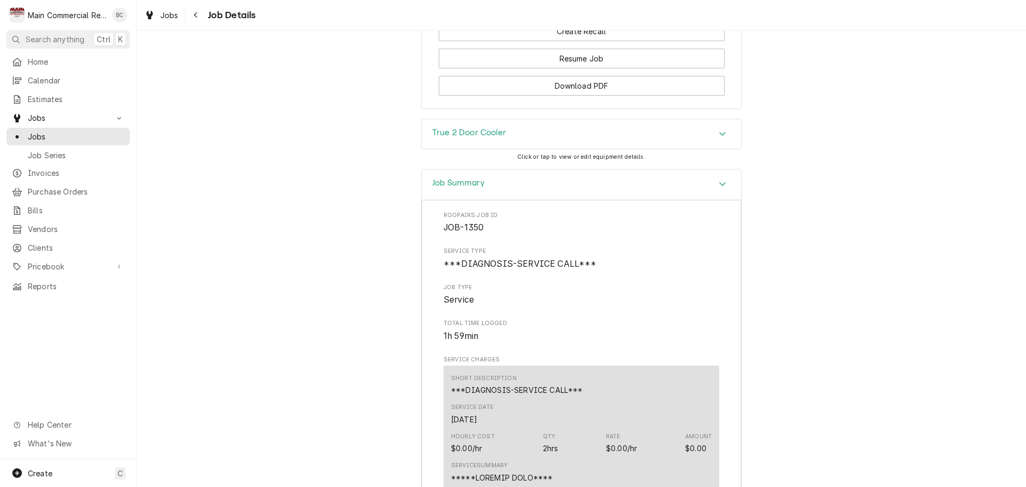
scroll to position [1344, 0]
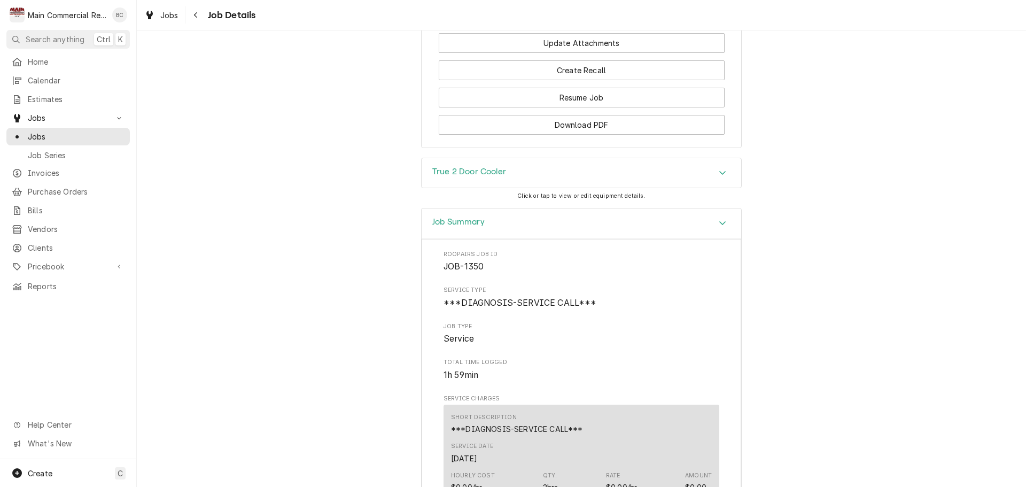
click at [487, 177] on h3 "True 2 Door Cooler" at bounding box center [469, 172] width 74 height 10
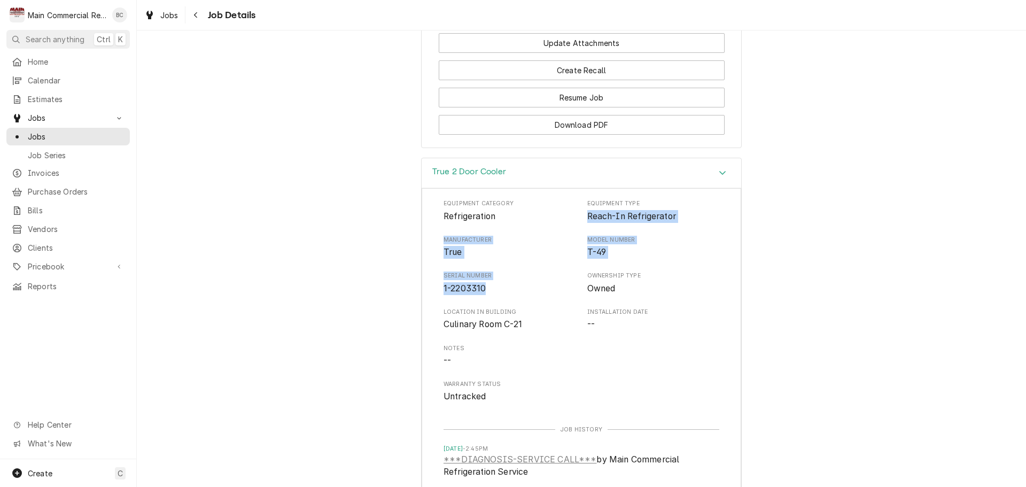
drag, startPoint x: 584, startPoint y: 238, endPoint x: 492, endPoint y: 305, distance: 113.5
click at [492, 305] on div "Equipment Category Refrigeration Equipment Type Reach-In Refrigerator Manufactu…" at bounding box center [582, 301] width 276 height 204
copy div "Reach-In Refrigerator Manufacturer True Model Number T-49 Serial Number 1-22033…"
click at [407, 355] on div "True 2 Door Cooler Equipment Category Refrigeration Equipment Type Reach-In Ref…" at bounding box center [581, 349] width 889 height 383
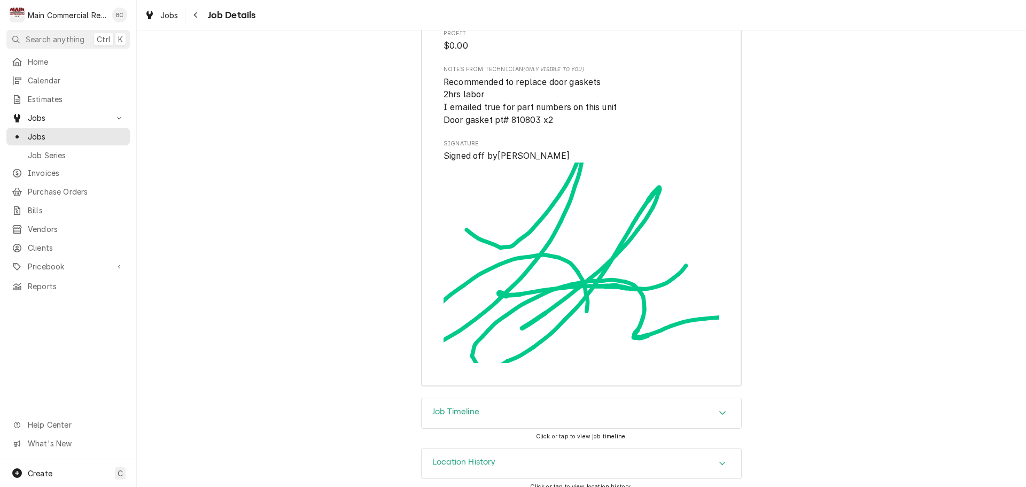
scroll to position [3087, 0]
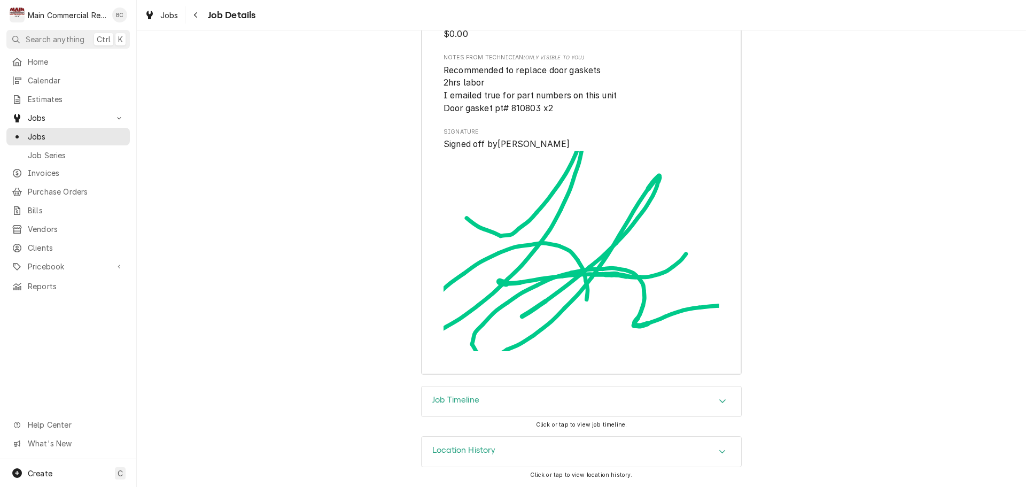
click at [451, 403] on h3 "Job Timeline" at bounding box center [455, 400] width 47 height 10
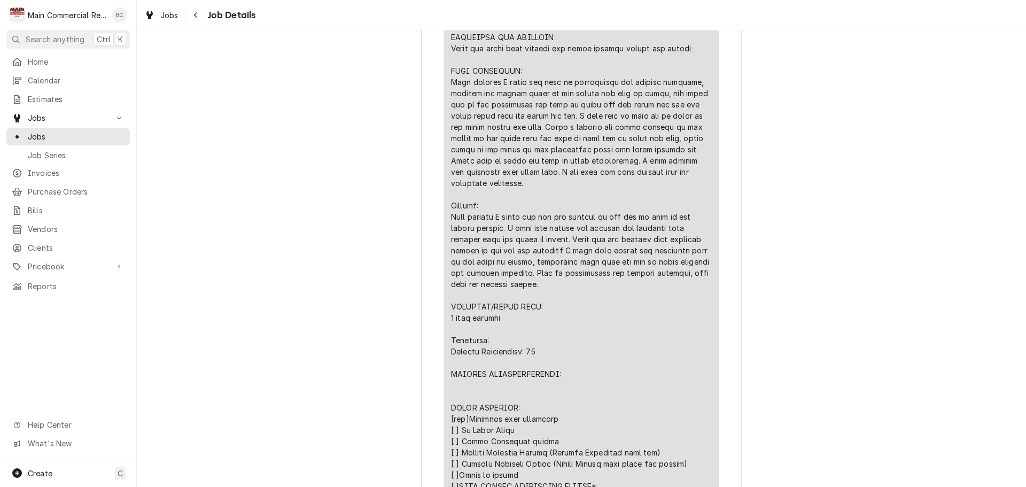
scroll to position [2305, 0]
